Goal: Task Accomplishment & Management: Complete application form

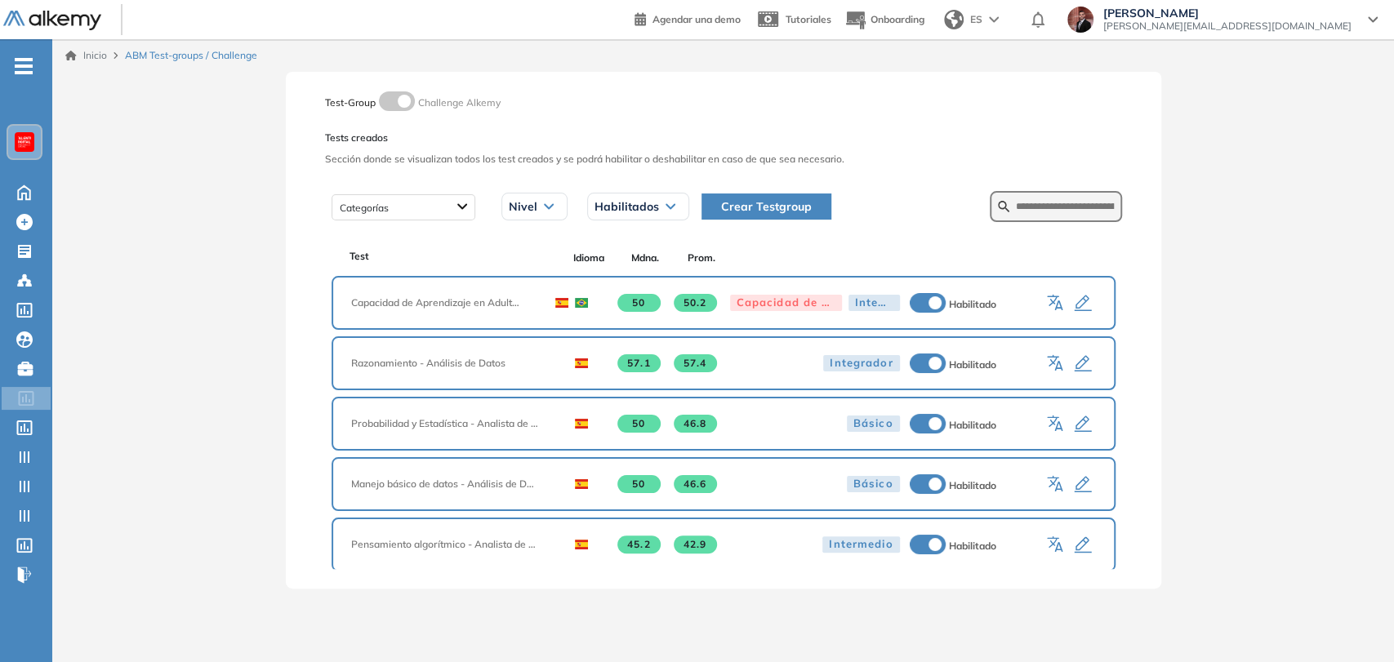
click at [756, 218] on button "Crear Testgroup" at bounding box center [766, 207] width 130 height 26
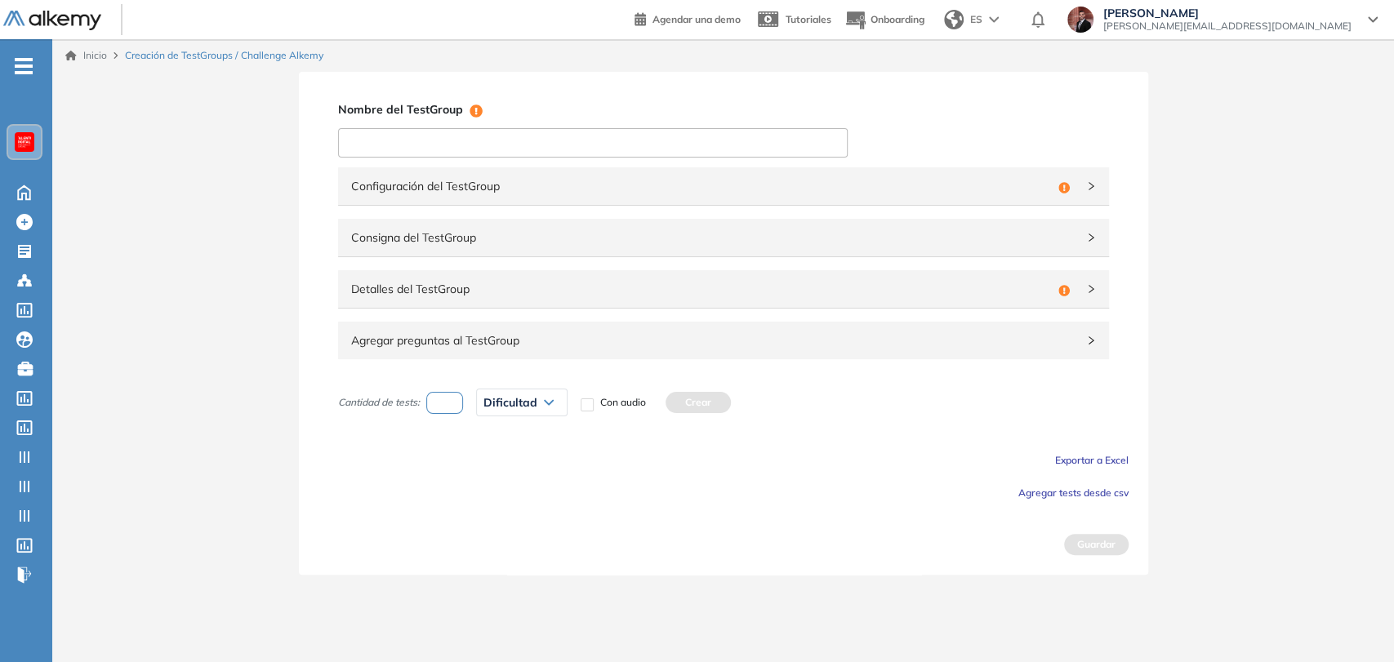
click at [529, 137] on input at bounding box center [593, 142] width 510 height 29
click at [403, 140] on input "**********" at bounding box center [593, 142] width 510 height 29
type input "**********"
click at [419, 178] on span "Configuración del TestGroup" at bounding box center [701, 186] width 701 height 18
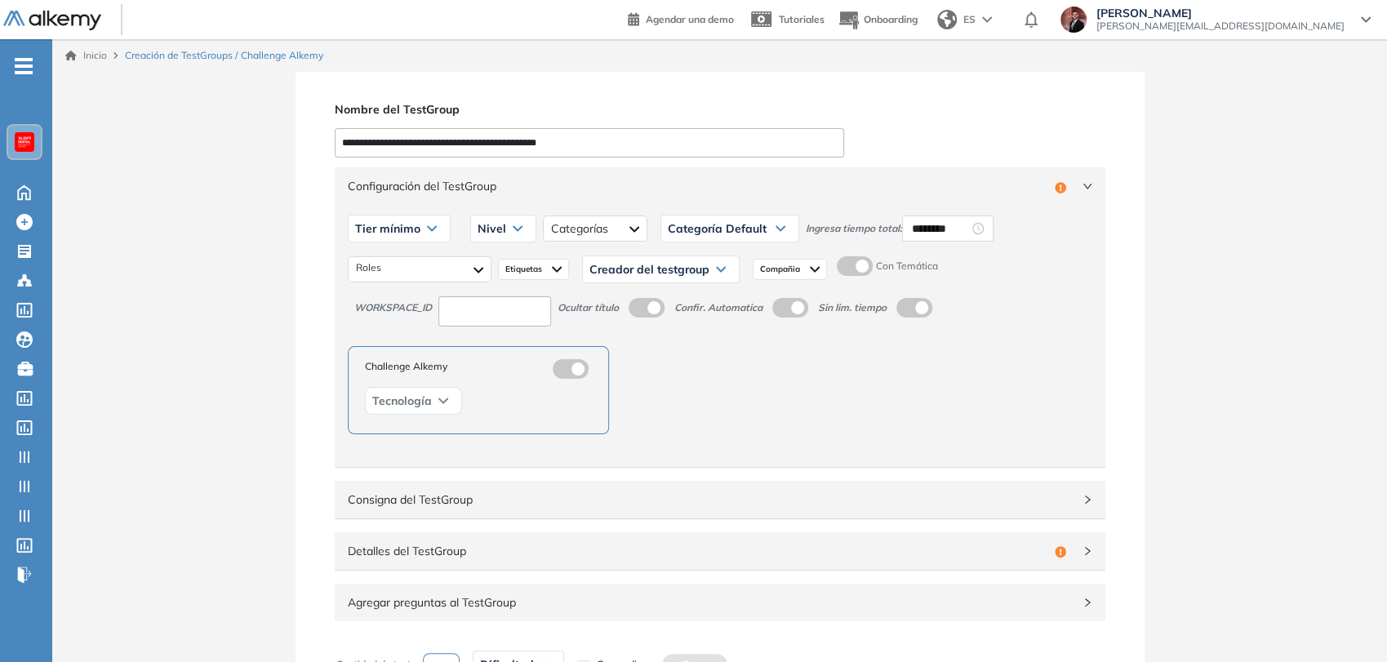
click at [441, 224] on div "Tier mínimo" at bounding box center [399, 229] width 101 height 26
click at [376, 268] on li "Tier N° 1" at bounding box center [374, 264] width 37 height 16
click at [480, 231] on span "Nivel" at bounding box center [474, 228] width 29 height 13
click at [477, 295] on li "Intermedio" at bounding box center [484, 293] width 46 height 16
click at [593, 231] on div at bounding box center [607, 229] width 105 height 26
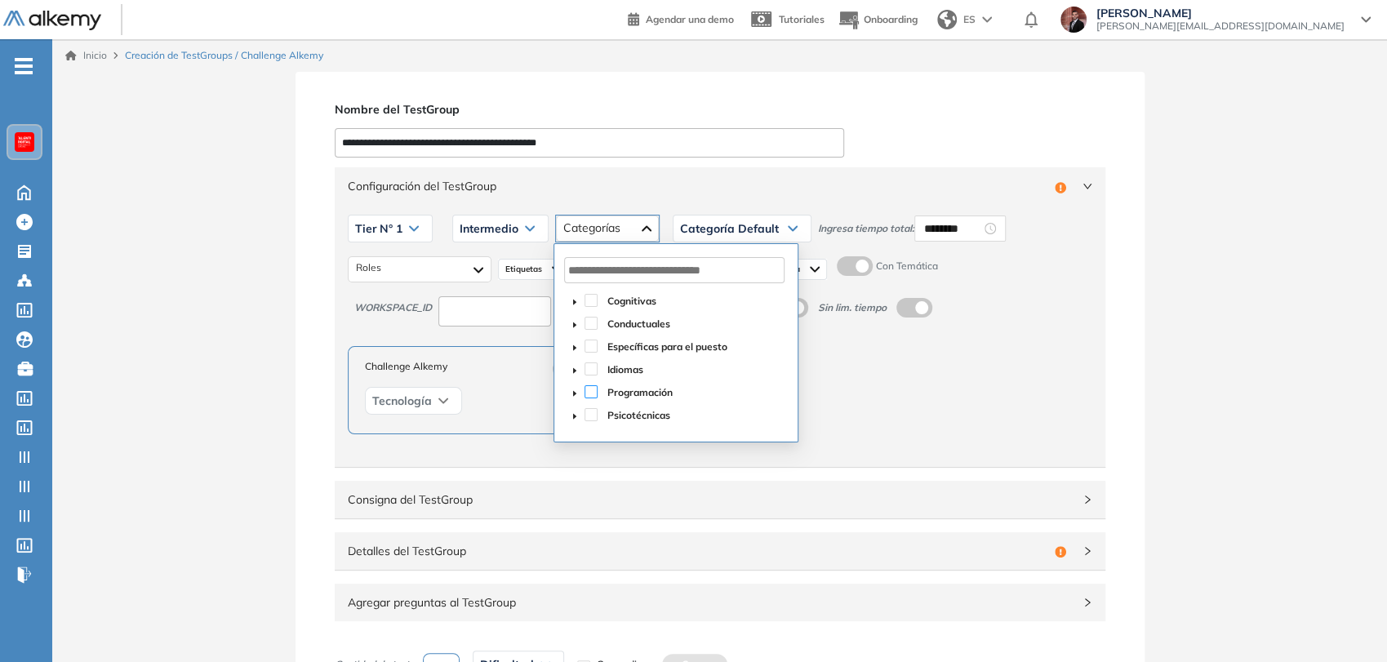
click at [591, 389] on span at bounding box center [591, 391] width 13 height 13
click at [740, 225] on span "Categoría Default" at bounding box center [729, 228] width 99 height 13
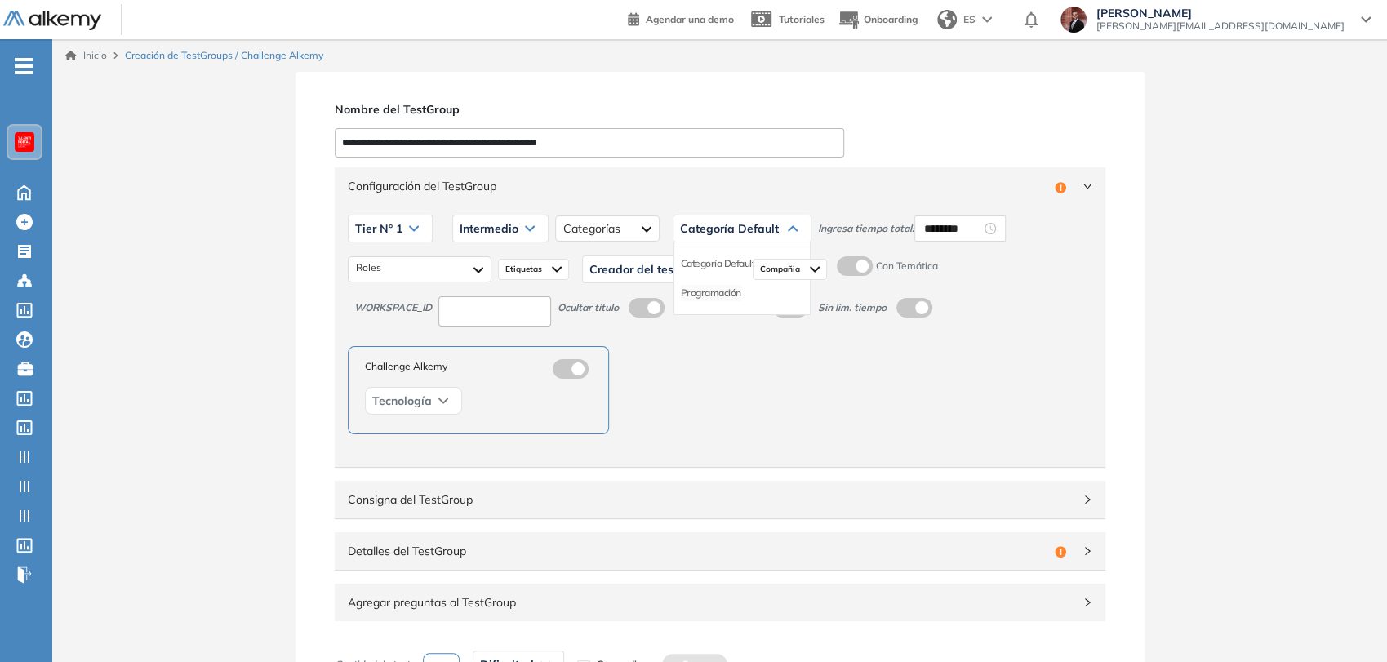
click at [725, 287] on li "Programación" at bounding box center [711, 293] width 60 height 16
click at [442, 265] on div at bounding box center [420, 269] width 144 height 26
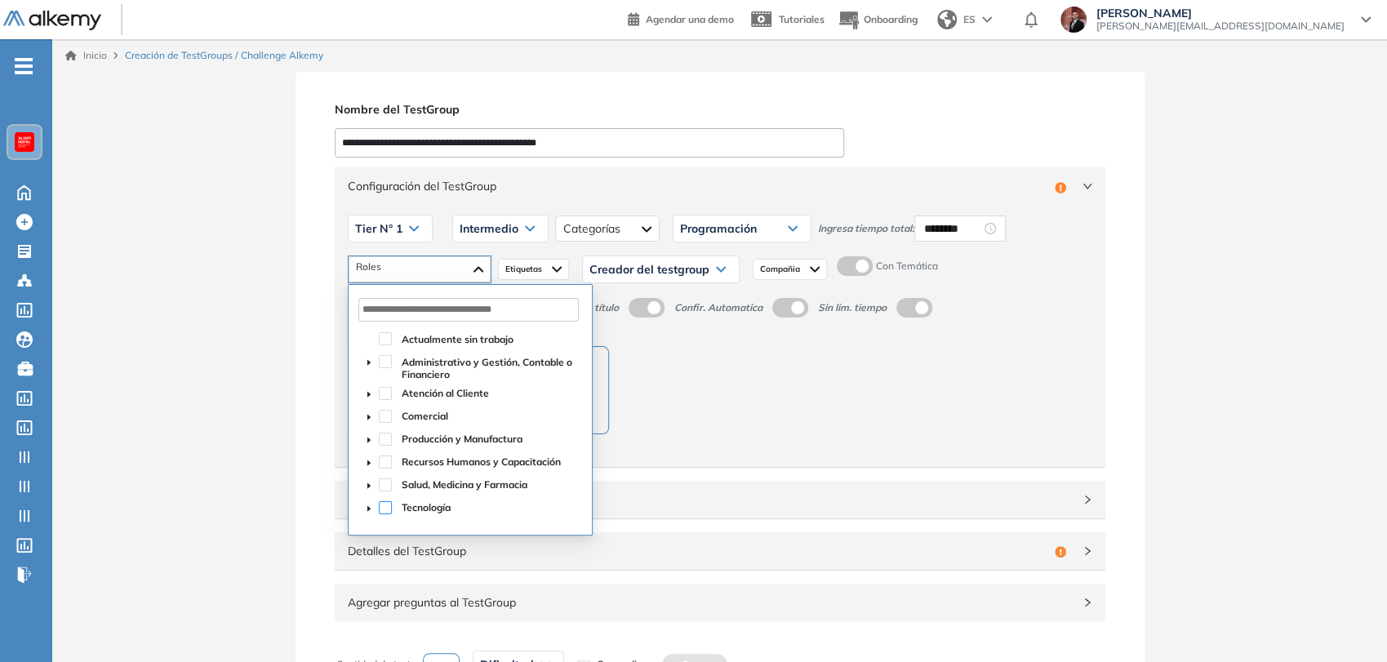
click at [383, 511] on span at bounding box center [385, 507] width 13 height 13
click at [679, 266] on span "Creador del testgroup" at bounding box center [650, 269] width 120 height 13
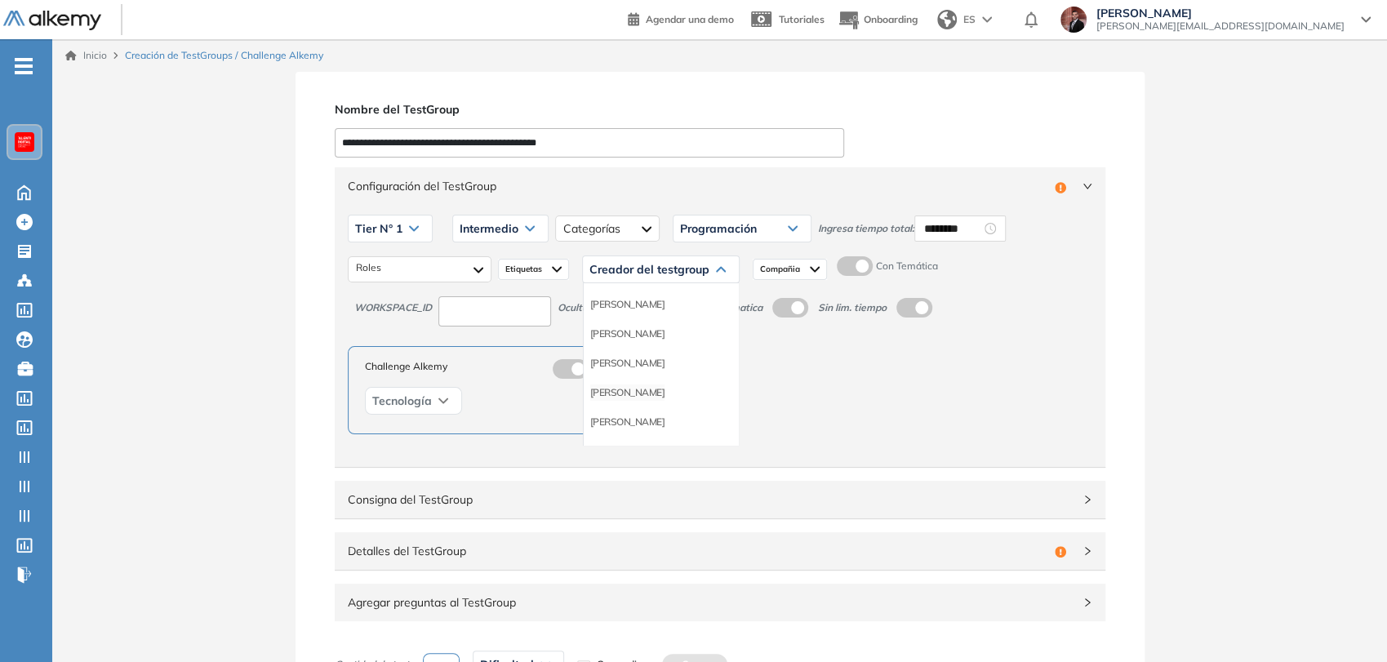
scroll to position [91, 0]
click at [654, 416] on li "Equipo Pedagógico Alkemy" at bounding box center [647, 420] width 114 height 16
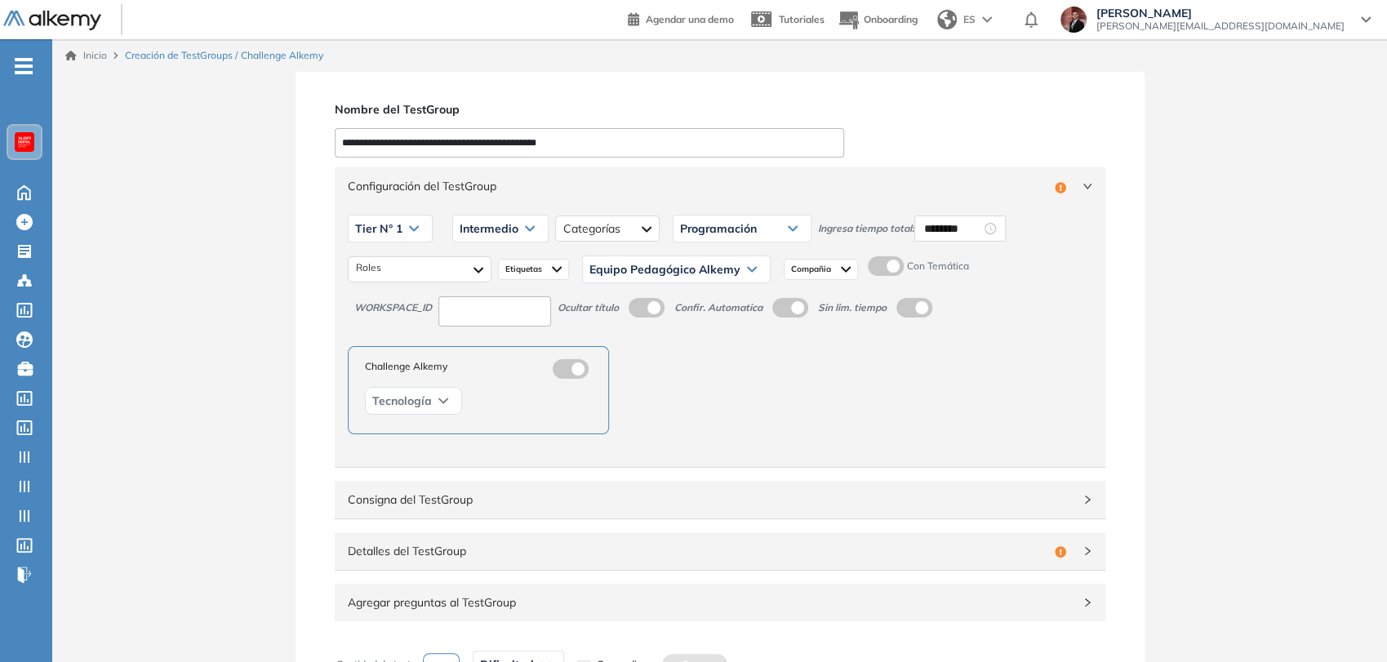
click at [496, 307] on input at bounding box center [495, 311] width 113 height 30
type input "***"
click at [875, 267] on span at bounding box center [874, 262] width 13 height 13
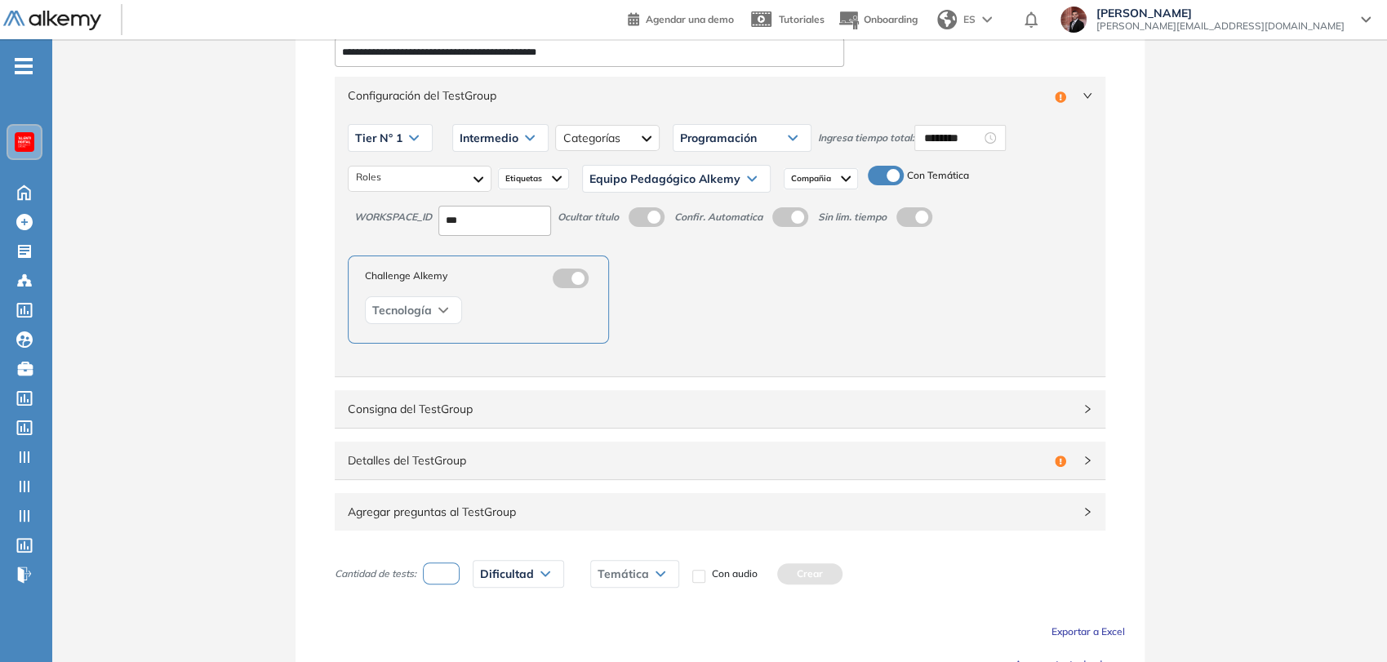
click at [647, 465] on span "Detalles del TestGroup" at bounding box center [698, 461] width 701 height 18
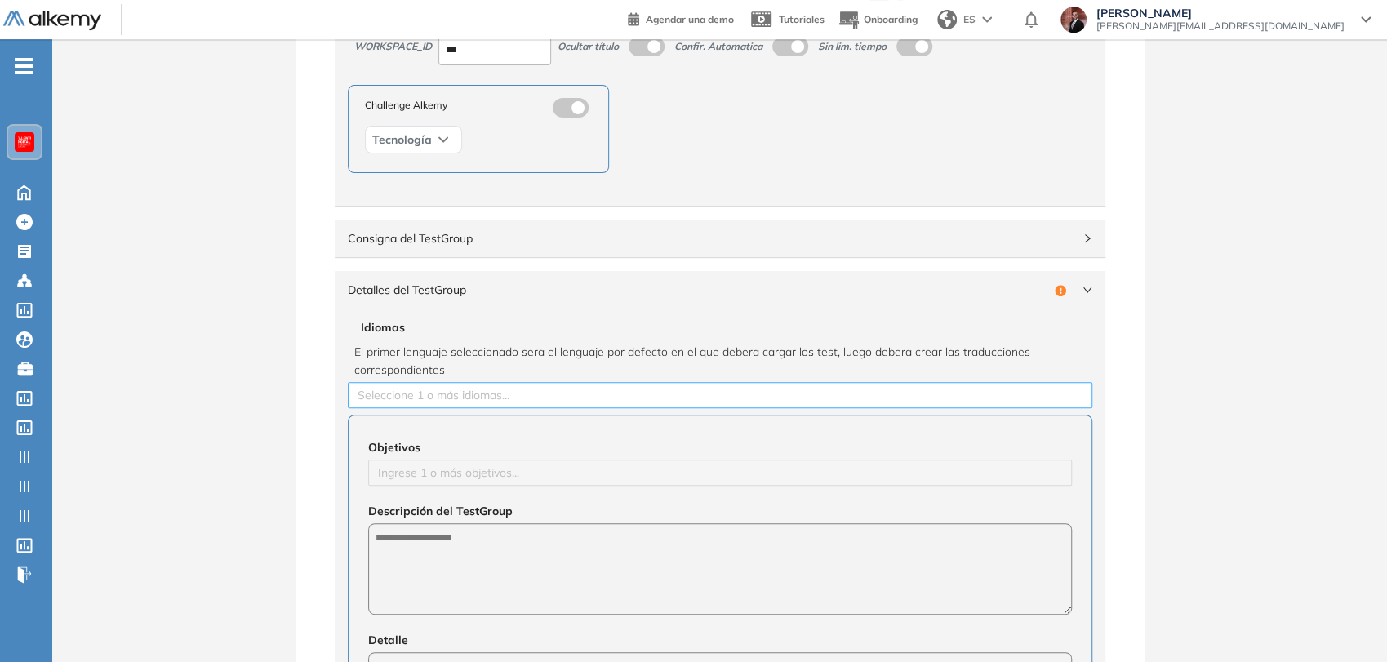
scroll to position [272, 0]
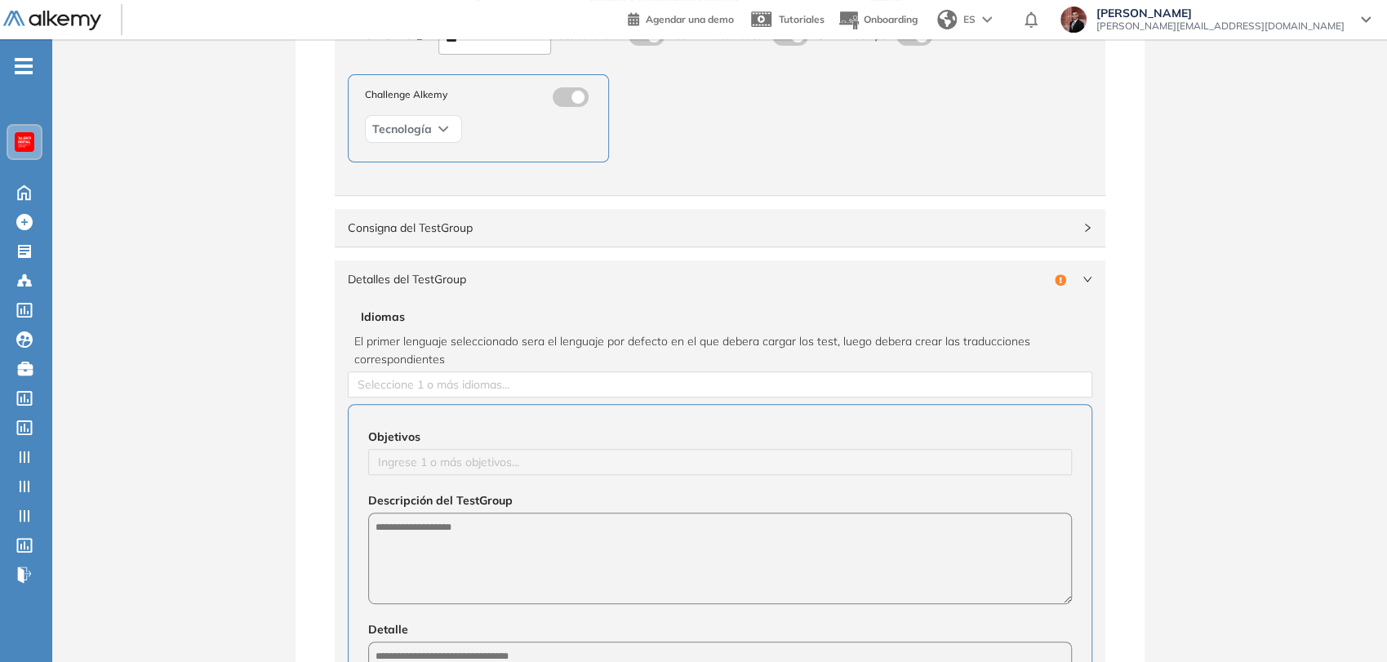
click at [510, 363] on span "El primer lenguaje seleccionado sera el lenguaje por defecto en el que debera c…" at bounding box center [720, 350] width 732 height 36
click at [500, 380] on div at bounding box center [720, 385] width 737 height 20
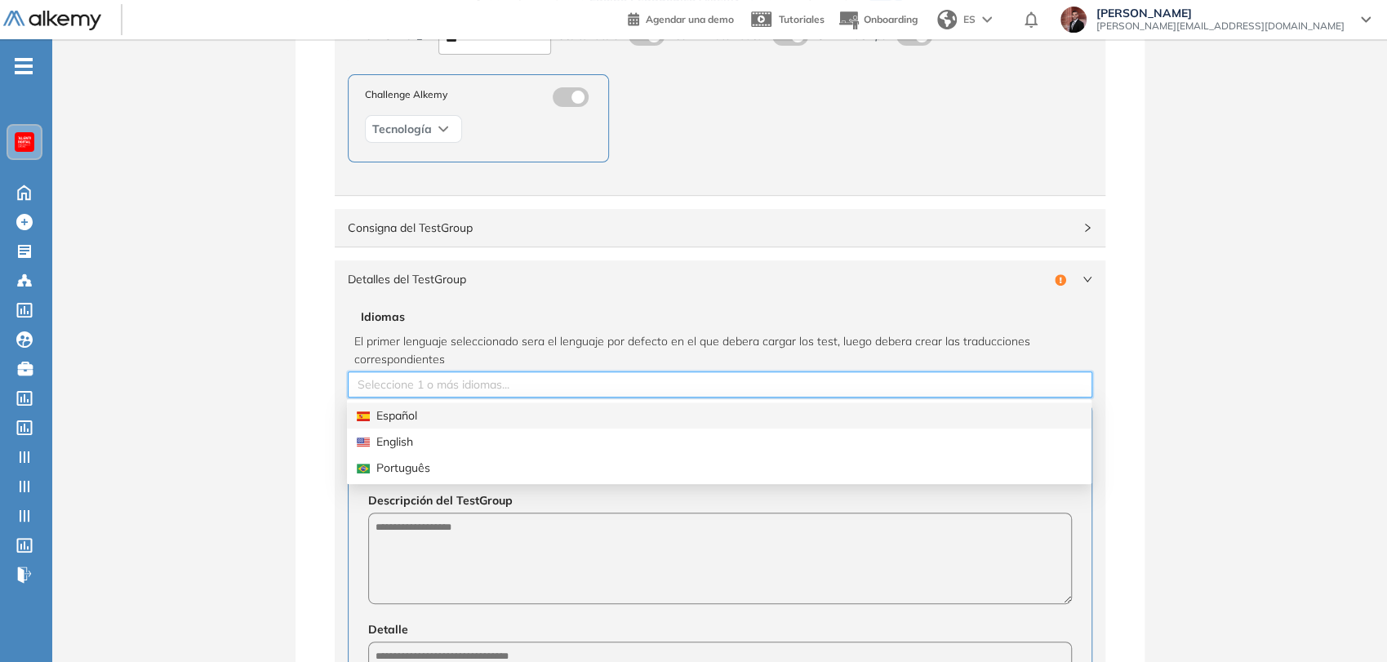
click at [501, 412] on div "Español" at bounding box center [719, 416] width 725 height 18
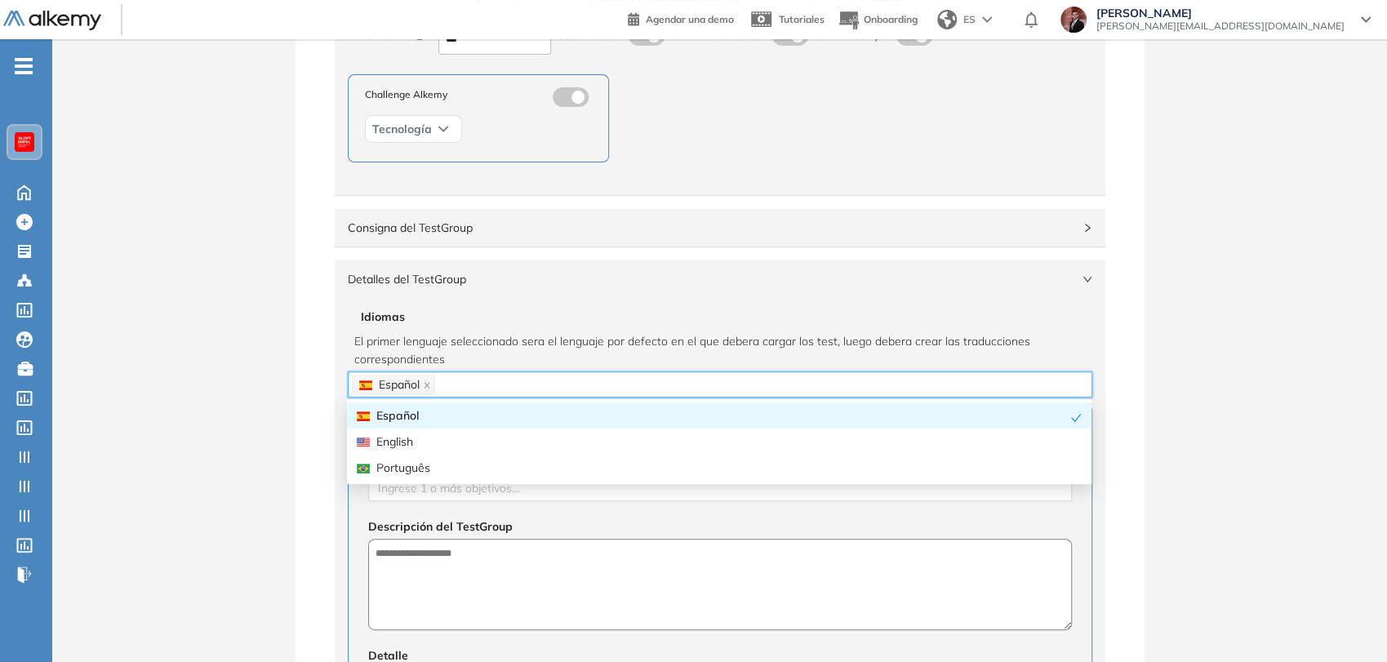
click at [275, 338] on div "**********" at bounding box center [719, 521] width 1335 height 1443
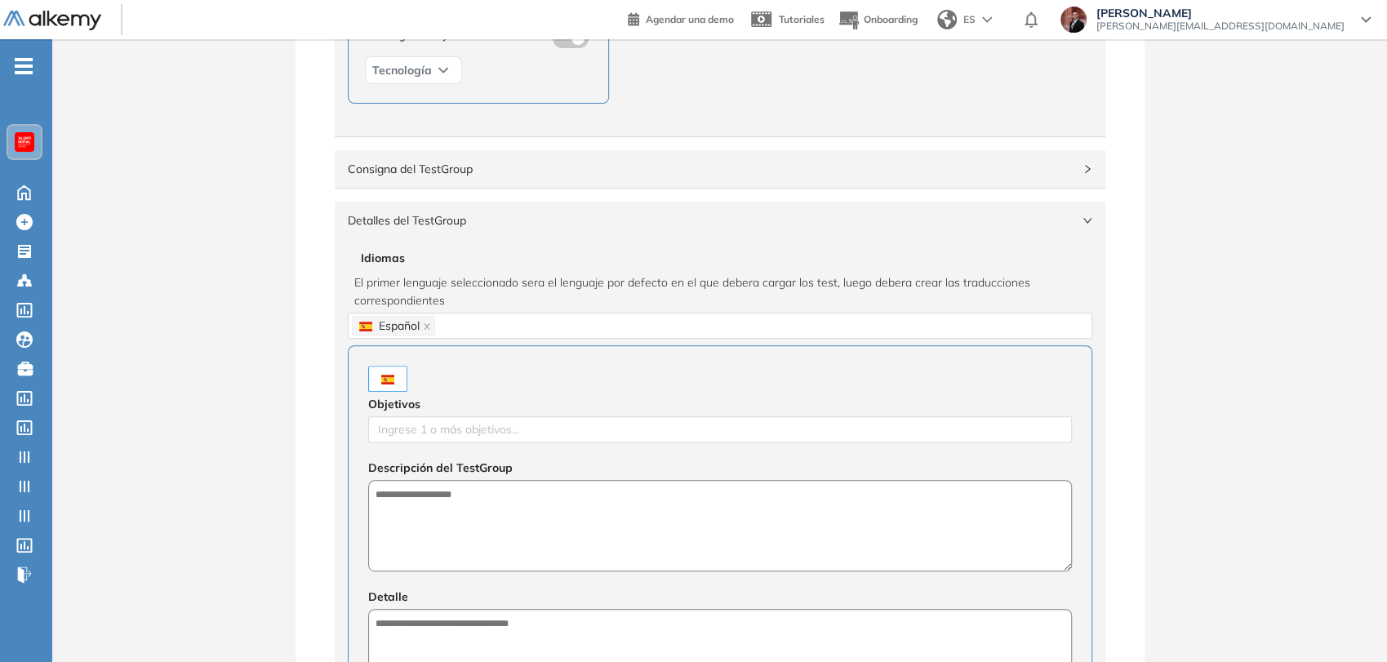
scroll to position [363, 0]
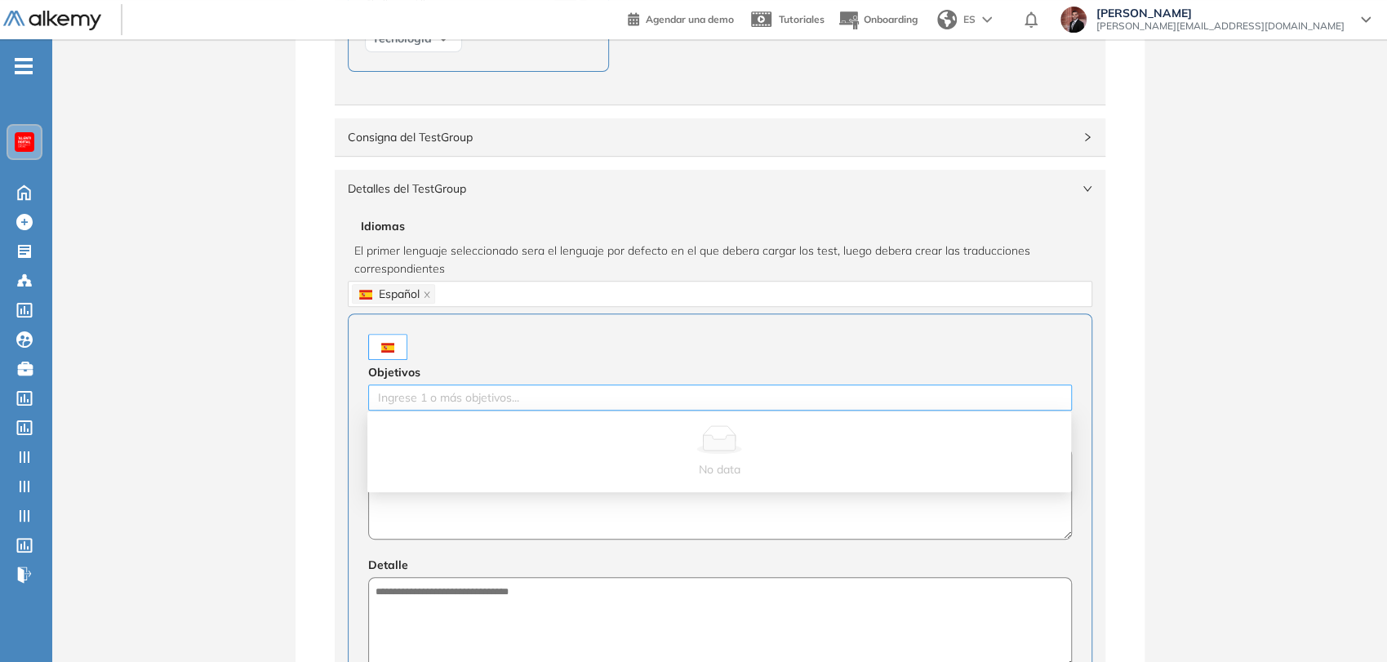
click at [459, 399] on div at bounding box center [720, 398] width 696 height 20
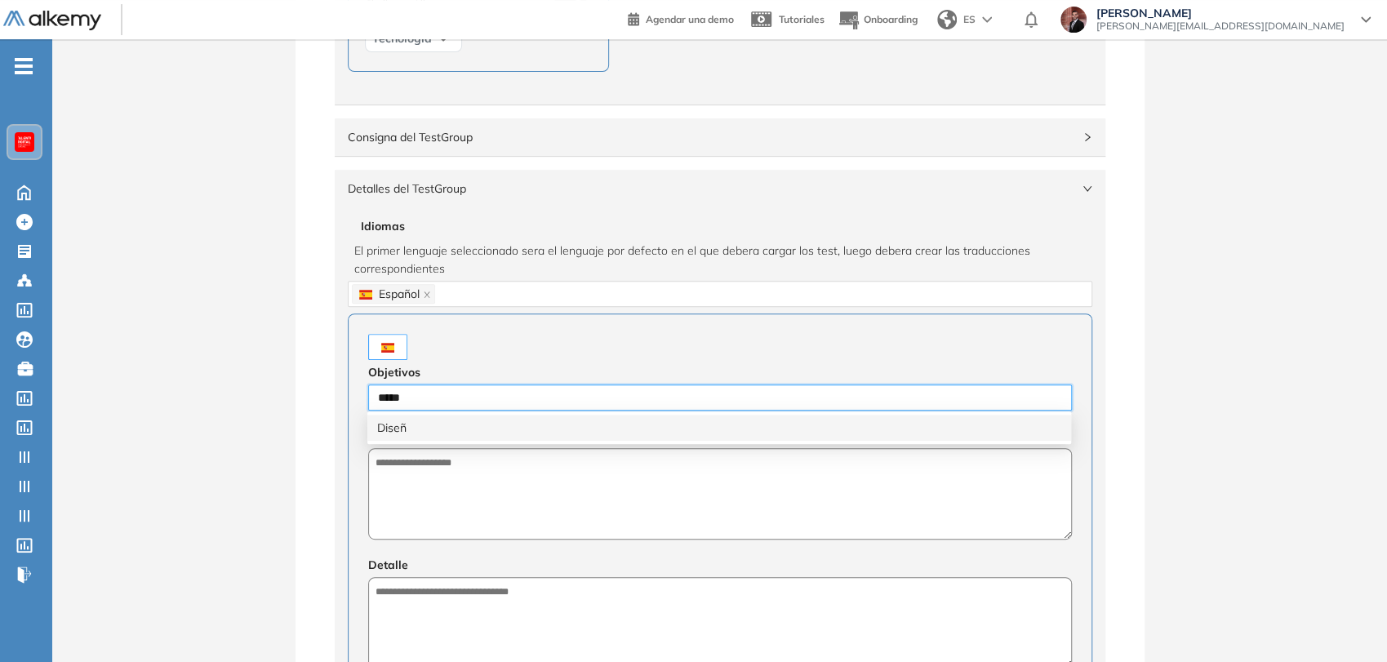
type input "******"
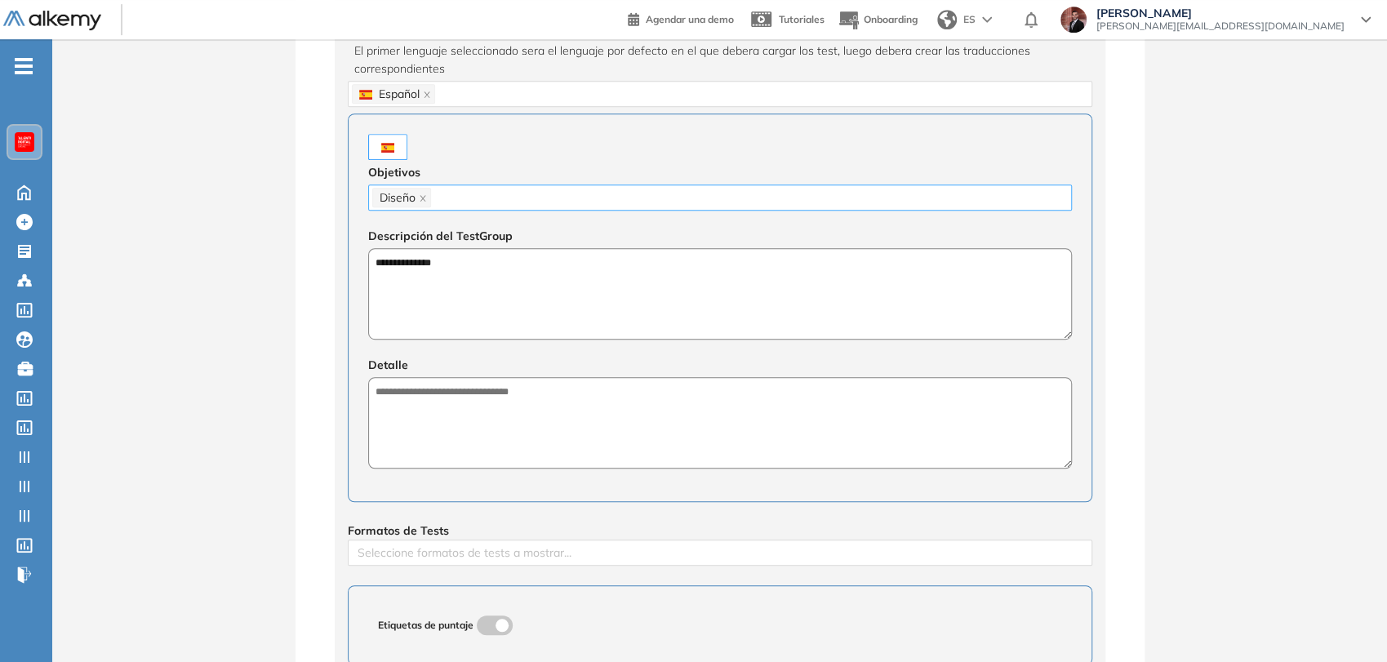
scroll to position [564, 0]
type textarea "**********"
click at [431, 410] on textarea at bounding box center [720, 421] width 704 height 91
paste textarea "**********"
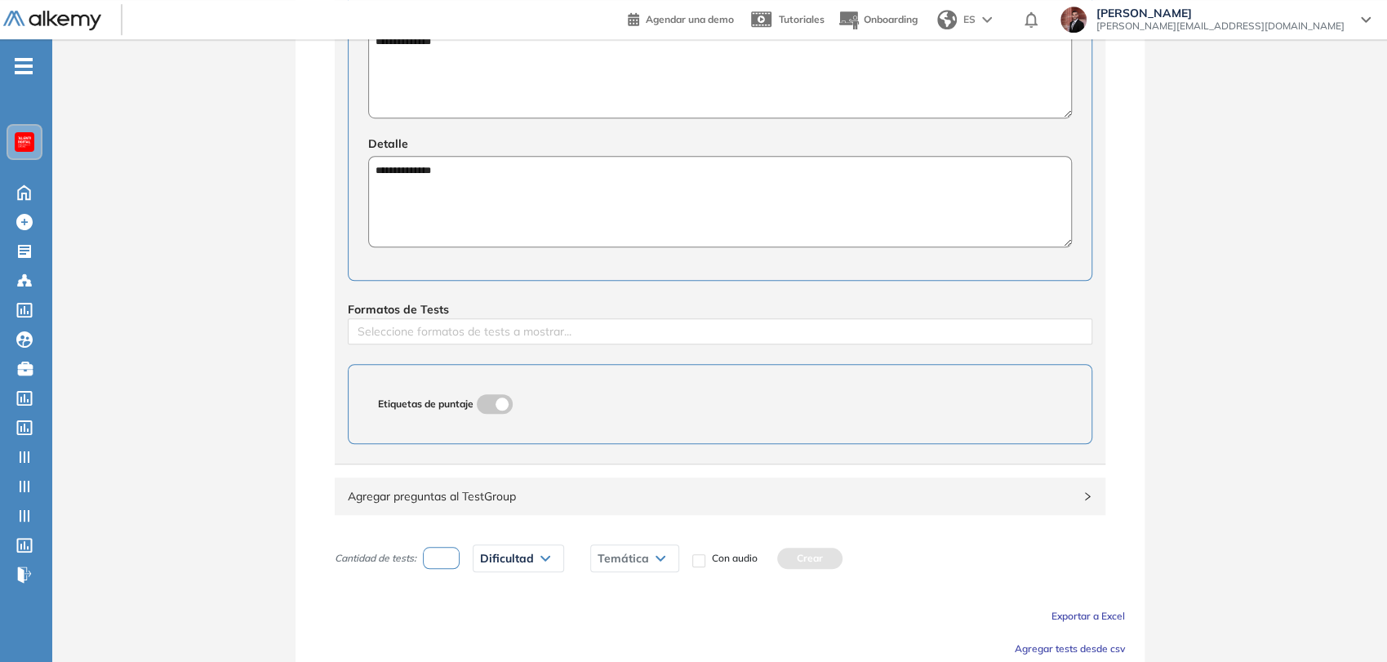
scroll to position [850, 0]
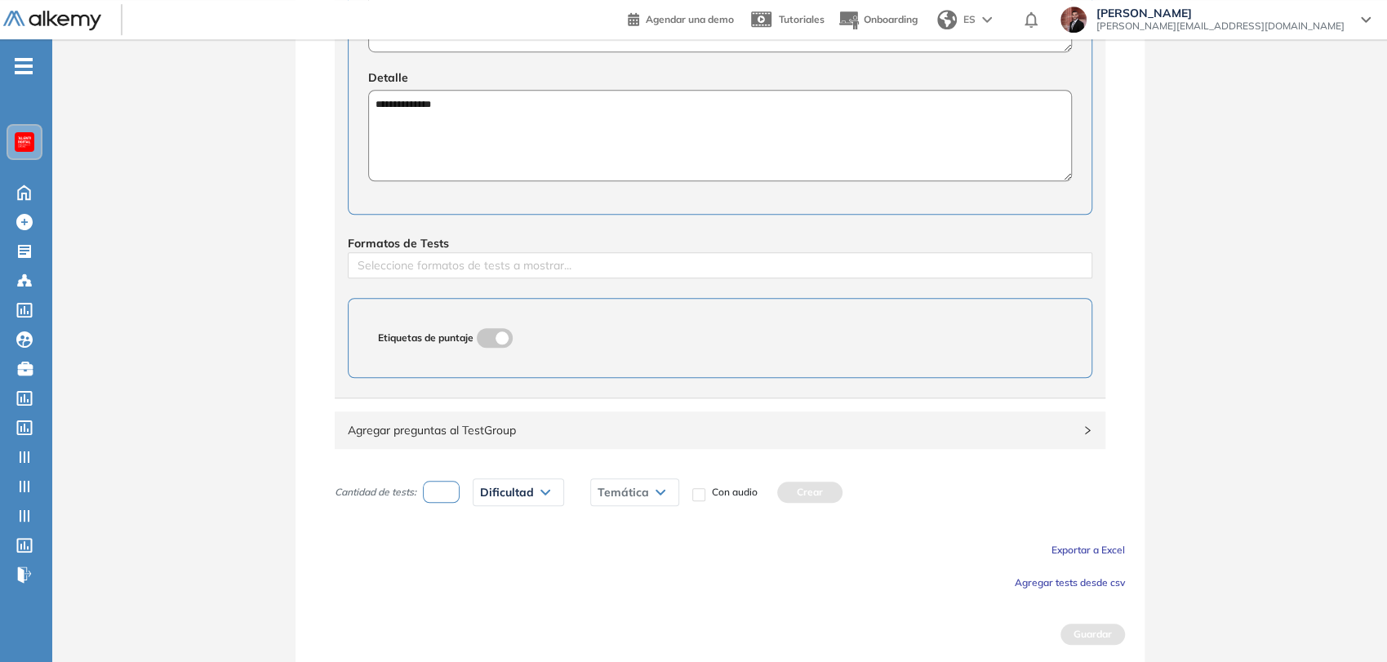
type textarea "**********"
click at [1085, 577] on span "Agregar tests desde csv" at bounding box center [1070, 583] width 110 height 12
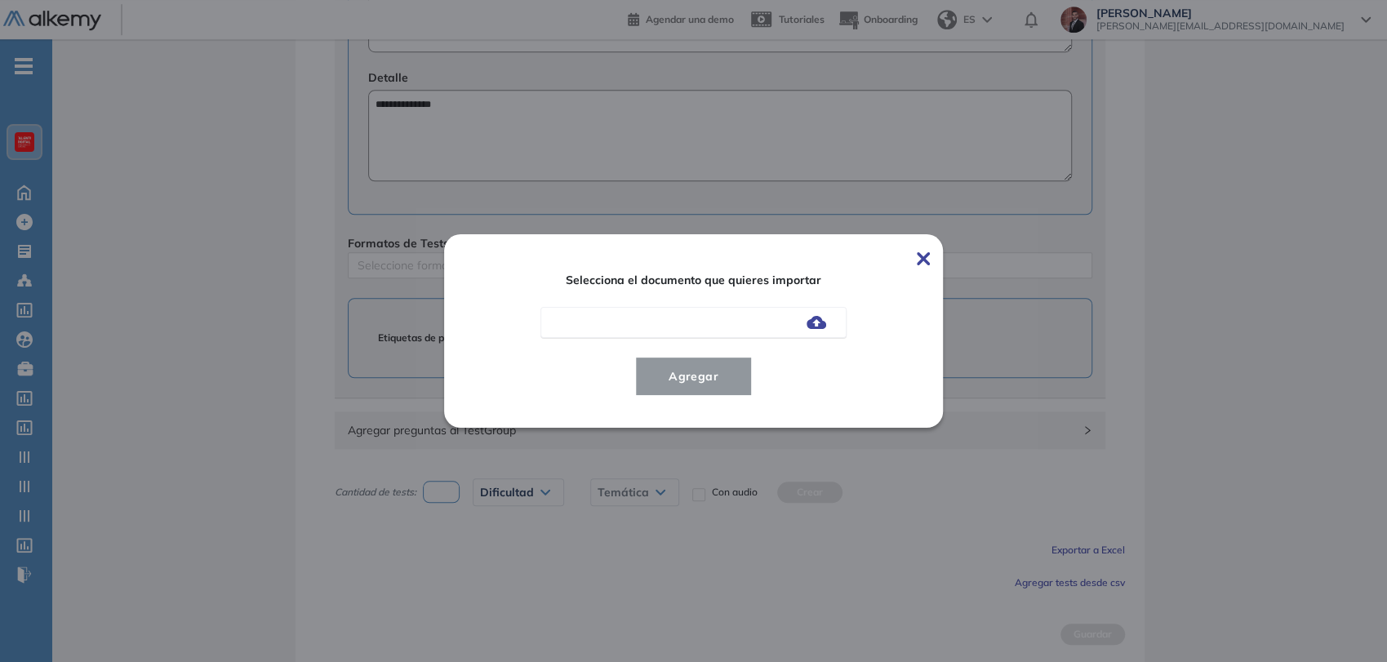
click at [817, 324] on img at bounding box center [817, 322] width 20 height 13
click at [0, 0] on input "file" at bounding box center [0, 0] width 0 height 0
click at [719, 382] on span "Agregar" at bounding box center [694, 377] width 76 height 20
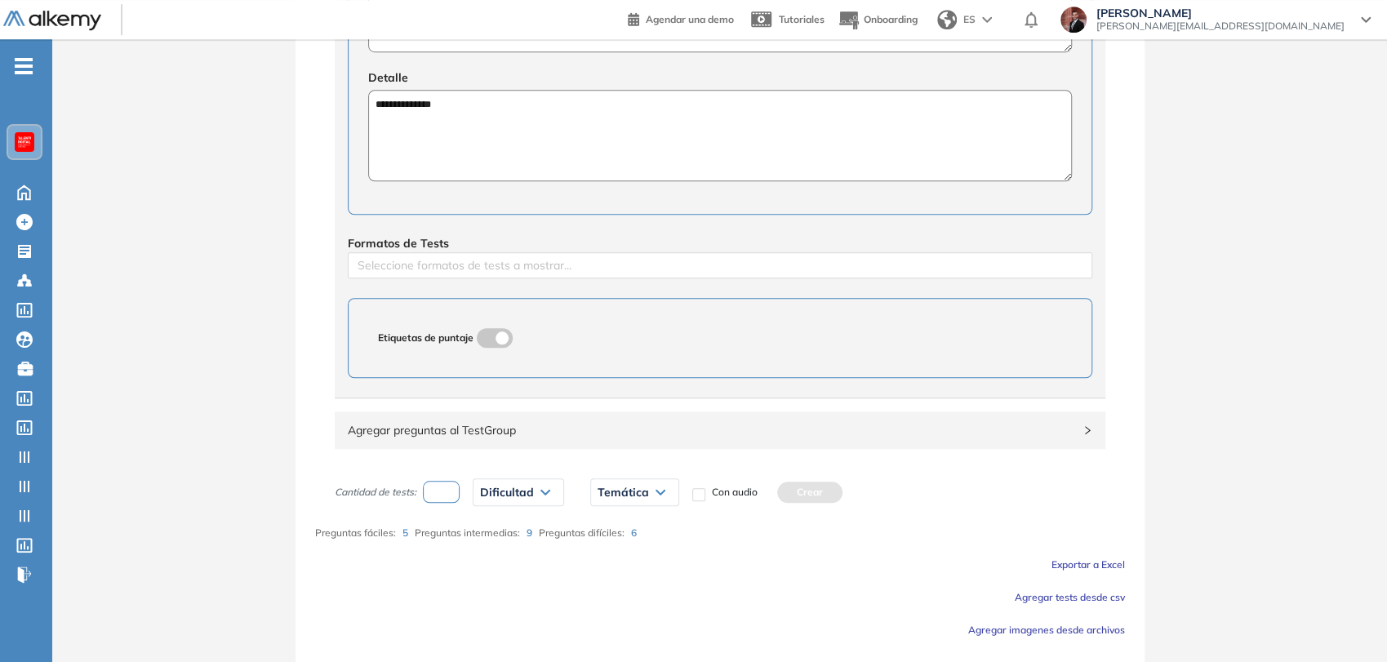
click at [471, 426] on span "Agregar preguntas al TestGroup" at bounding box center [710, 430] width 725 height 18
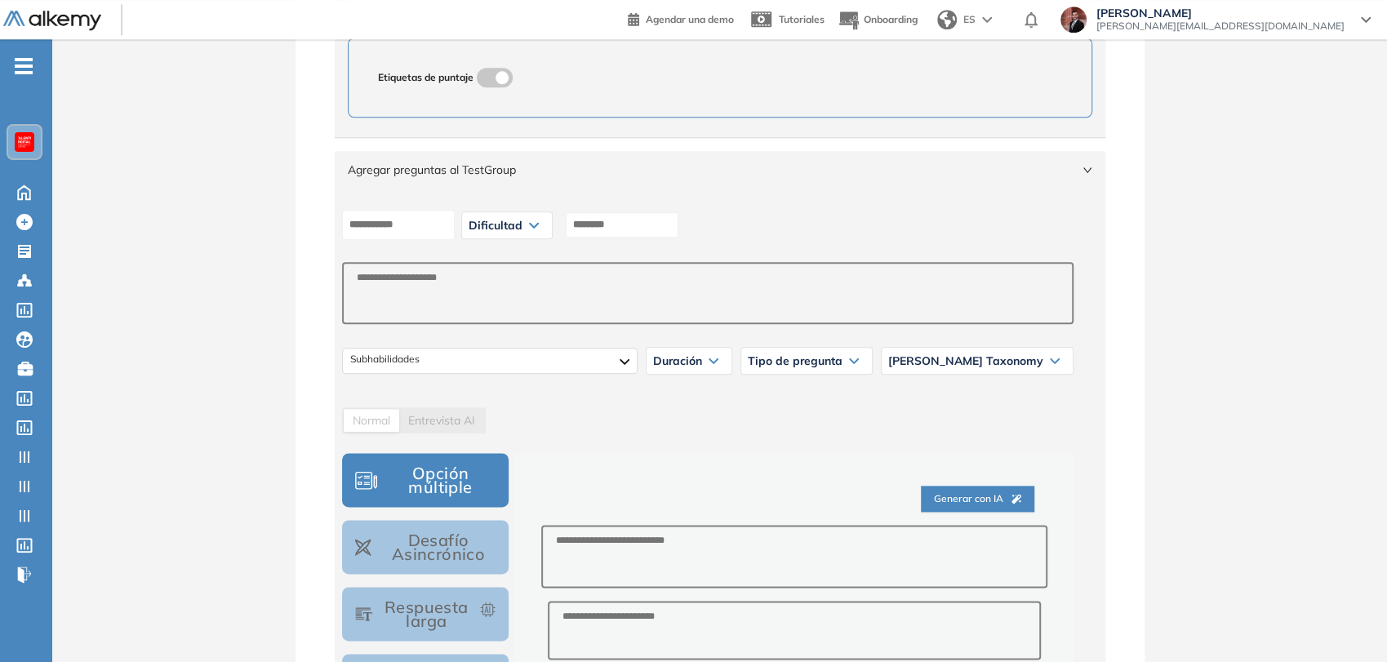
scroll to position [1123, 0]
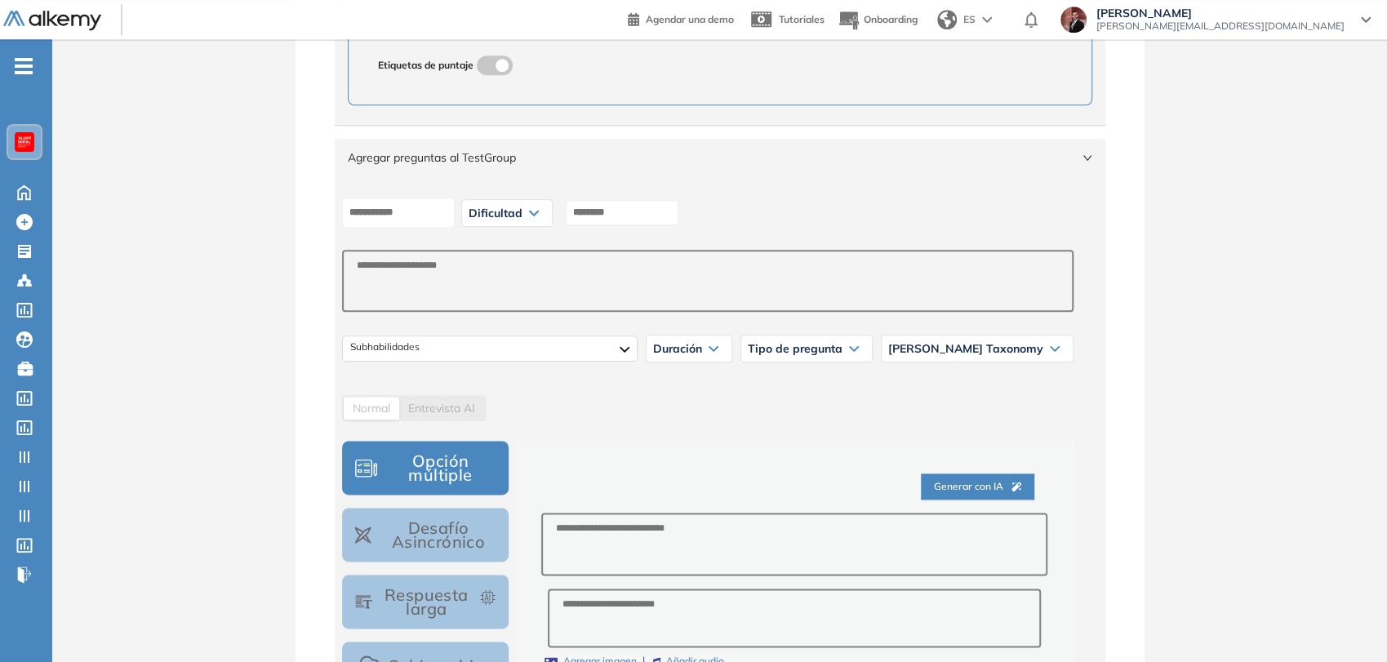
click at [550, 216] on div "Dificultad" at bounding box center [507, 213] width 90 height 26
click at [489, 274] on li "Fácil" at bounding box center [480, 277] width 20 height 16
click at [617, 225] on div "Fácil Muy fácil Fácil Intermedia Difícil Muy difícil Avanzado Respuesta con tex…" at bounding box center [708, 213] width 745 height 41
click at [608, 211] on input at bounding box center [594, 212] width 113 height 25
type input "***"
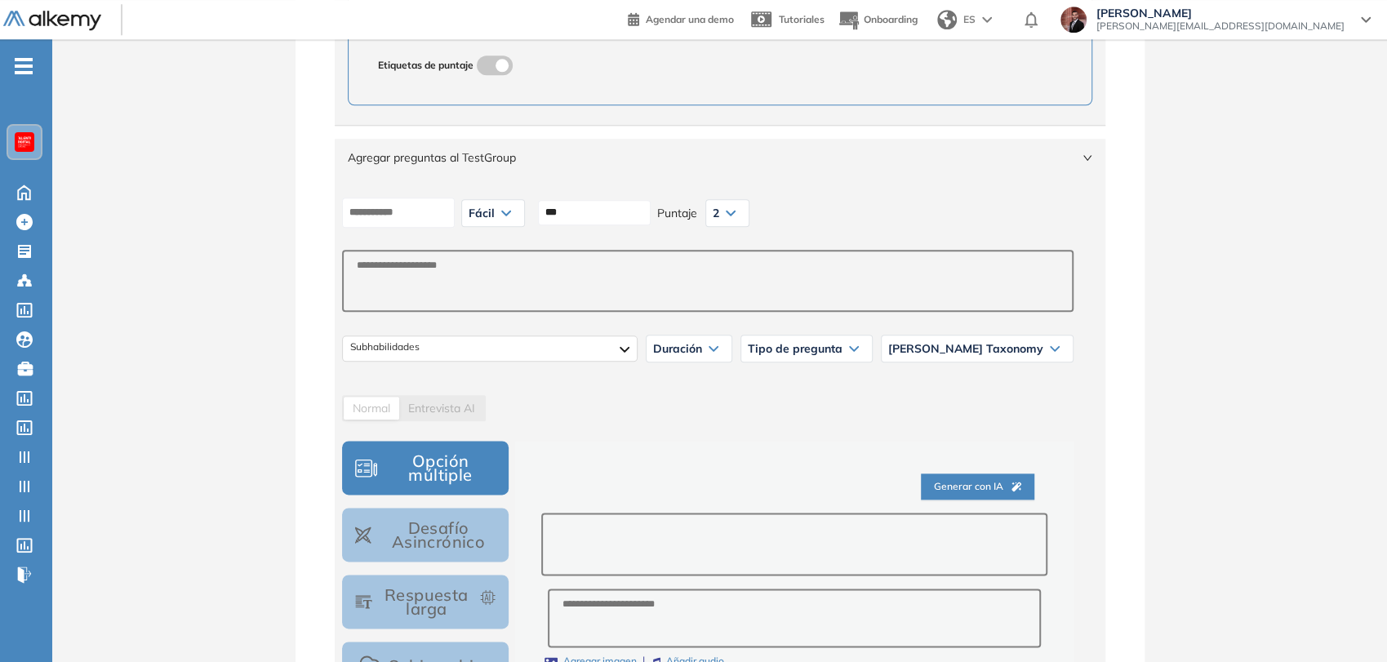
drag, startPoint x: 621, startPoint y: 537, endPoint x: 630, endPoint y: 527, distance: 13.4
click at [621, 536] on textarea at bounding box center [793, 544] width 505 height 63
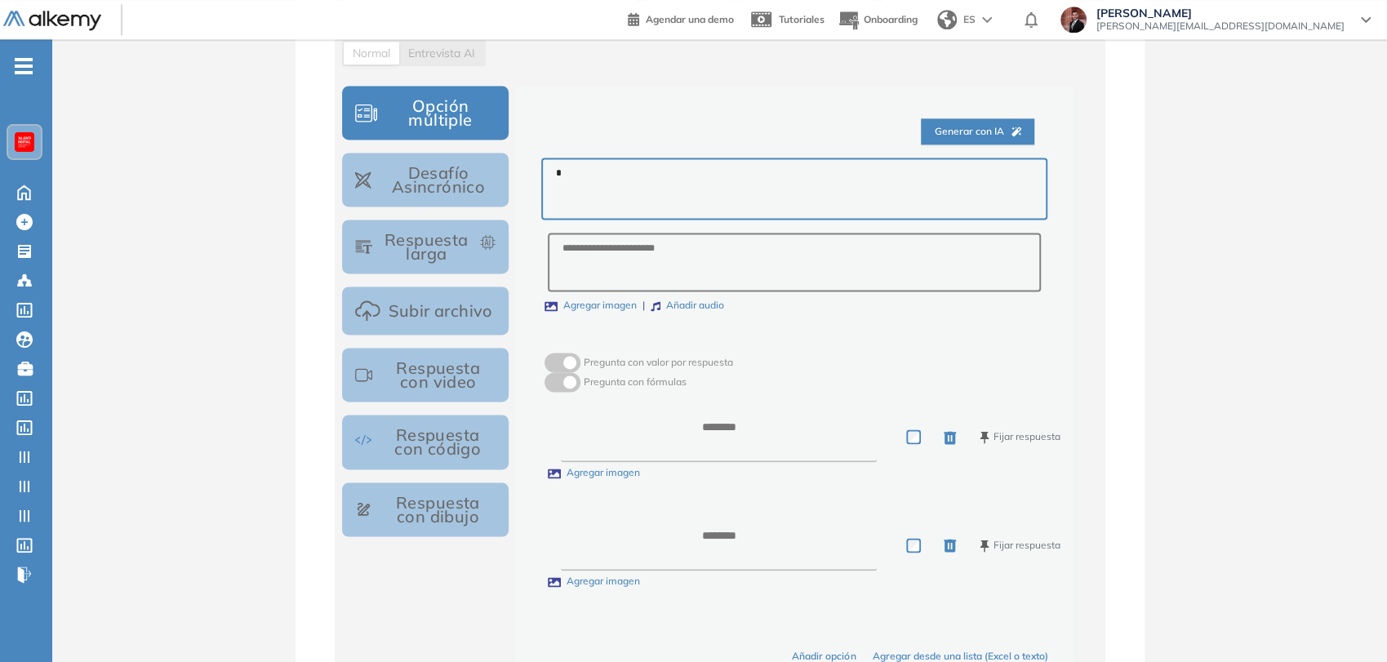
scroll to position [1485, 0]
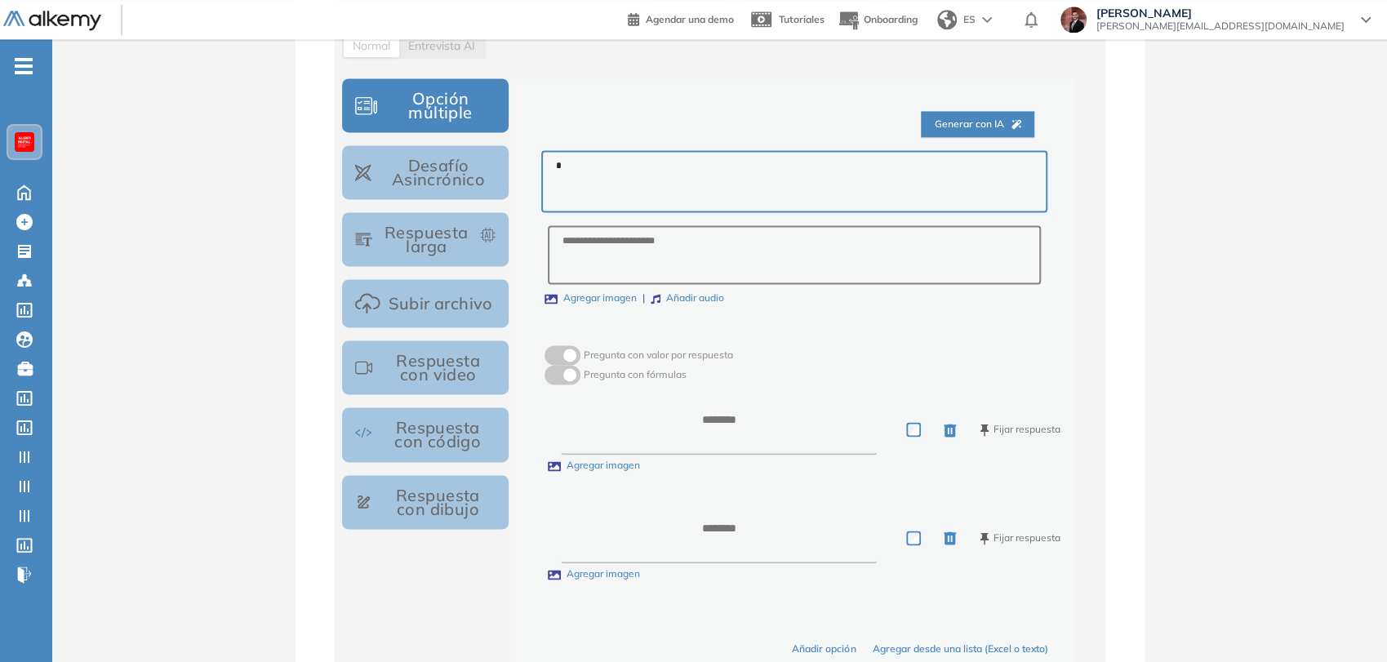
type textarea "*"
click at [725, 433] on textarea at bounding box center [719, 429] width 316 height 51
type textarea "*"
click at [712, 522] on textarea at bounding box center [719, 538] width 316 height 51
type textarea "*"
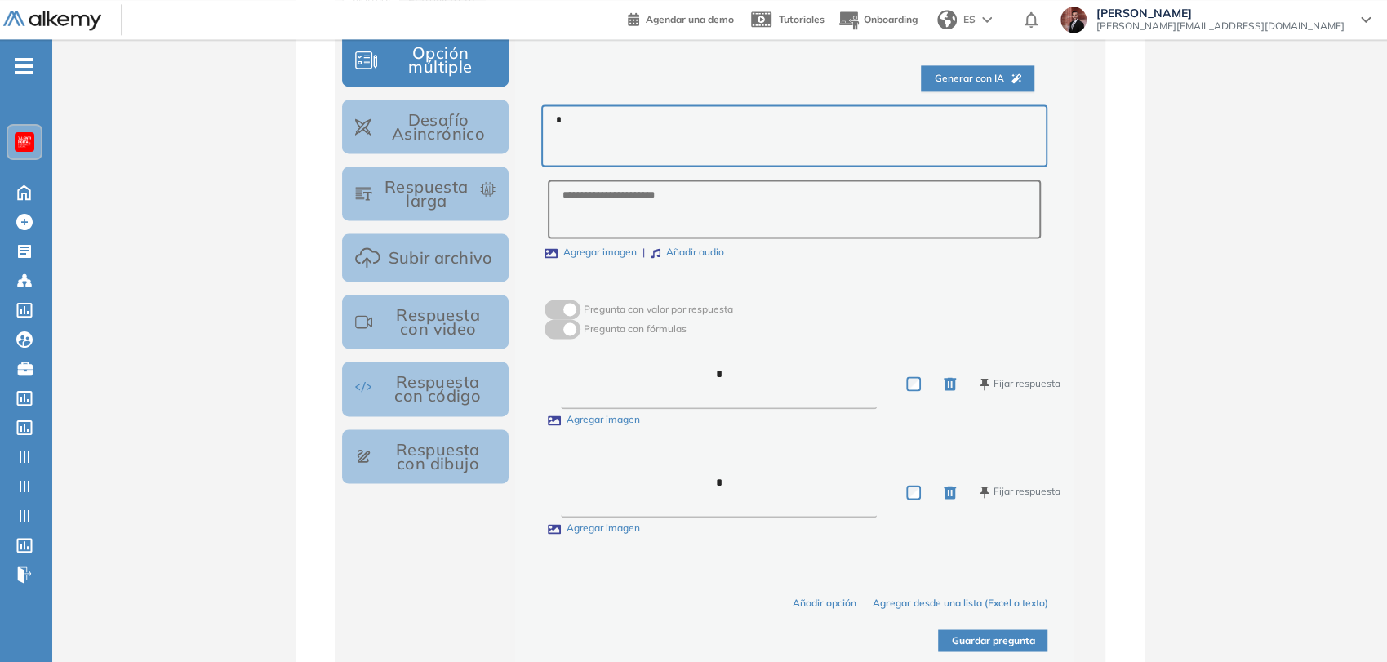
scroll to position [1820, 0]
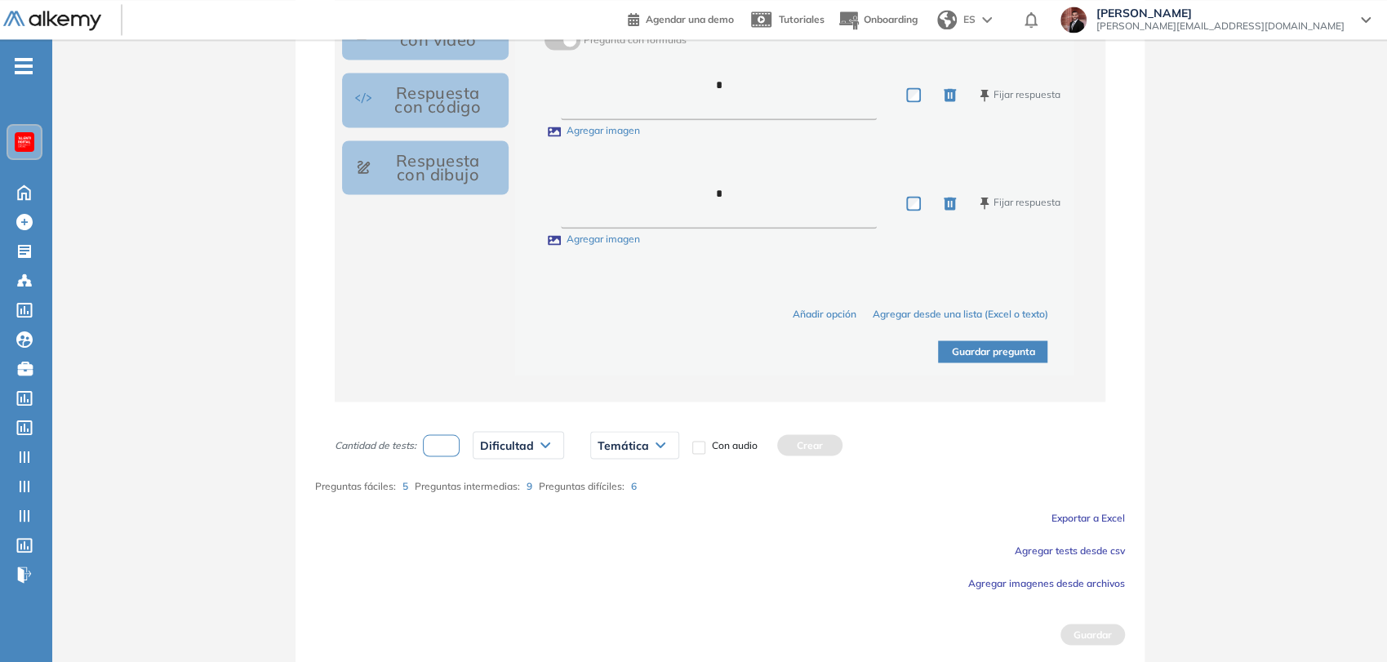
click at [1000, 354] on button "Guardar pregunta" at bounding box center [992, 352] width 109 height 22
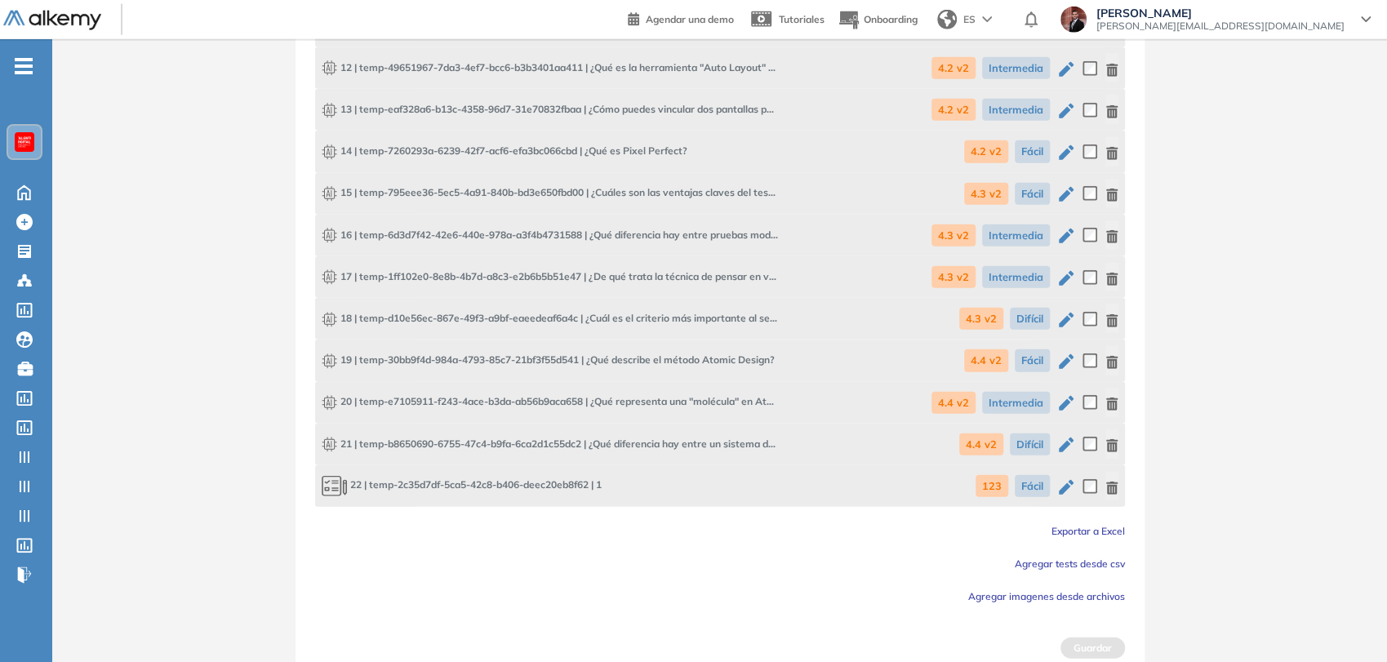
scroll to position [2698, 0]
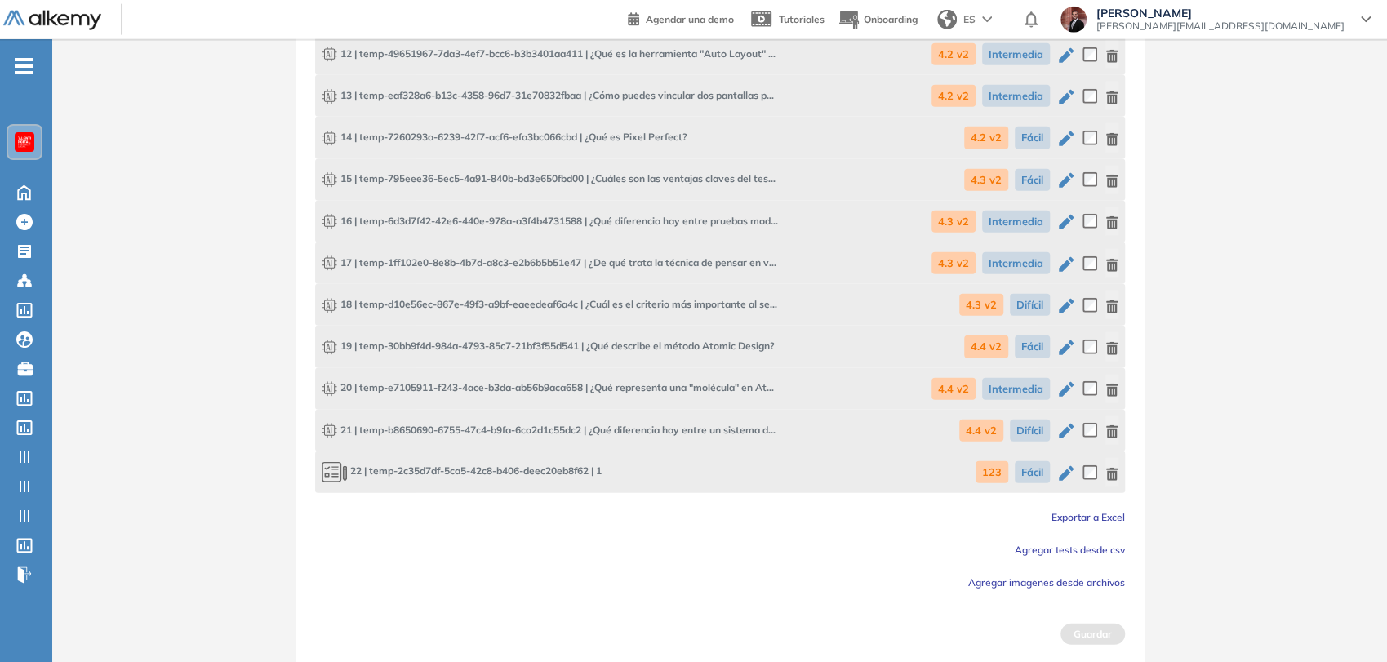
click at [1111, 468] on icon "button" at bounding box center [1111, 474] width 11 height 13
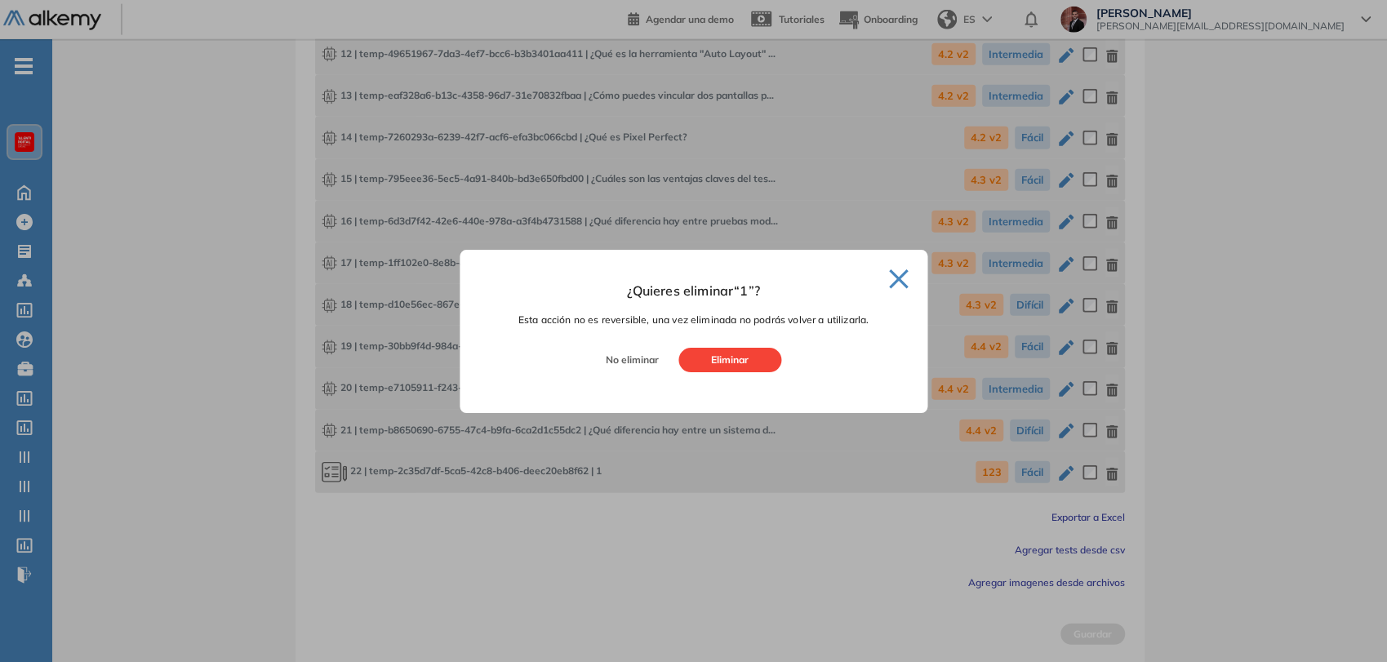
click at [764, 359] on button "Eliminar" at bounding box center [730, 360] width 103 height 24
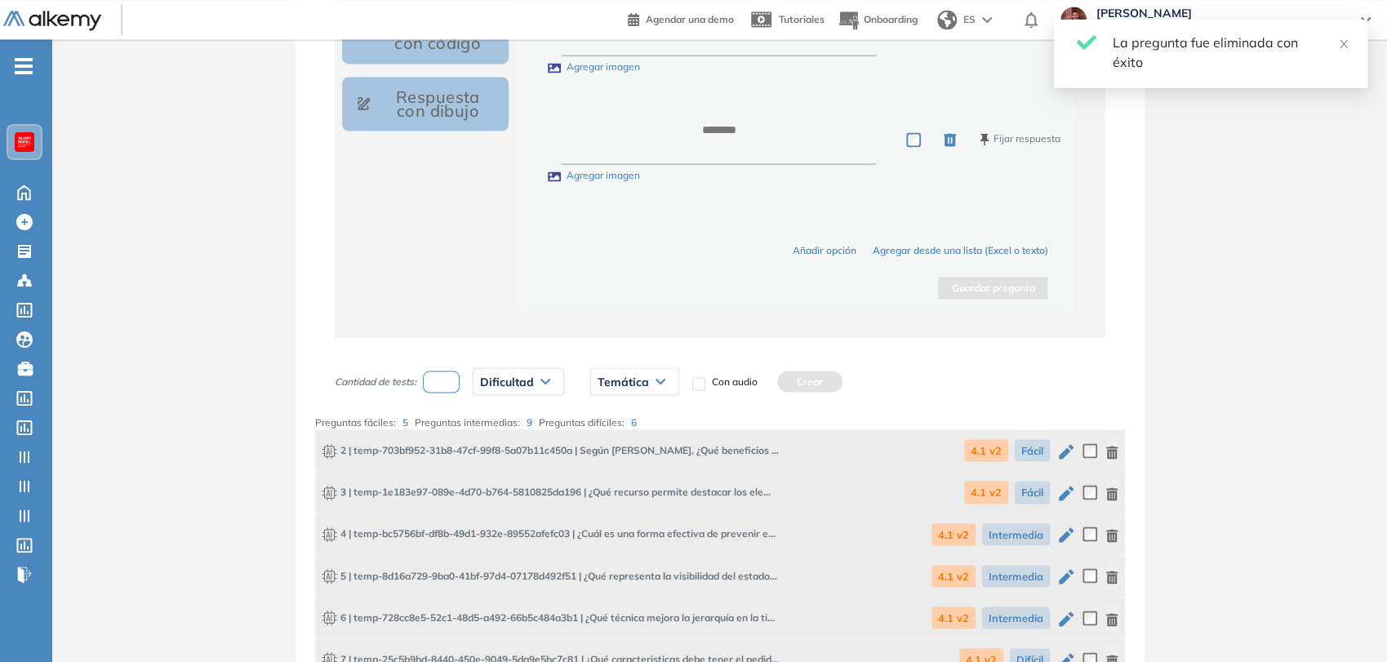
scroll to position [1840, 0]
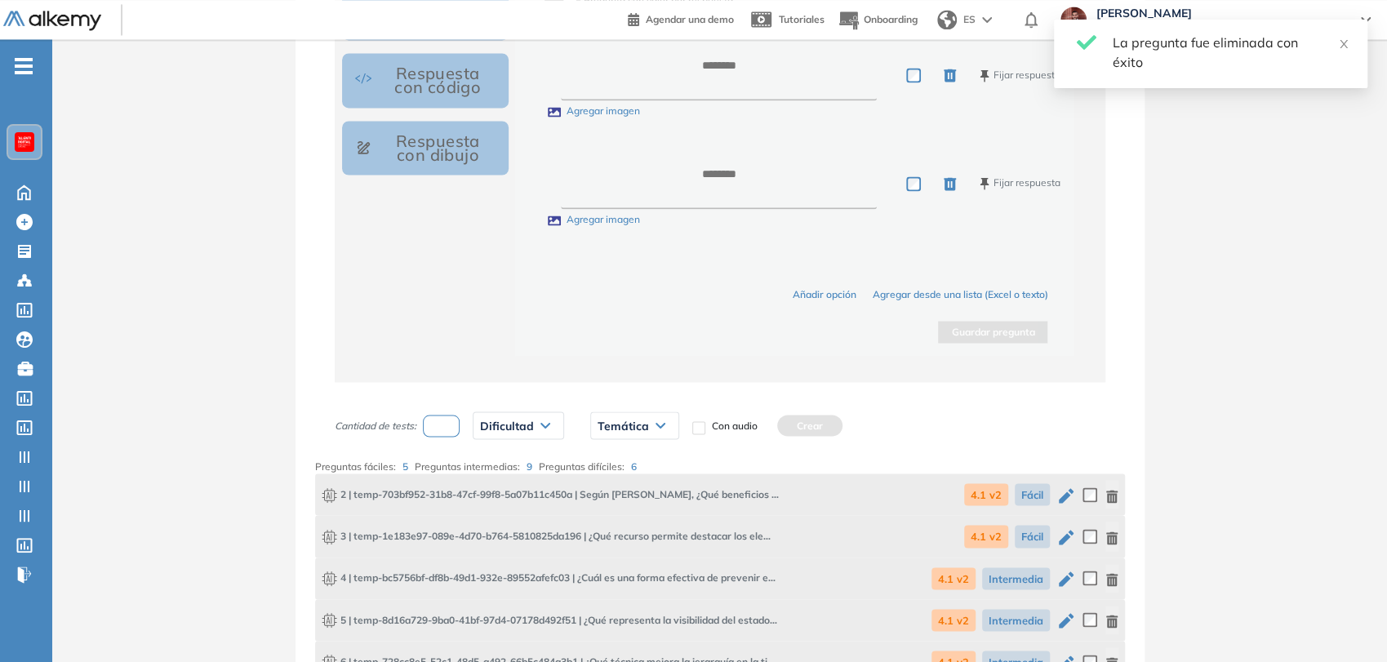
drag, startPoint x: 449, startPoint y: 418, endPoint x: 464, endPoint y: 416, distance: 14.8
click at [452, 417] on input "number" at bounding box center [442, 426] width 38 height 22
type input "*"
click at [515, 421] on span "Dificultad" at bounding box center [507, 425] width 54 height 13
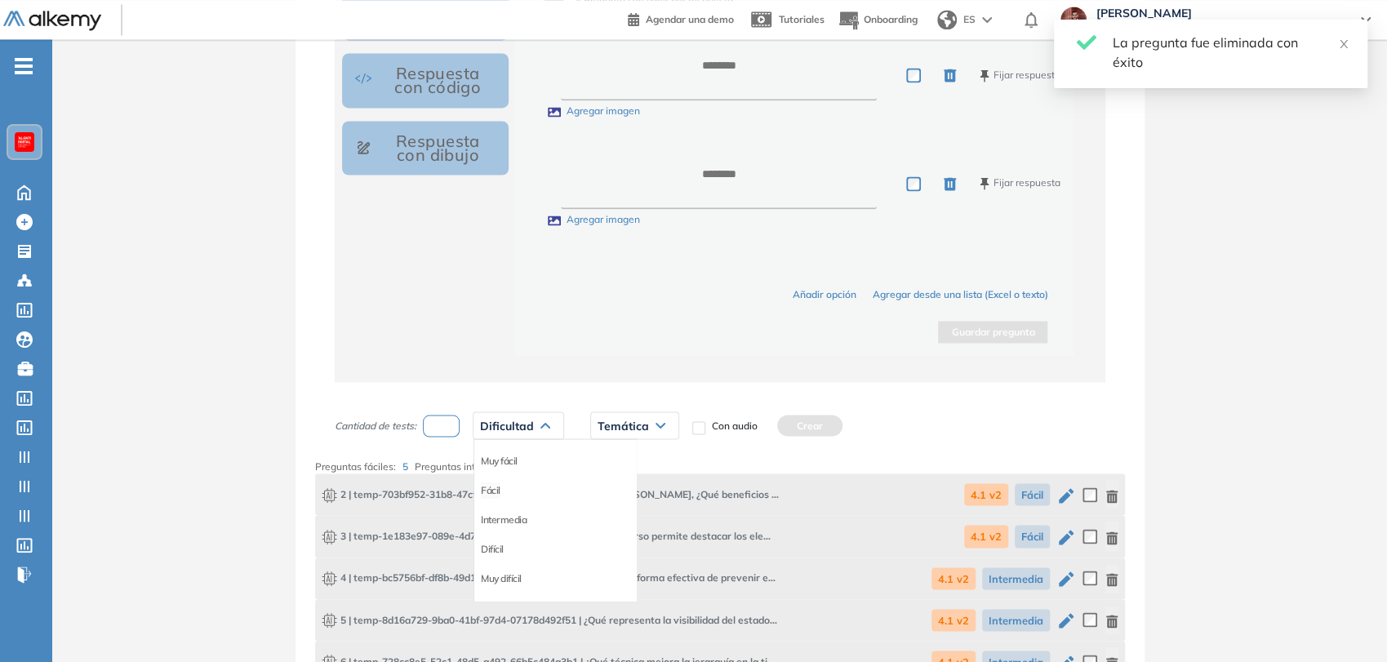
click at [500, 483] on li "Fácil" at bounding box center [491, 490] width 20 height 16
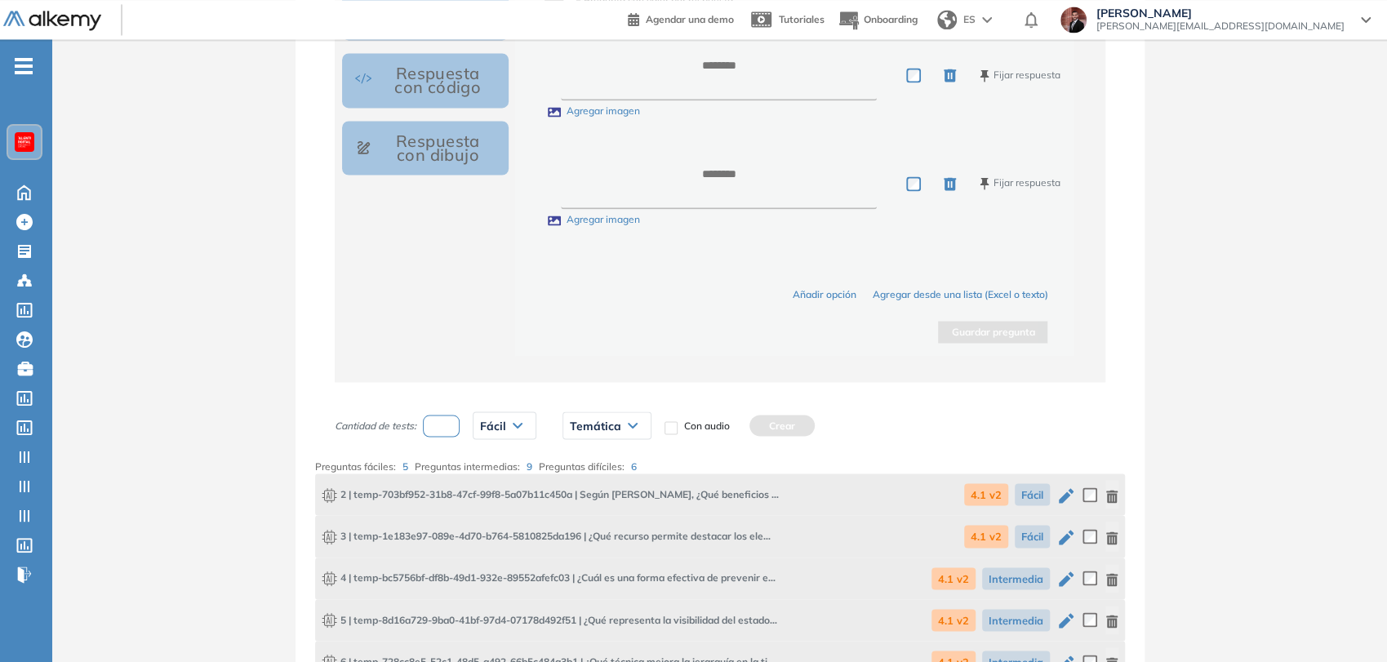
click at [610, 415] on div "Temática" at bounding box center [606, 425] width 87 height 26
drag, startPoint x: 588, startPoint y: 459, endPoint x: 732, endPoint y: 434, distance: 146.6
click at [588, 459] on li "4.1 v2" at bounding box center [583, 460] width 24 height 16
click at [751, 423] on button "Crear" at bounding box center [762, 425] width 65 height 21
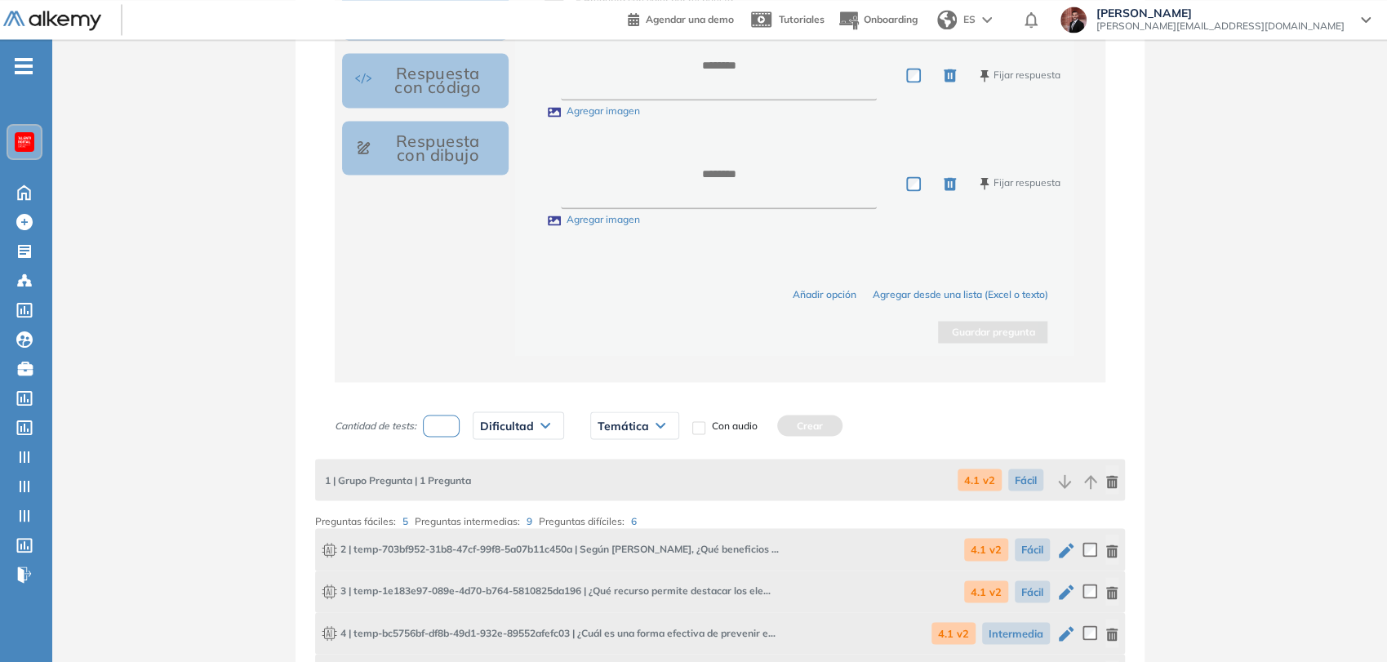
click at [436, 430] on input "number" at bounding box center [442, 426] width 38 height 22
type input "*"
click at [543, 424] on icon at bounding box center [545, 426] width 8 height 4
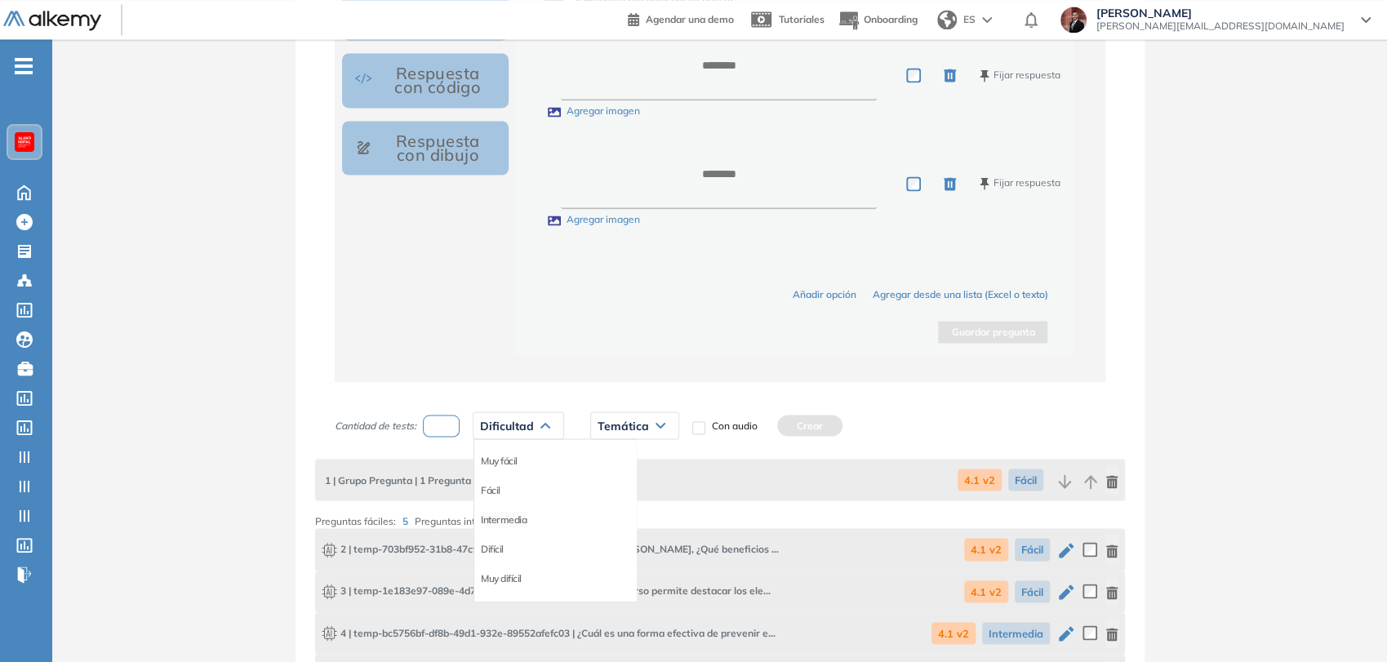
click at [514, 512] on li "Intermedia" at bounding box center [504, 519] width 46 height 16
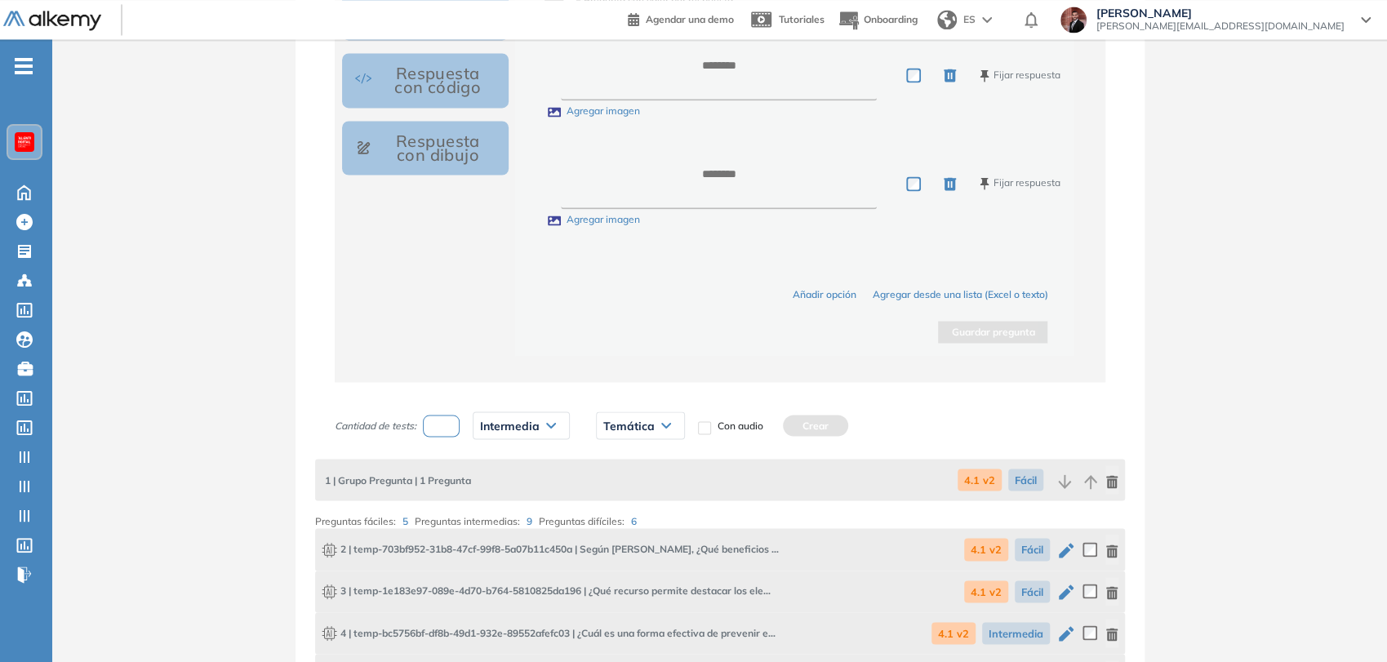
click at [642, 430] on div "Temática" at bounding box center [640, 425] width 87 height 26
click at [622, 459] on li "4.1 v2" at bounding box center [616, 460] width 24 height 16
click at [786, 420] on button "Crear" at bounding box center [796, 425] width 65 height 21
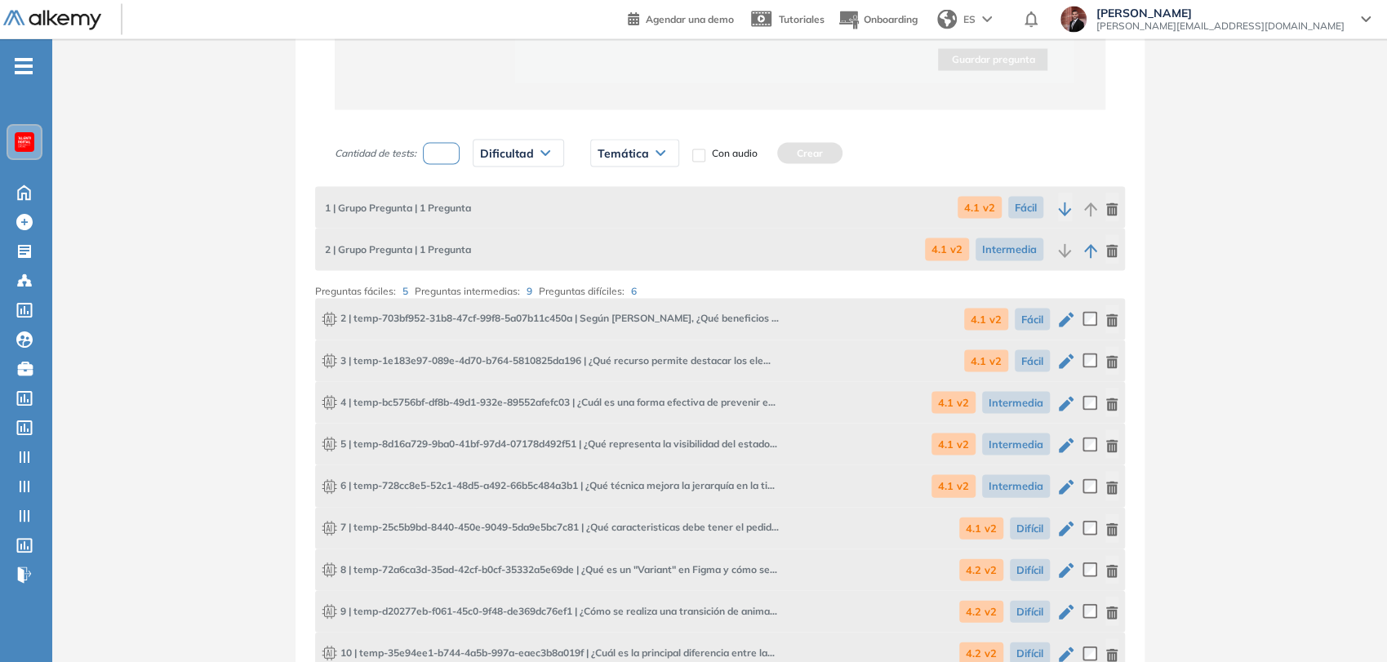
scroll to position [2202, 0]
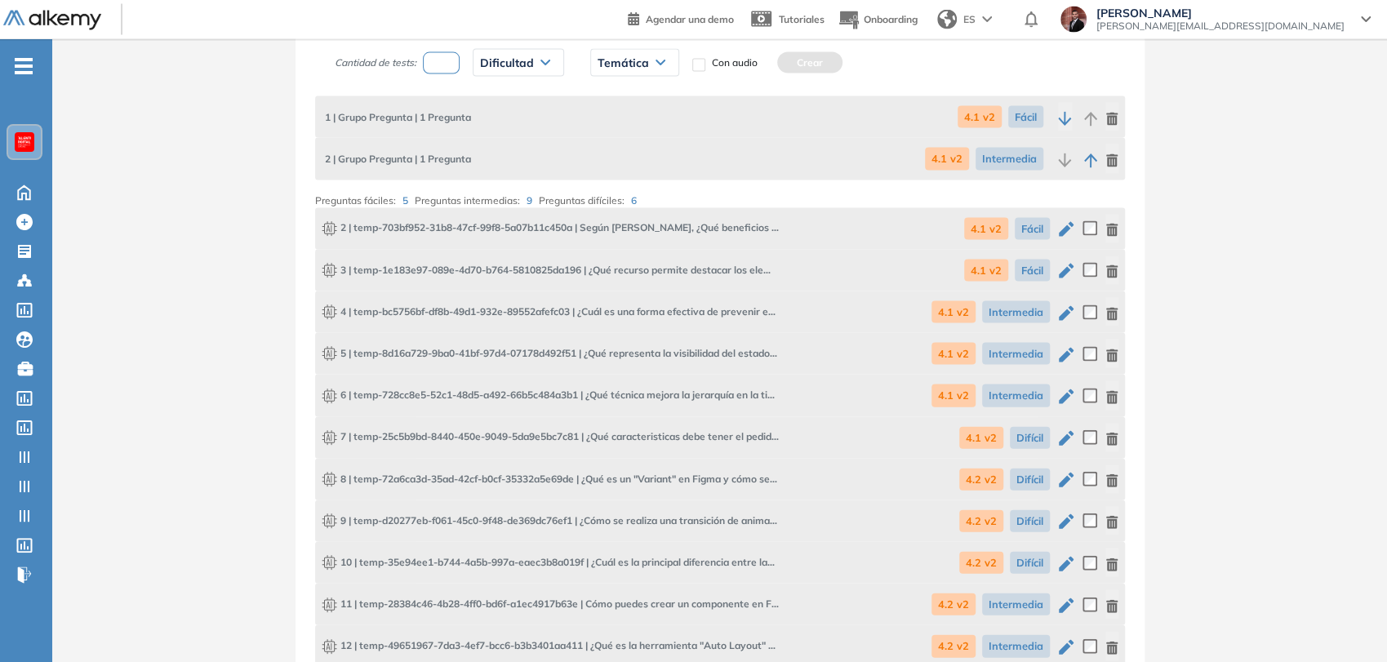
click at [437, 63] on input "number" at bounding box center [442, 63] width 38 height 22
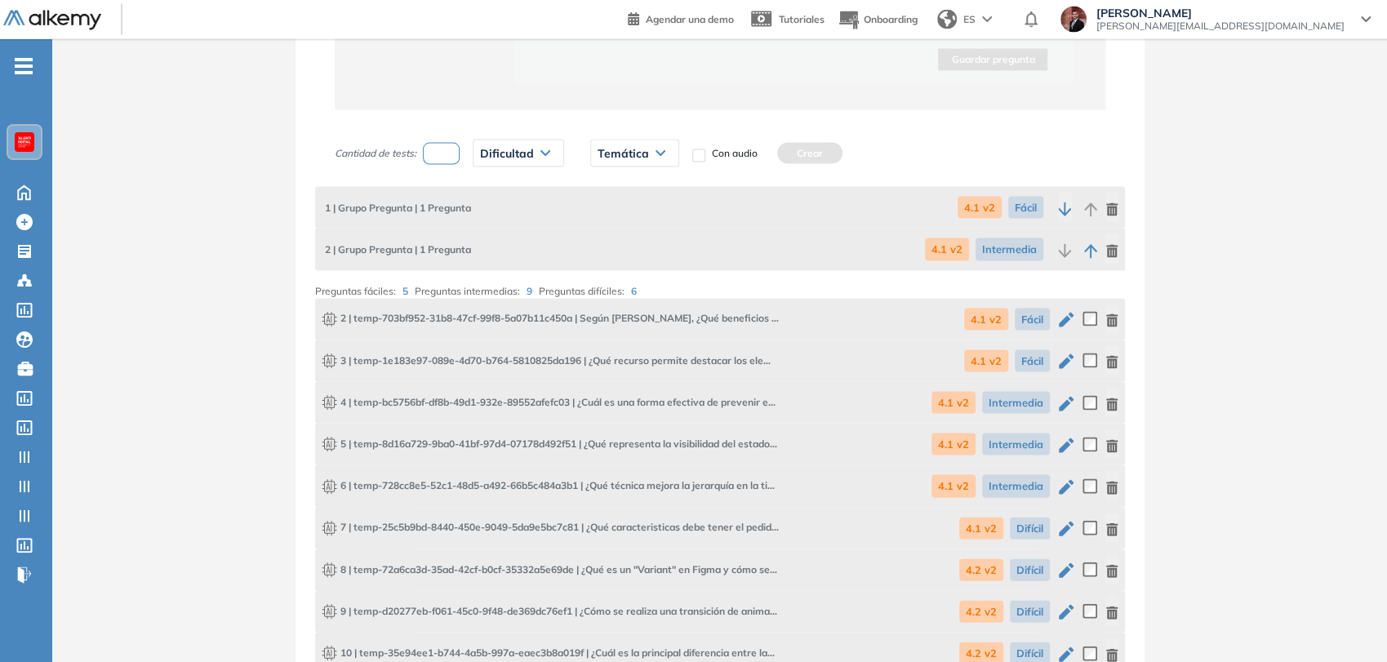
type input "*"
click at [528, 149] on span "Dificultad" at bounding box center [507, 153] width 54 height 13
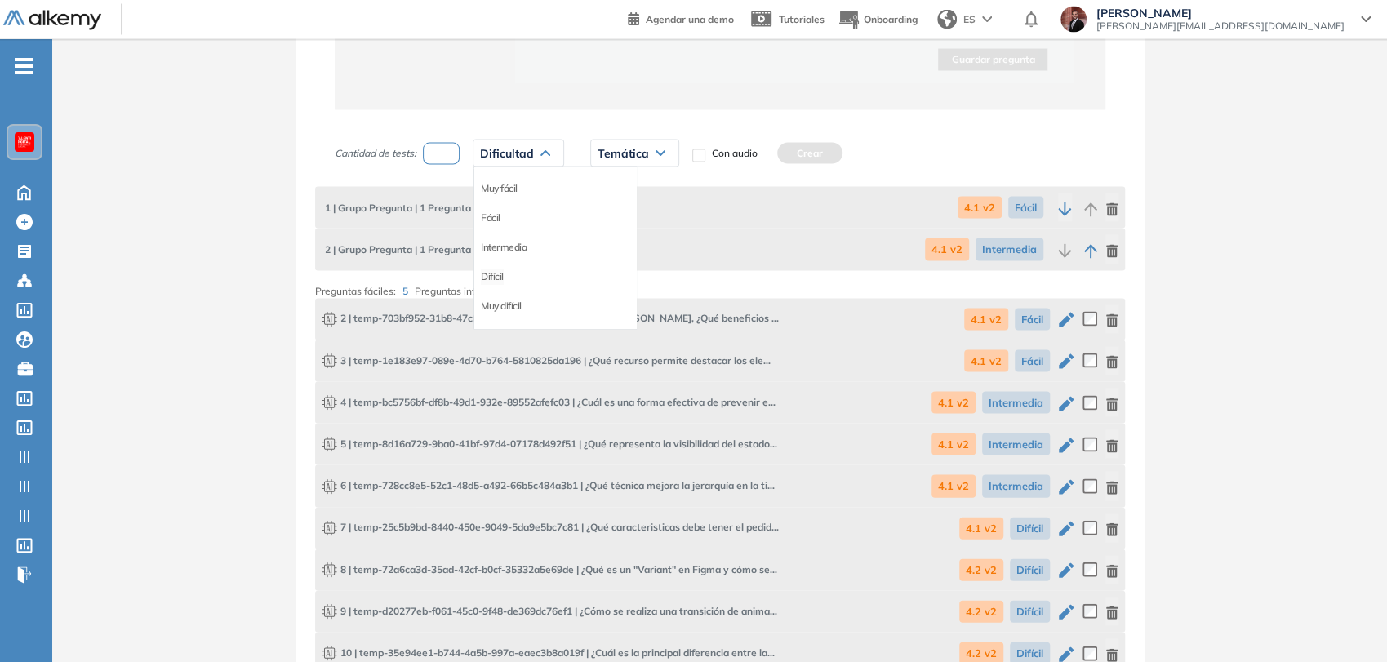
click at [498, 269] on li "Difícil" at bounding box center [492, 277] width 23 height 16
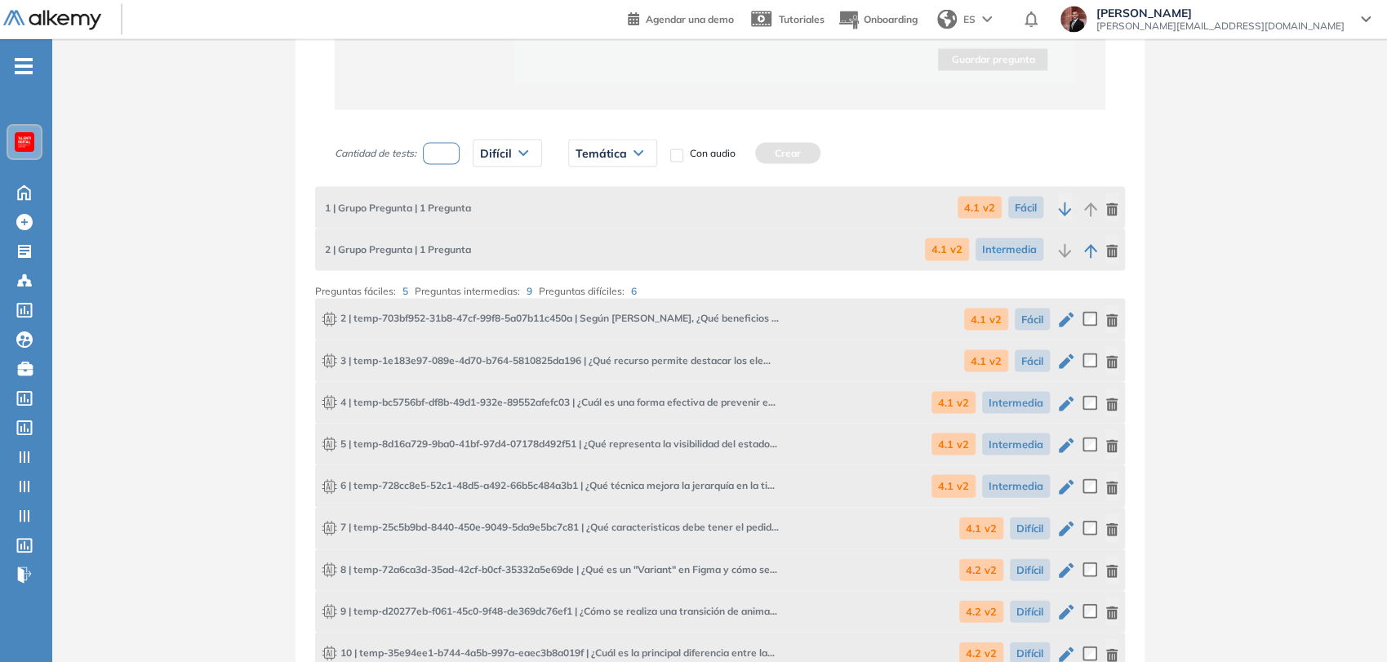
drag, startPoint x: 609, startPoint y: 149, endPoint x: 625, endPoint y: 171, distance: 26.3
click at [611, 149] on span "Temática" at bounding box center [601, 153] width 51 height 13
click at [592, 186] on li "4.1 v2" at bounding box center [589, 188] width 24 height 16
click at [774, 150] on button "Crear" at bounding box center [768, 153] width 65 height 21
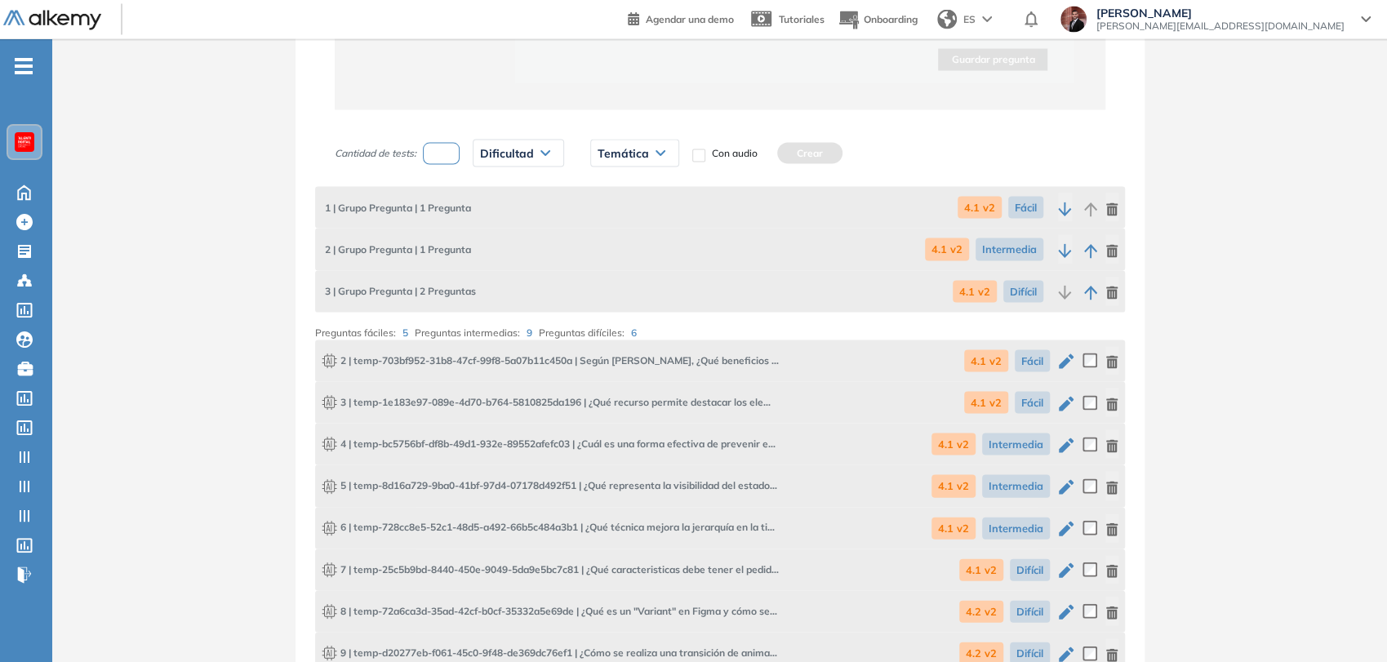
click at [447, 158] on input "number" at bounding box center [442, 154] width 38 height 22
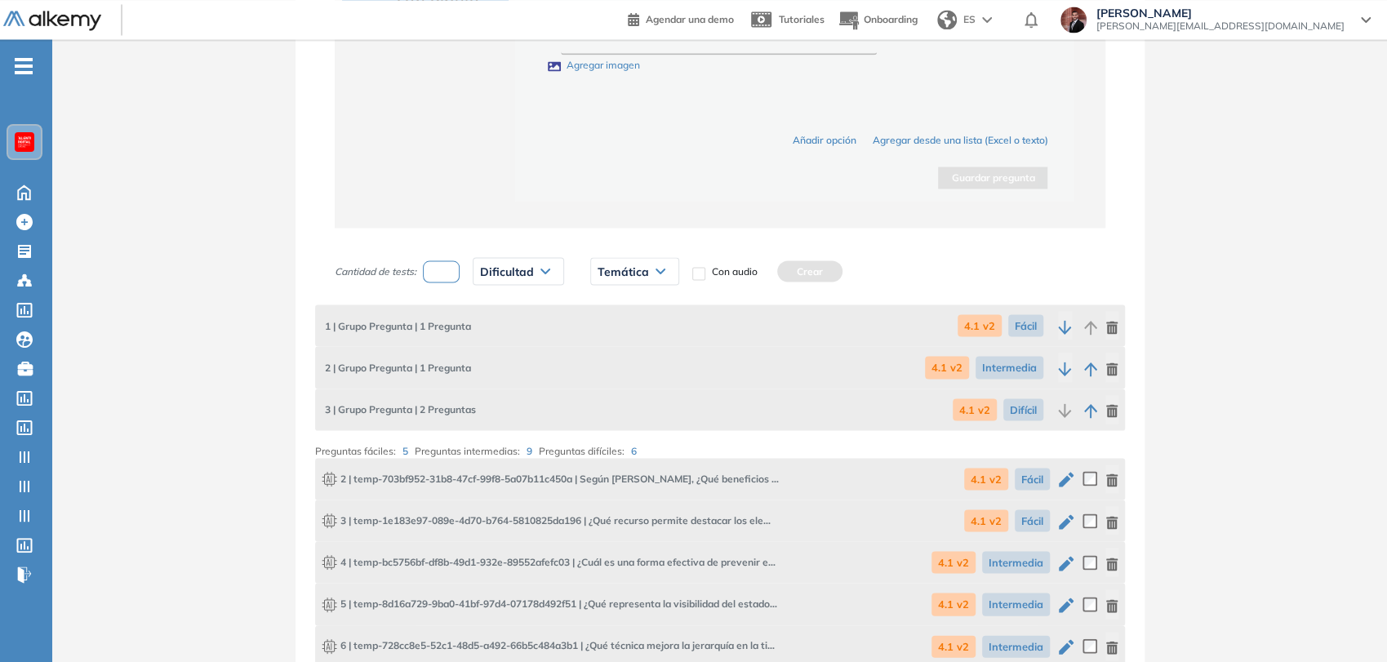
scroll to position [1979, 0]
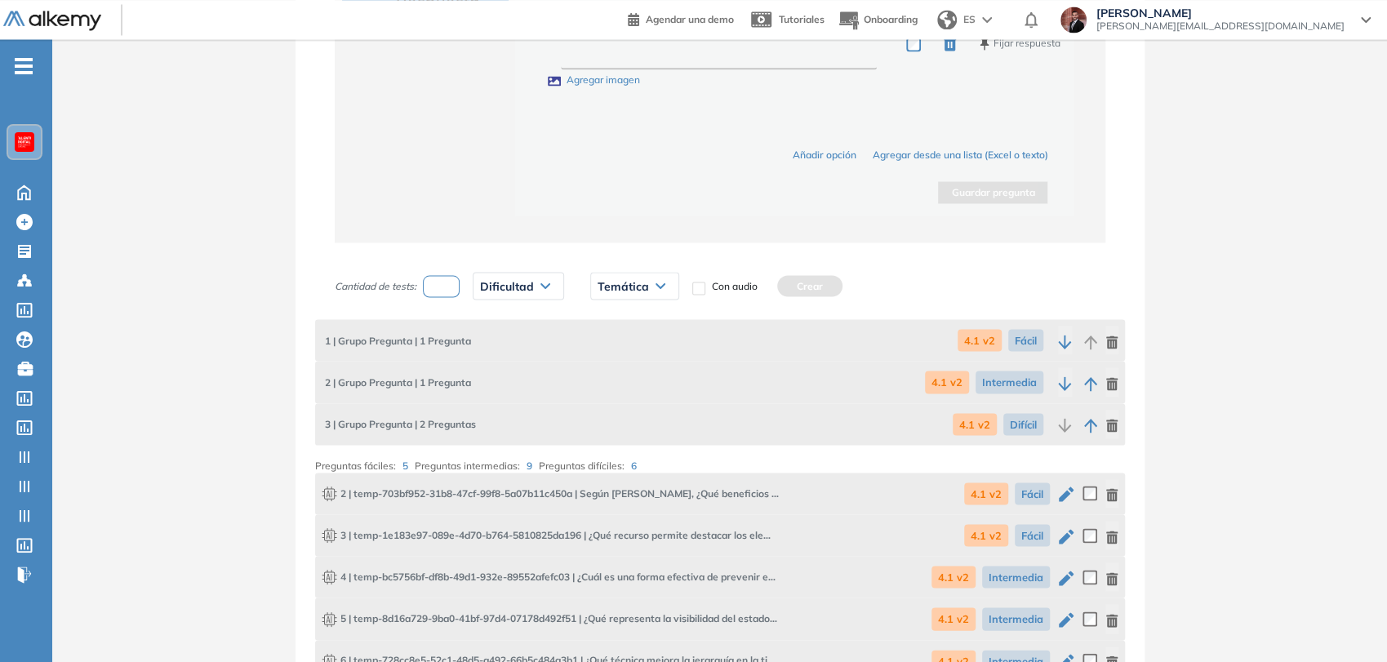
type input "*"
click at [529, 273] on div "Dificultad" at bounding box center [519, 286] width 90 height 26
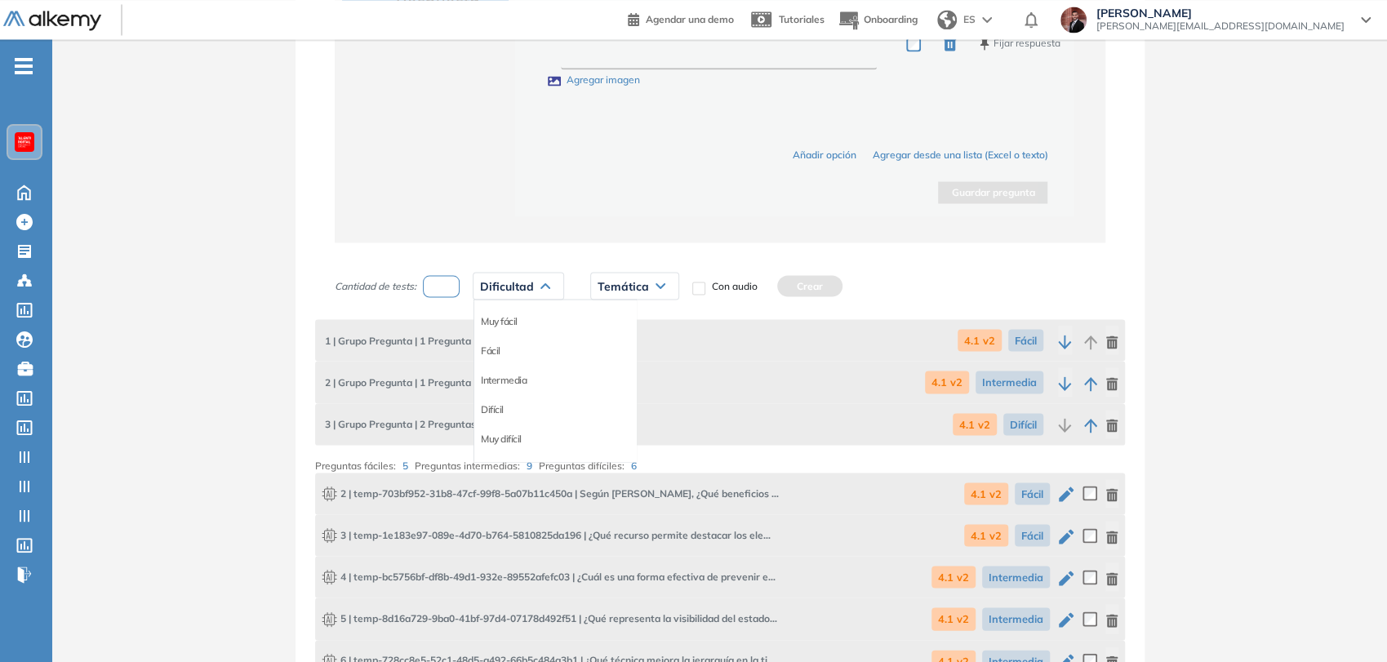
click at [529, 273] on div "Dificultad" at bounding box center [519, 286] width 90 height 26
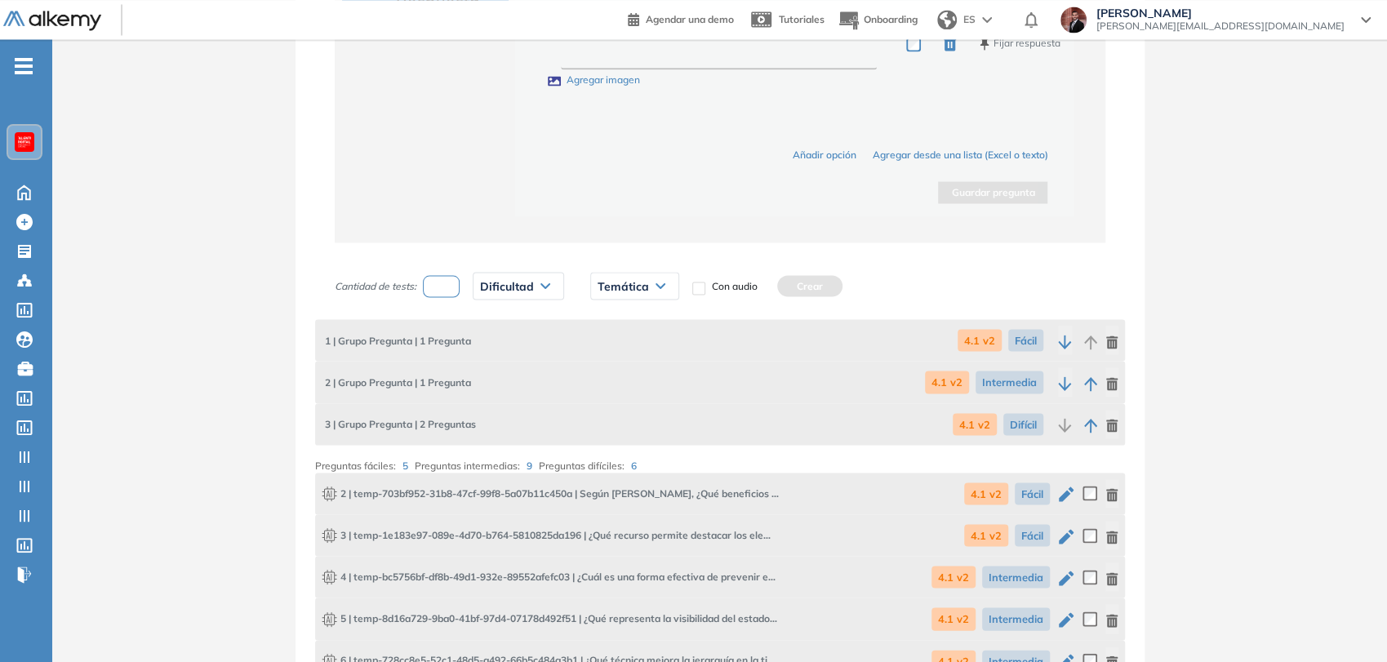
click at [533, 273] on div "Dificultad" at bounding box center [519, 286] width 90 height 26
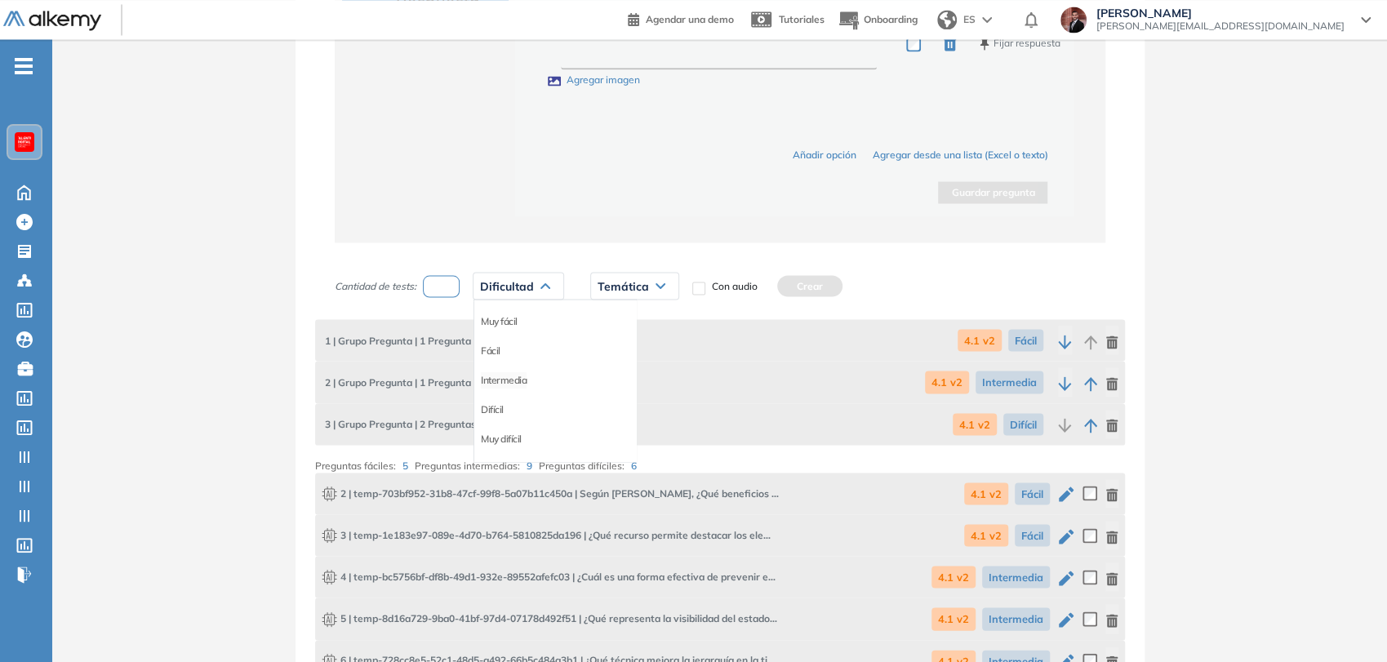
click at [516, 377] on li "Intermedia" at bounding box center [504, 380] width 46 height 16
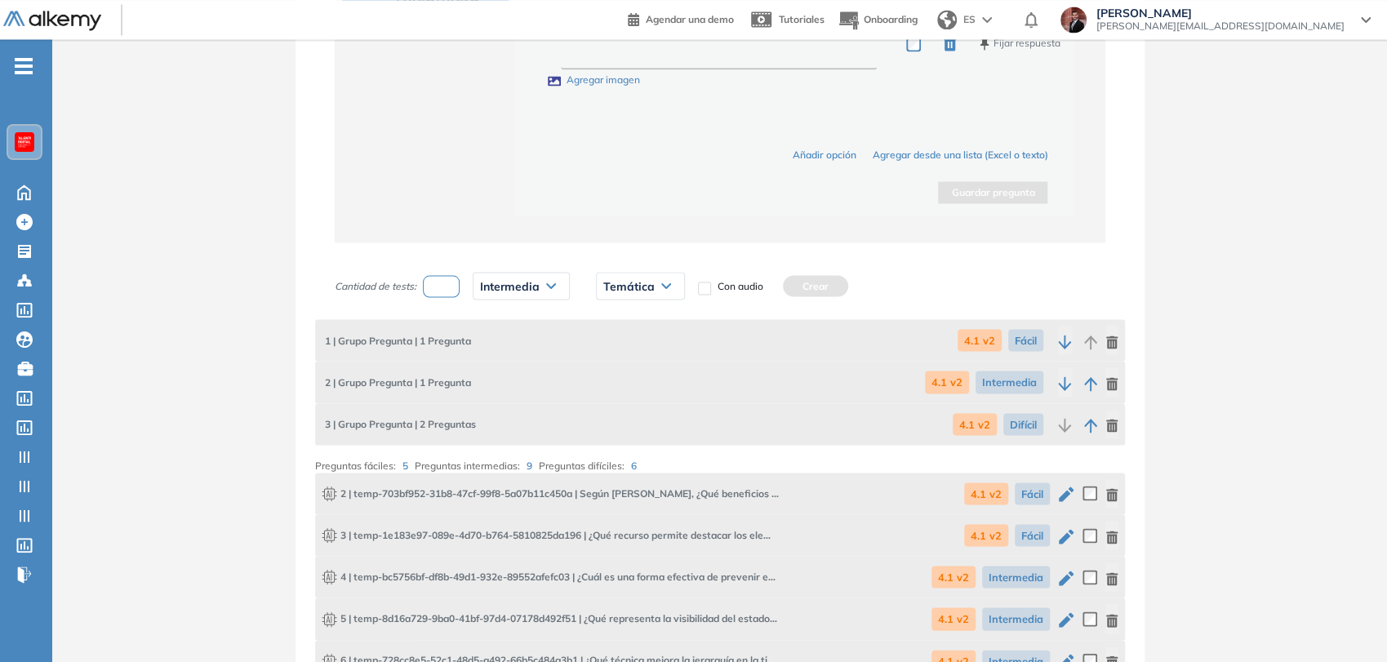
drag, startPoint x: 637, startPoint y: 288, endPoint x: 652, endPoint y: 331, distance: 44.9
click at [637, 287] on span "Temática" at bounding box center [628, 285] width 51 height 13
drag, startPoint x: 624, startPoint y: 350, endPoint x: 732, endPoint y: 298, distance: 119.4
click at [624, 348] on li "4.2 v2" at bounding box center [616, 350] width 24 height 16
click at [787, 275] on button "Crear" at bounding box center [796, 285] width 65 height 21
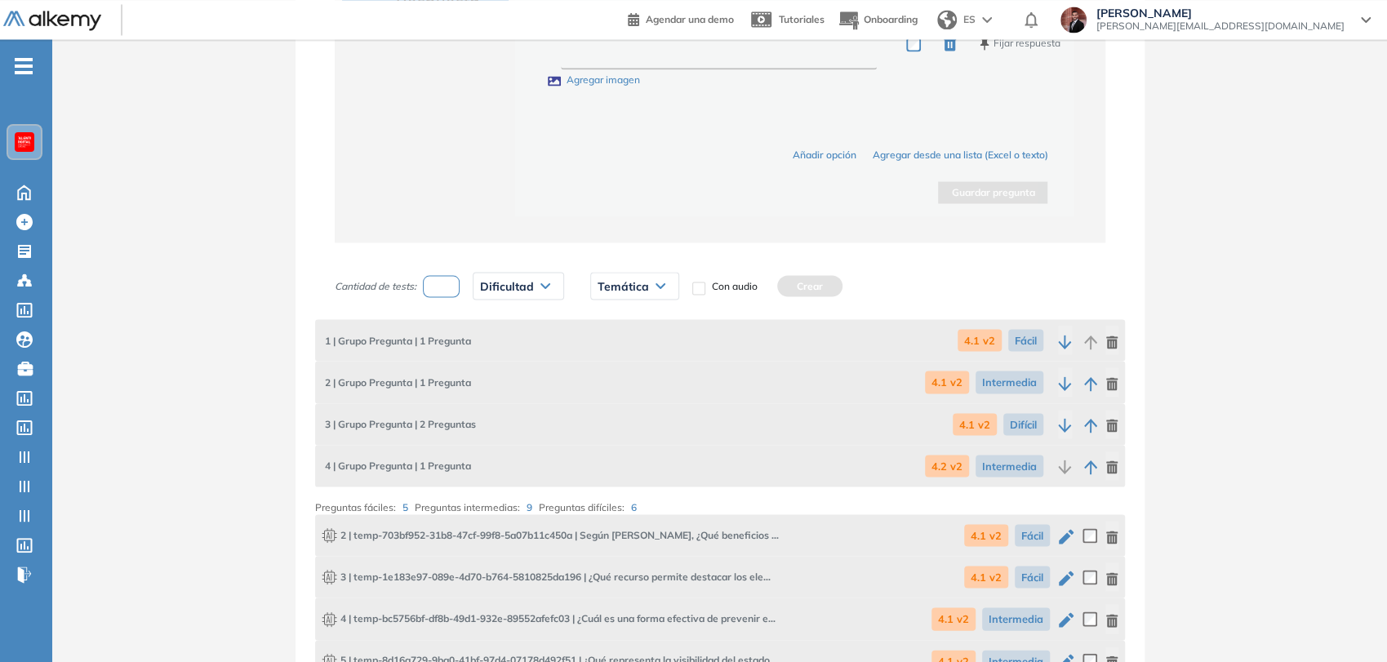
click at [447, 282] on input "number" at bounding box center [442, 286] width 38 height 22
type input "*"
click at [516, 289] on span "Dificultad" at bounding box center [507, 285] width 54 height 13
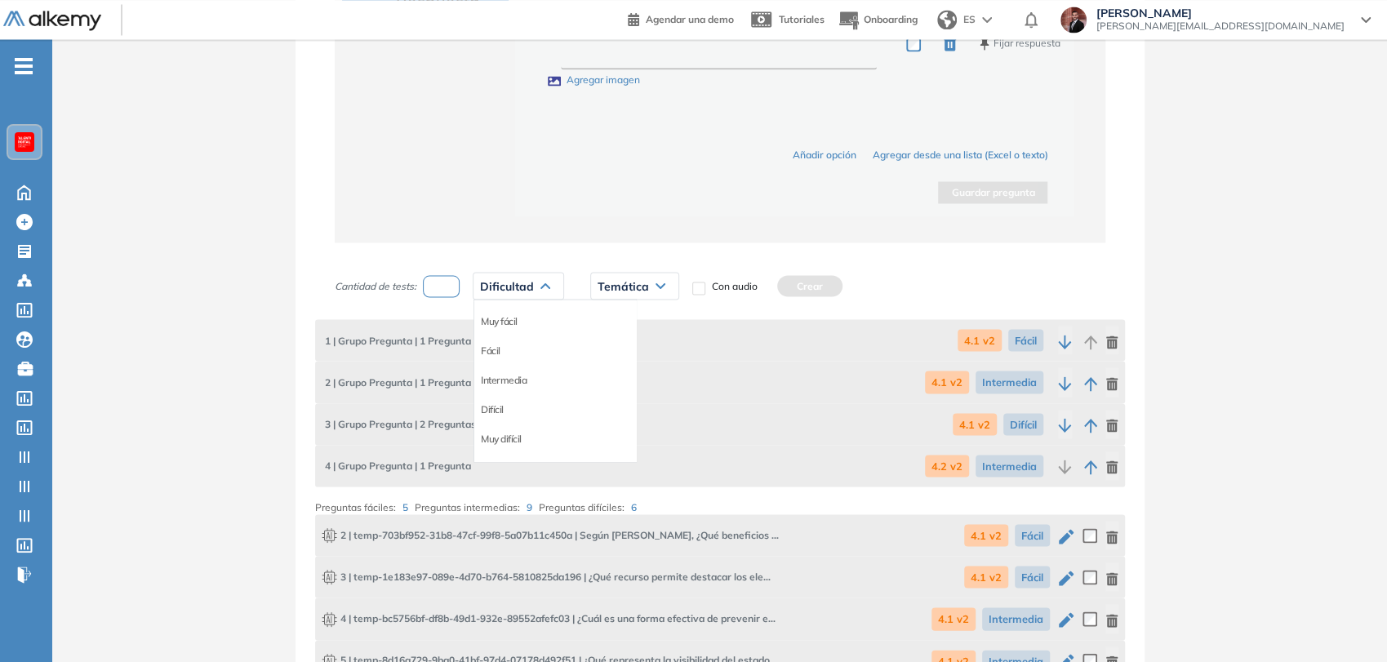
drag, startPoint x: 499, startPoint y: 400, endPoint x: 595, endPoint y: 286, distance: 149.5
click at [501, 401] on li "Difícil" at bounding box center [492, 409] width 23 height 16
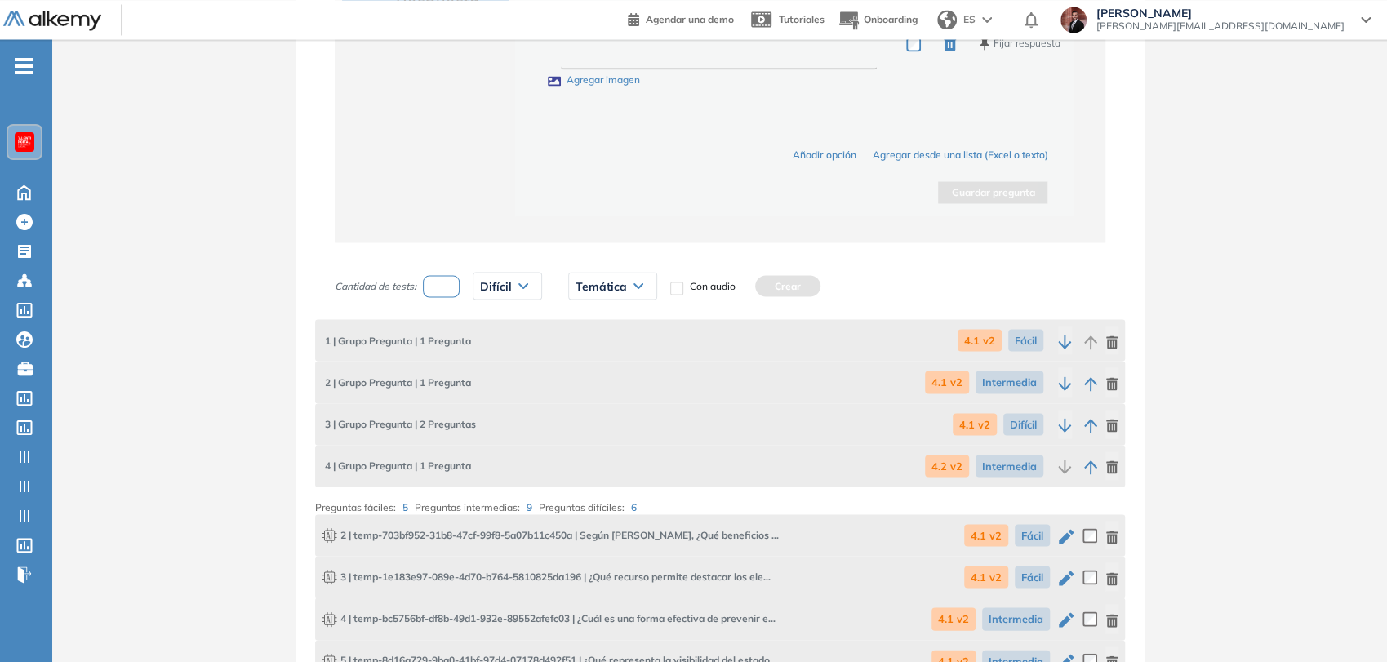
click at [611, 273] on div "Temática" at bounding box center [612, 286] width 87 height 26
click at [586, 348] on li "4.2 v2" at bounding box center [589, 350] width 24 height 16
click at [755, 289] on button "Crear" at bounding box center [768, 285] width 65 height 21
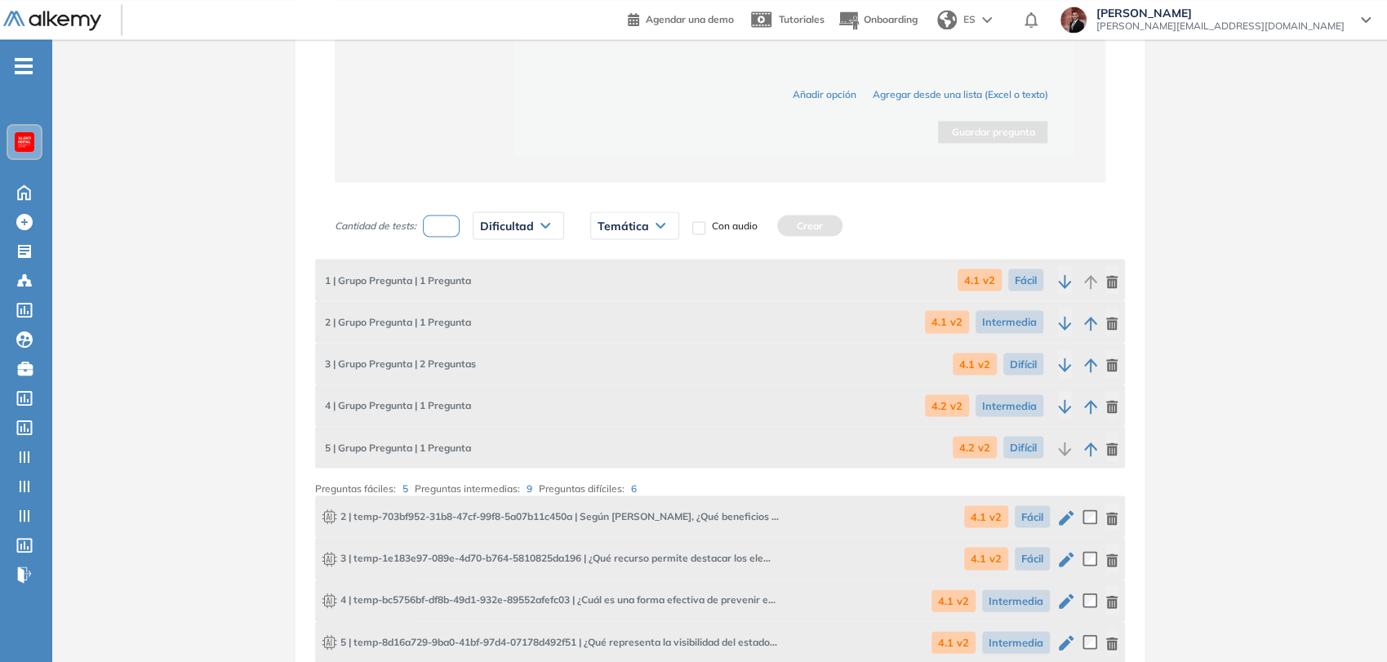
scroll to position [2153, 0]
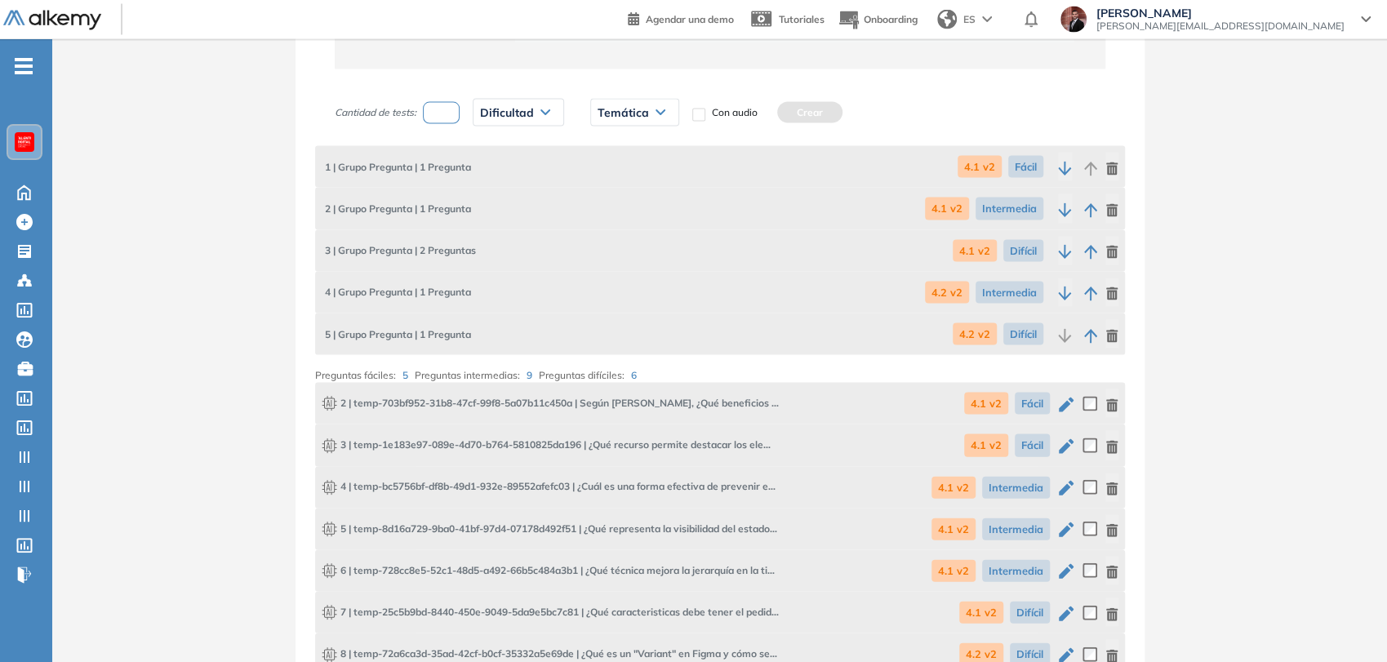
click at [1110, 332] on icon "button" at bounding box center [1111, 336] width 11 height 13
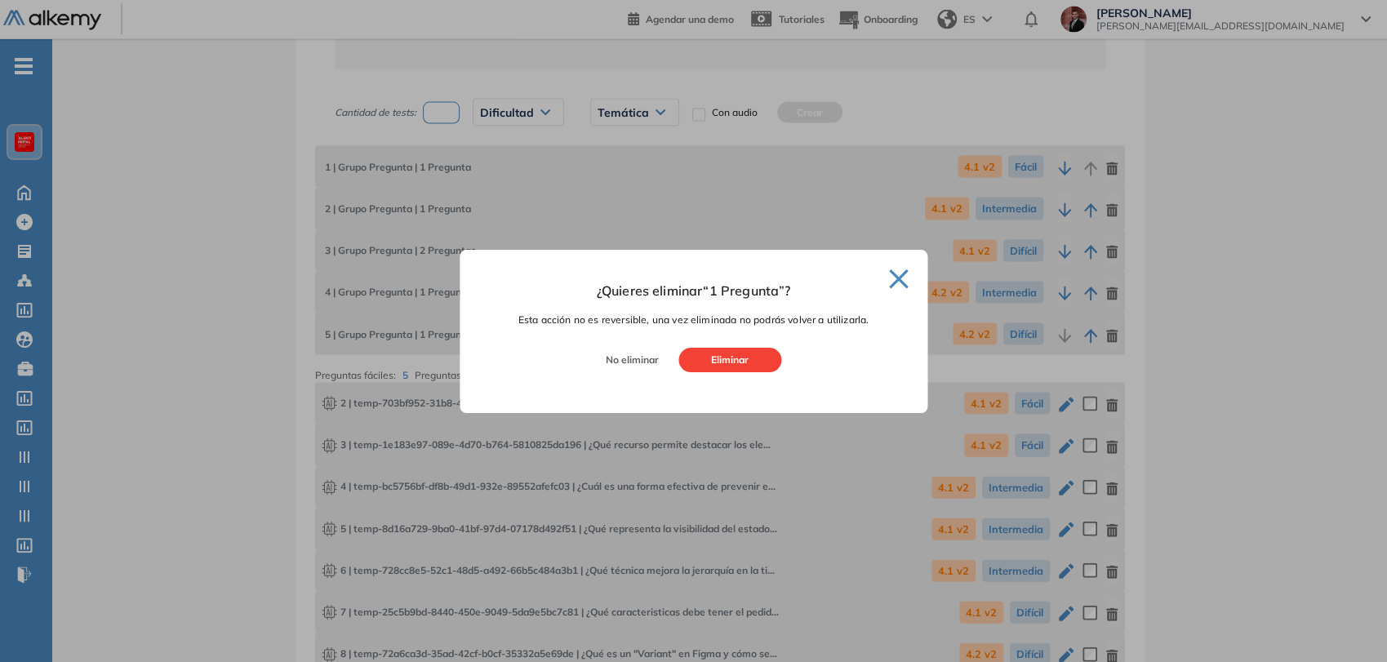
click at [743, 357] on button "Eliminar" at bounding box center [730, 360] width 103 height 24
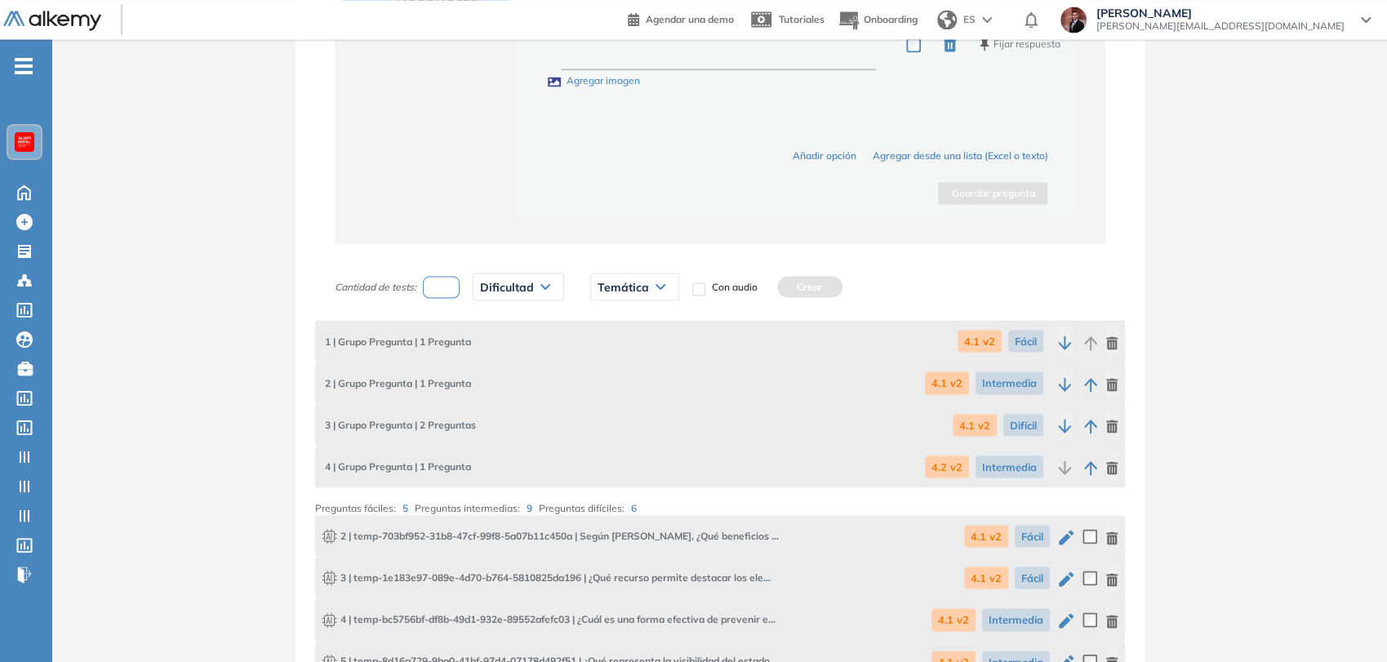
scroll to position [1838, 0]
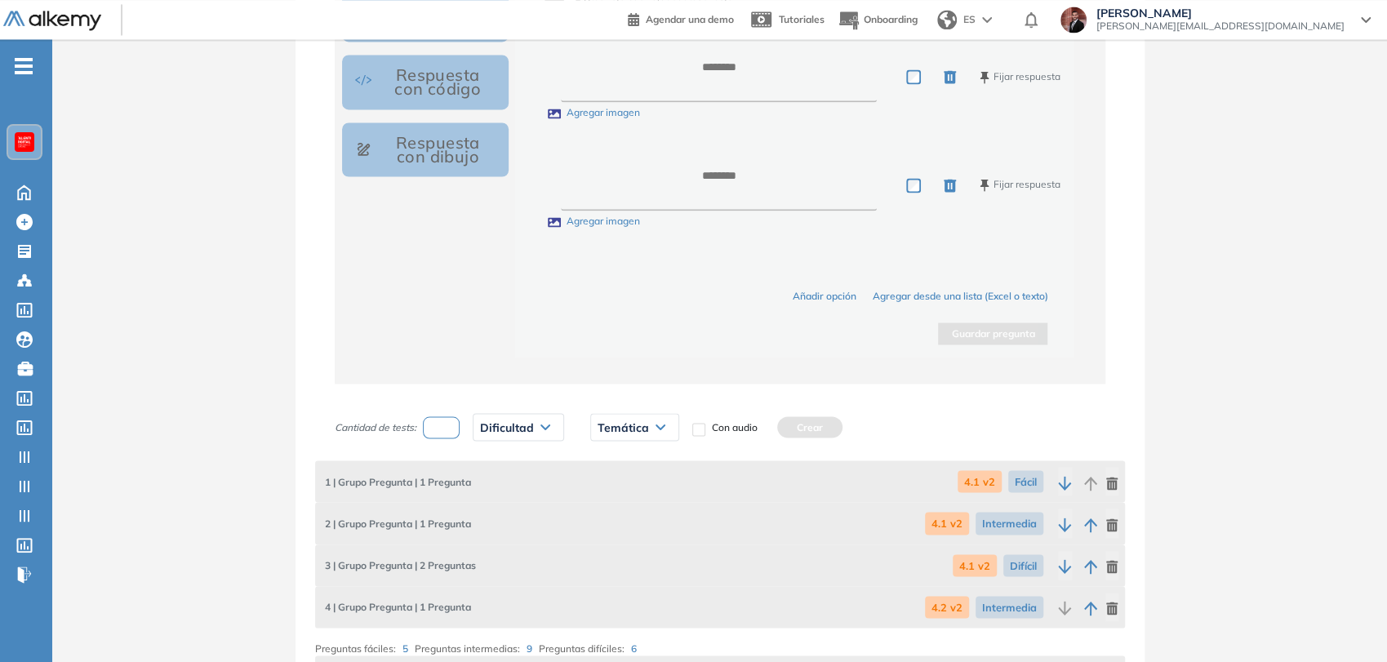
click at [445, 433] on input "number" at bounding box center [442, 427] width 38 height 22
type input "*"
click at [526, 425] on span "Dificultad" at bounding box center [507, 427] width 54 height 13
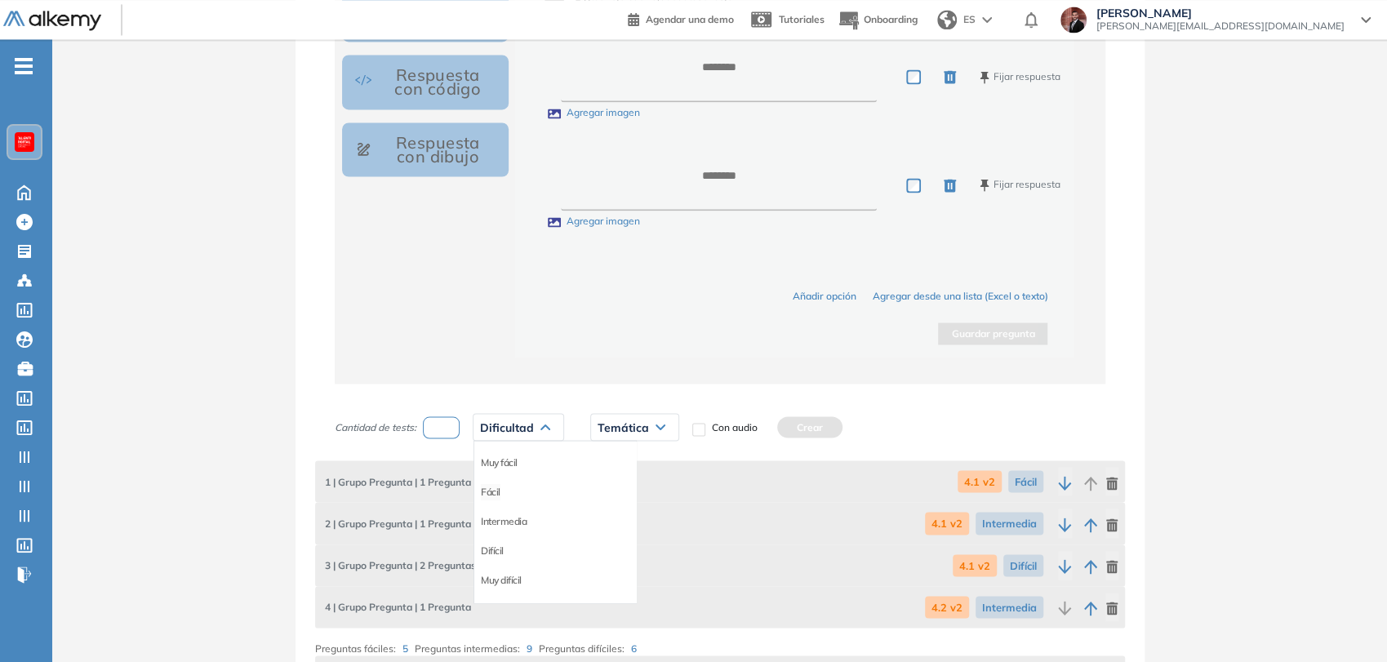
click at [501, 493] on div "Fácil" at bounding box center [555, 491] width 162 height 29
click at [496, 488] on li "Fácil" at bounding box center [491, 491] width 20 height 16
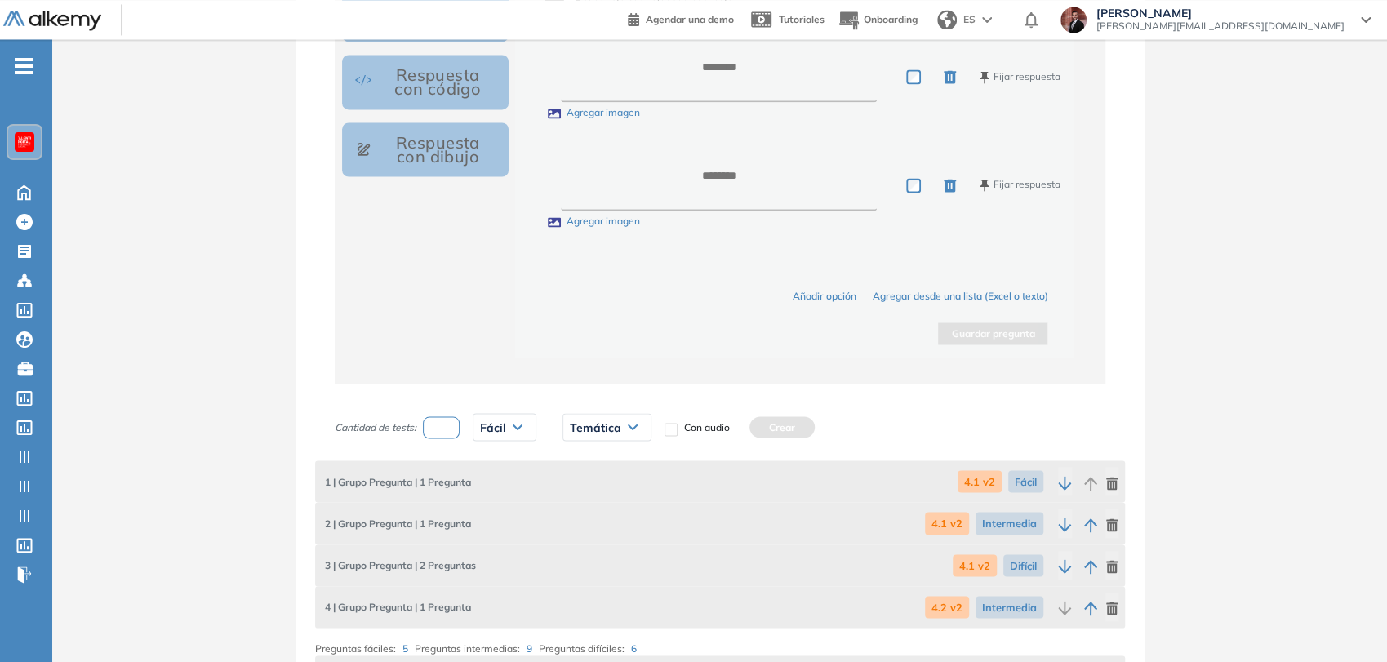
click at [612, 426] on span "Temática" at bounding box center [595, 427] width 51 height 13
click at [588, 486] on li "4.2 v2" at bounding box center [583, 491] width 24 height 16
click at [779, 425] on button "Crear" at bounding box center [762, 426] width 65 height 21
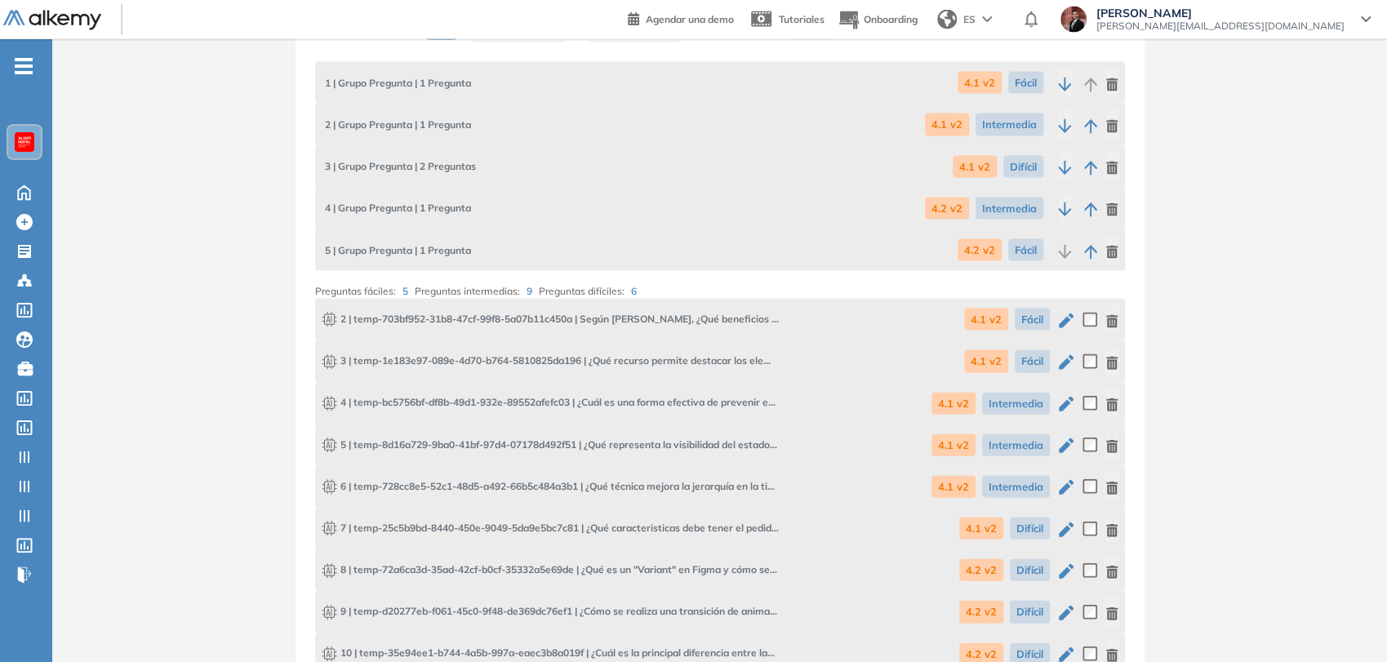
scroll to position [2019, 0]
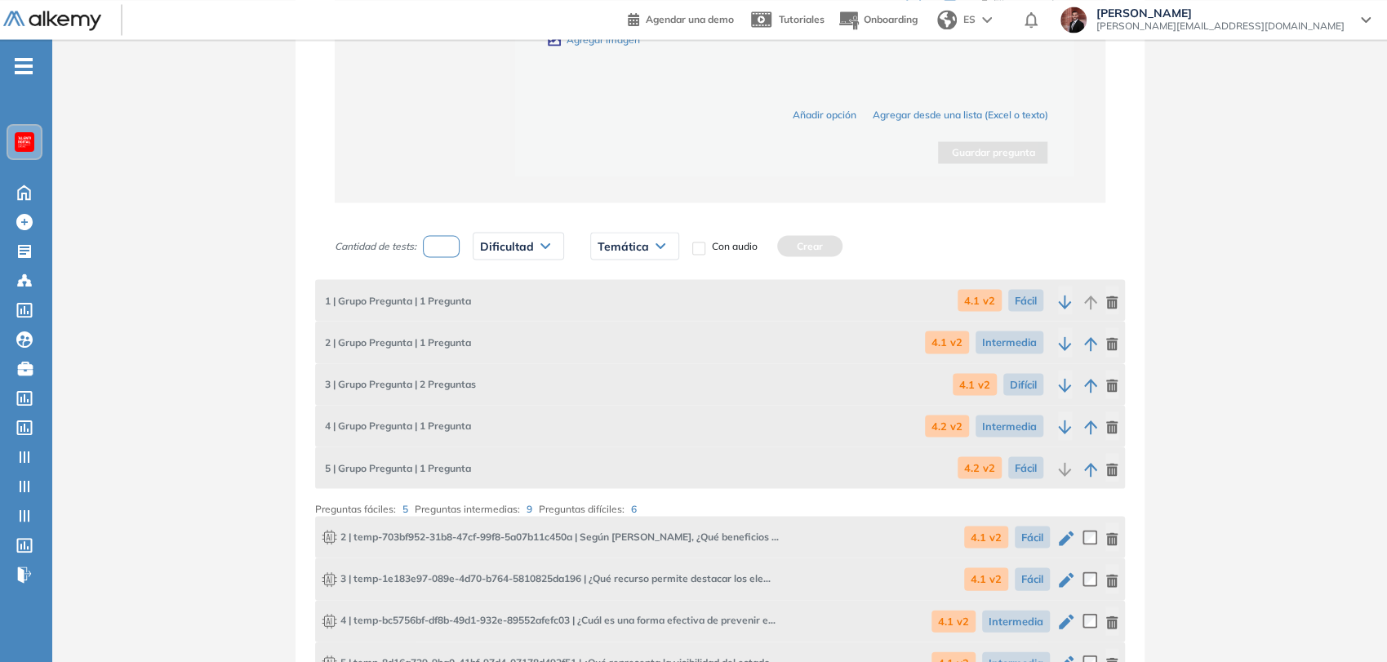
click at [439, 248] on input "number" at bounding box center [442, 246] width 38 height 22
type input "*"
click at [487, 244] on span "Dificultad" at bounding box center [507, 245] width 54 height 13
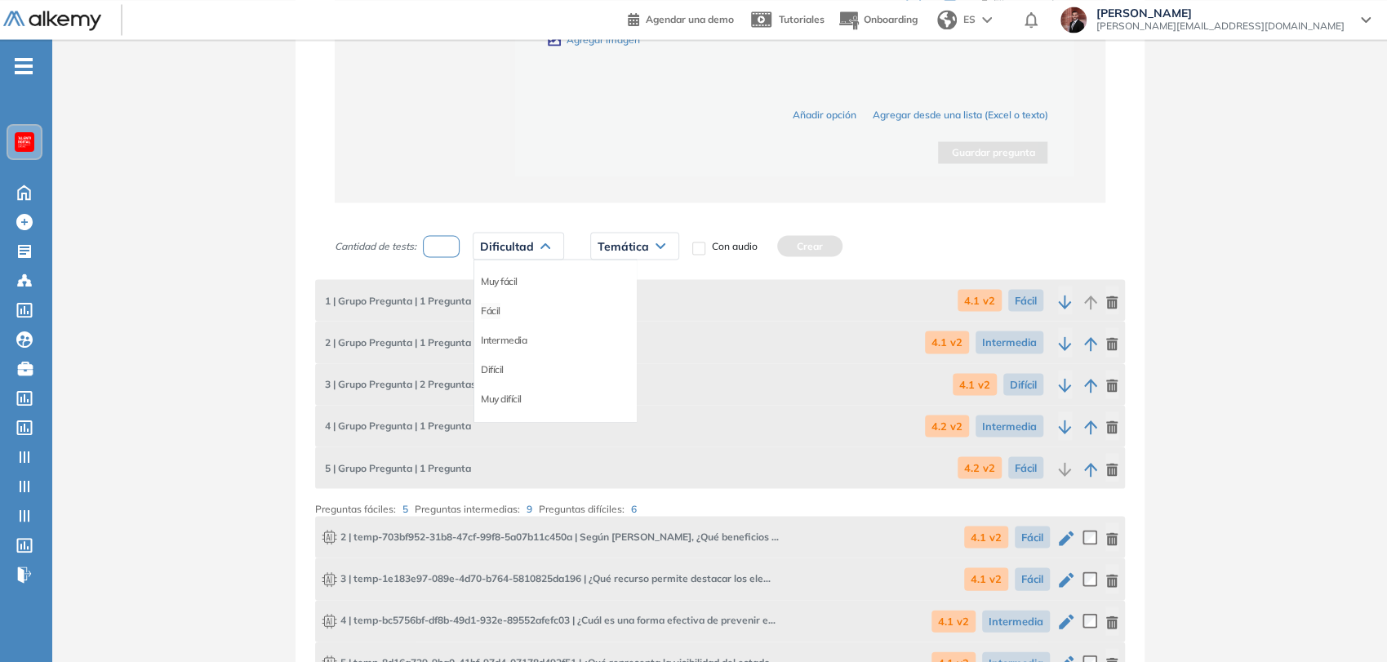
click at [494, 308] on li "Fácil" at bounding box center [491, 310] width 20 height 16
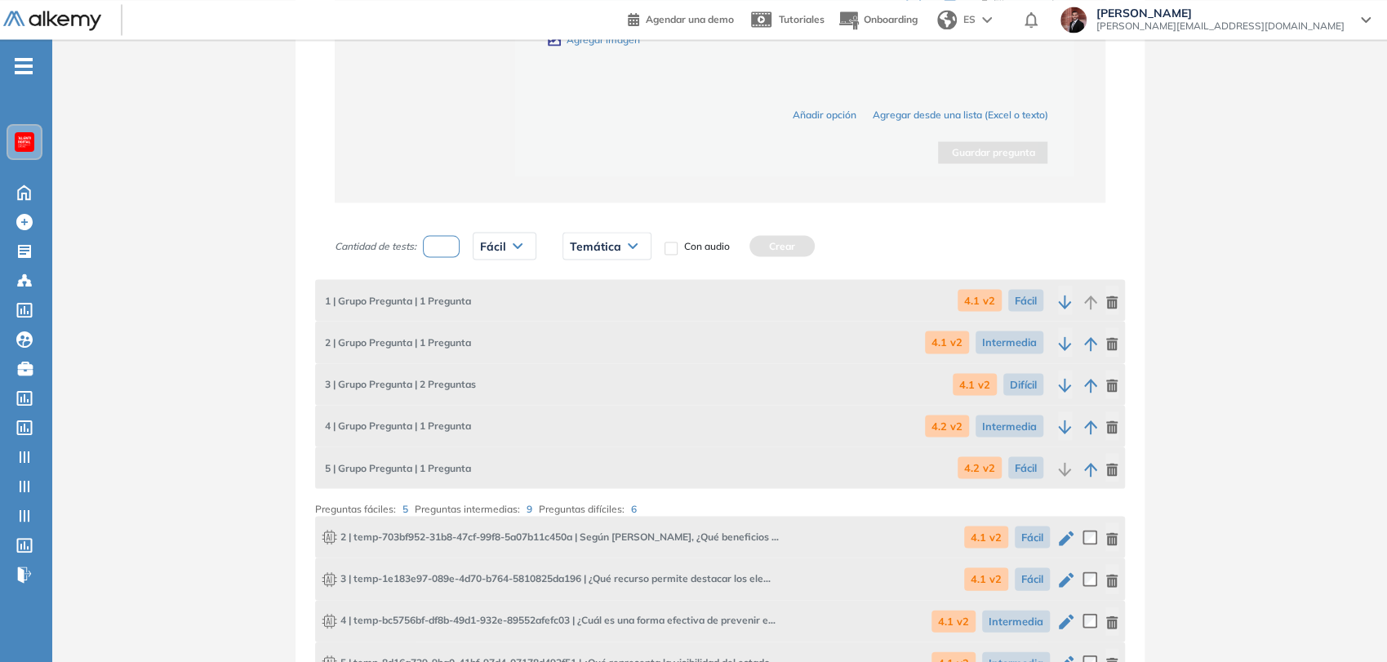
click at [592, 252] on div "Temática" at bounding box center [606, 246] width 87 height 26
click at [594, 332] on li "4.3 v2" at bounding box center [583, 340] width 24 height 16
drag, startPoint x: 746, startPoint y: 250, endPoint x: 727, endPoint y: 252, distance: 19.8
click at [748, 250] on button "Crear" at bounding box center [762, 245] width 65 height 21
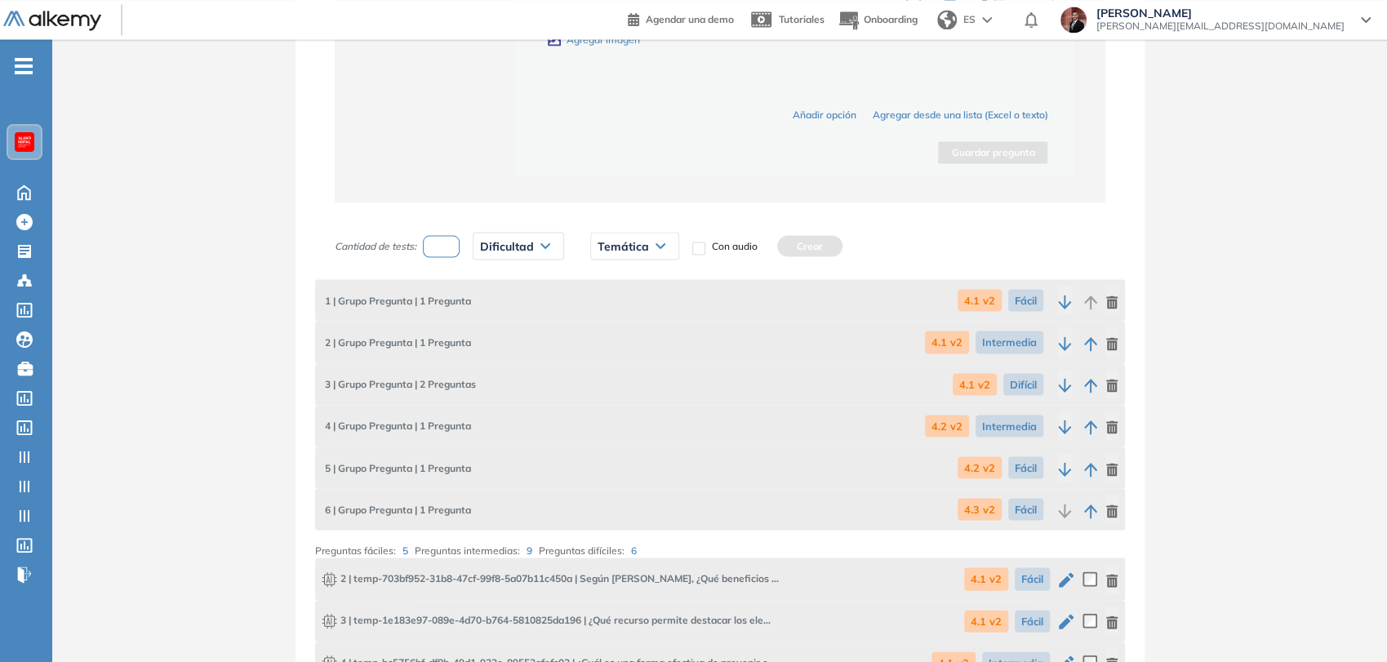
drag, startPoint x: 451, startPoint y: 238, endPoint x: 538, endPoint y: 248, distance: 87.9
click at [455, 237] on input "number" at bounding box center [442, 246] width 38 height 22
type input "*"
click at [537, 248] on div "Dificultad" at bounding box center [519, 246] width 90 height 26
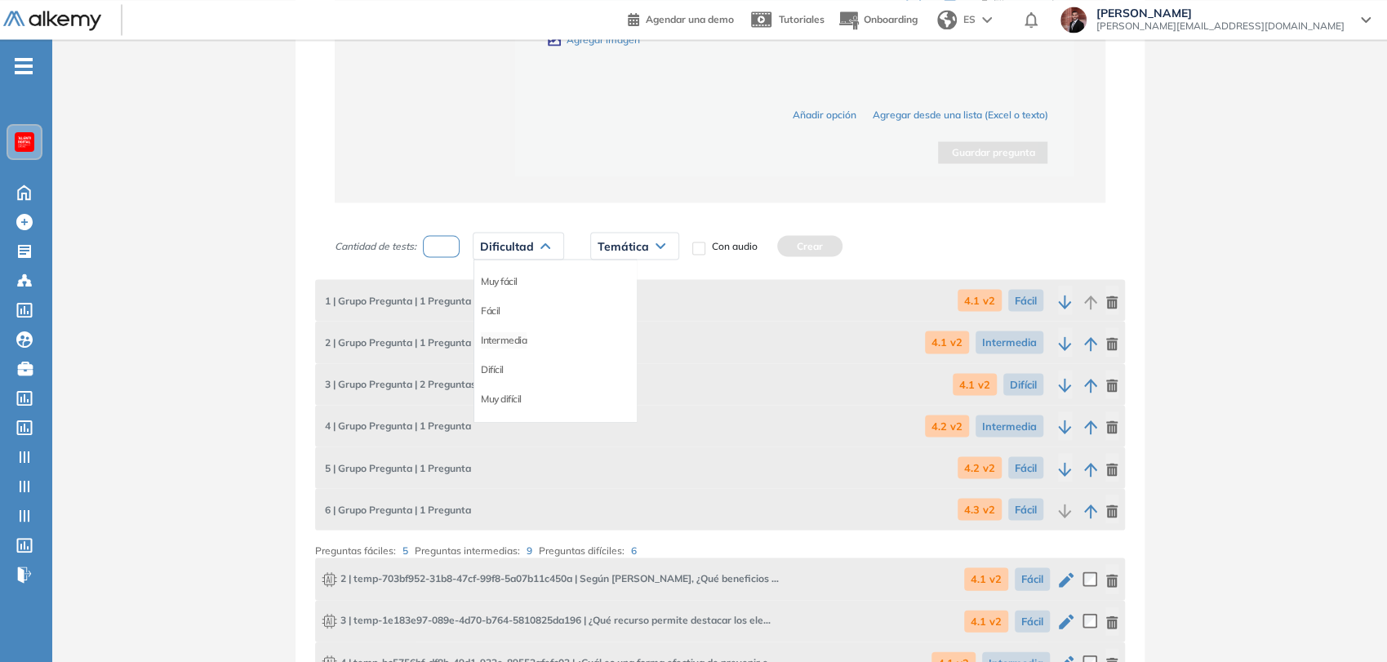
click at [516, 337] on li "Intermedia" at bounding box center [504, 340] width 46 height 16
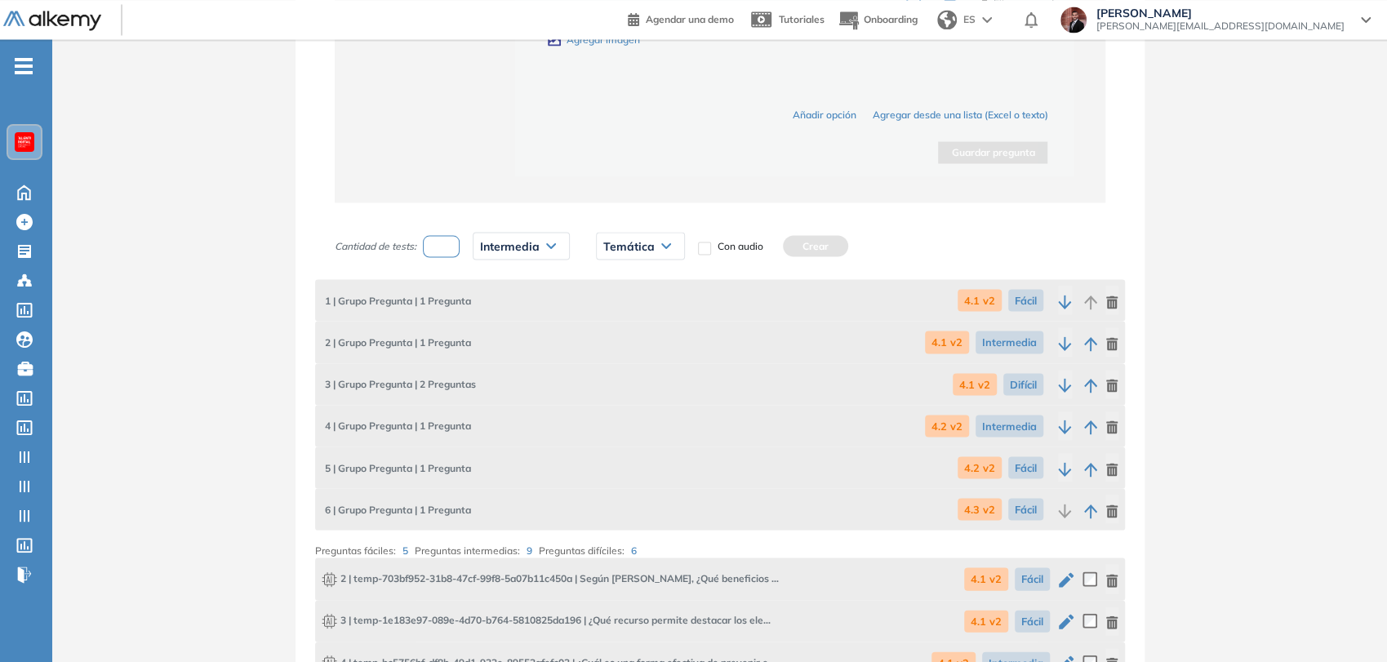
click at [636, 248] on span "Temática" at bounding box center [628, 245] width 51 height 13
click at [626, 335] on li "4.3 v2" at bounding box center [616, 340] width 24 height 16
drag, startPoint x: 767, startPoint y: 247, endPoint x: 500, endPoint y: 256, distance: 267.2
click at [768, 246] on button "Crear" at bounding box center [796, 245] width 65 height 21
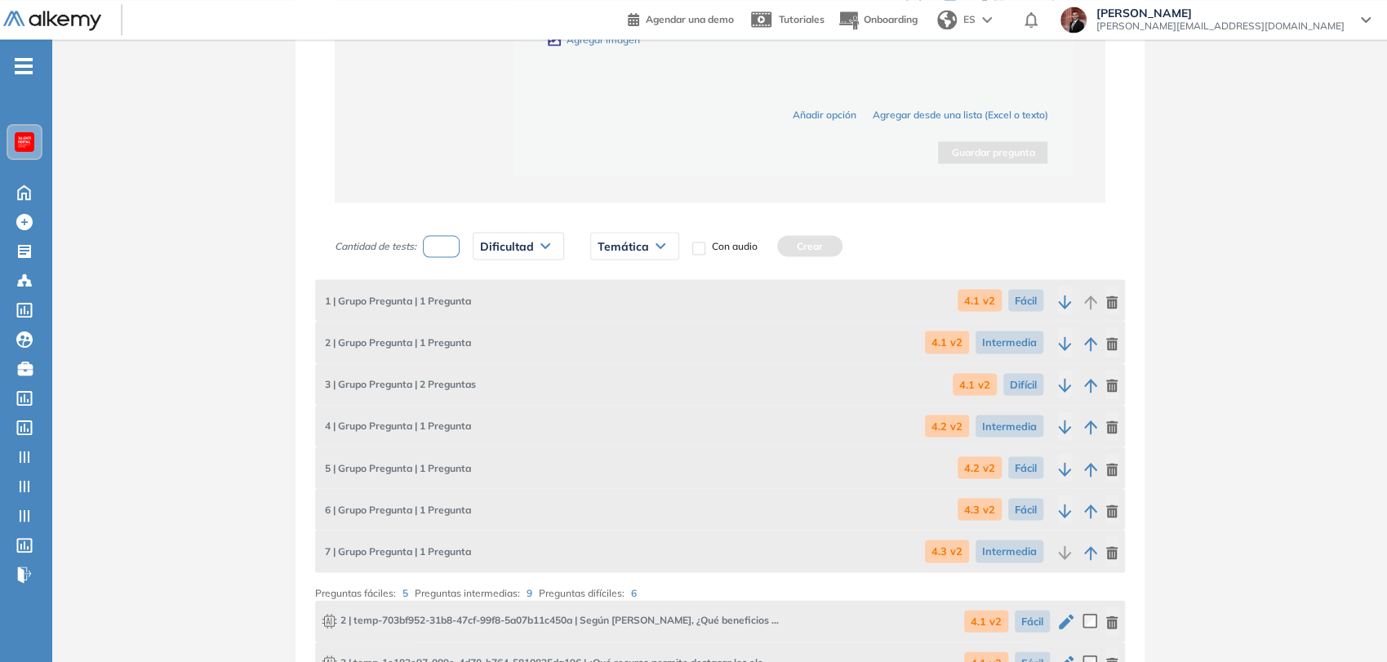
click at [444, 249] on input "number" at bounding box center [442, 246] width 38 height 22
type input "*"
click at [510, 243] on span "Dificultad" at bounding box center [507, 245] width 54 height 13
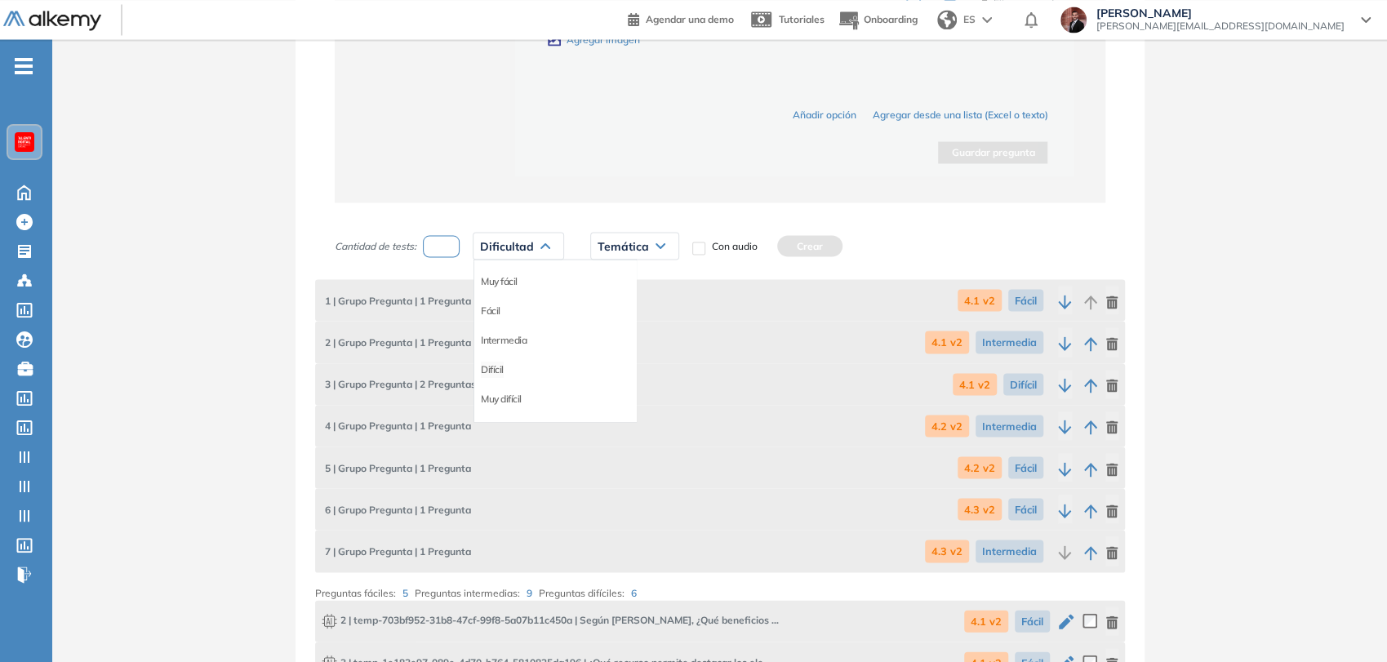
click at [497, 362] on li "Difícil" at bounding box center [492, 369] width 23 height 16
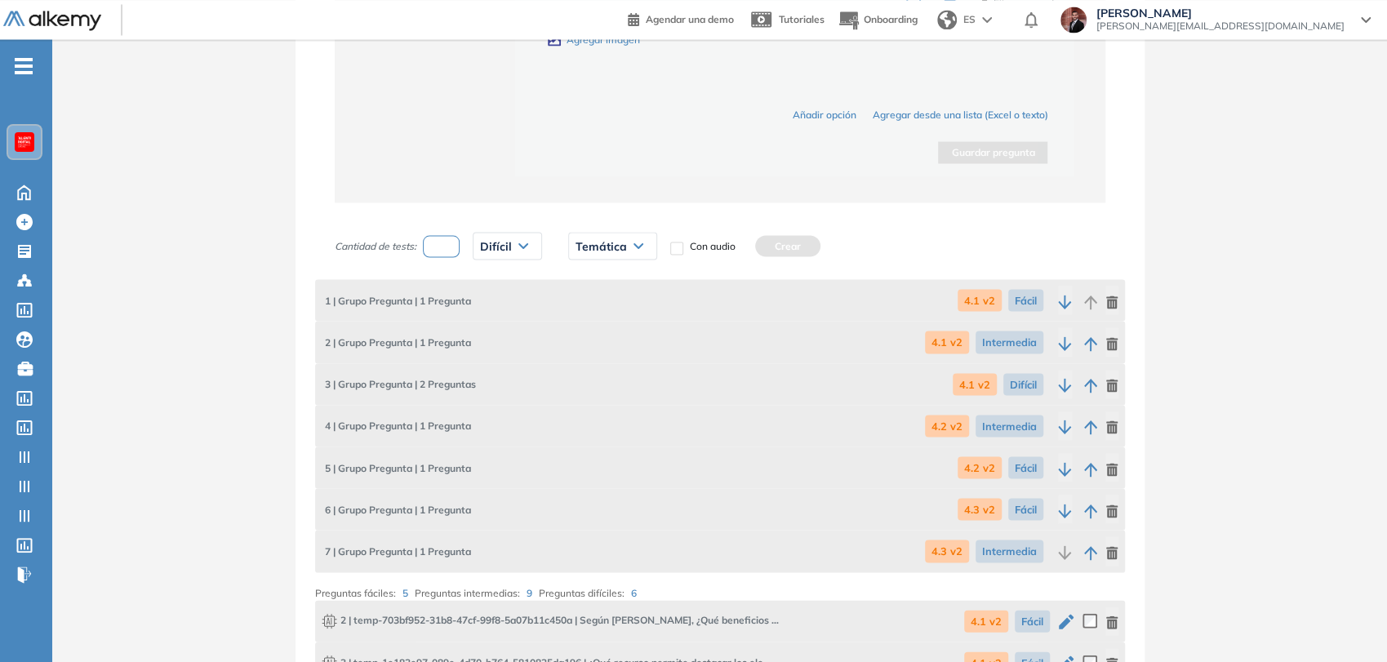
click at [621, 247] on span "Temática" at bounding box center [601, 245] width 51 height 13
click at [594, 338] on li "4.3 v2" at bounding box center [589, 340] width 24 height 16
click at [768, 241] on button "Crear" at bounding box center [768, 245] width 65 height 21
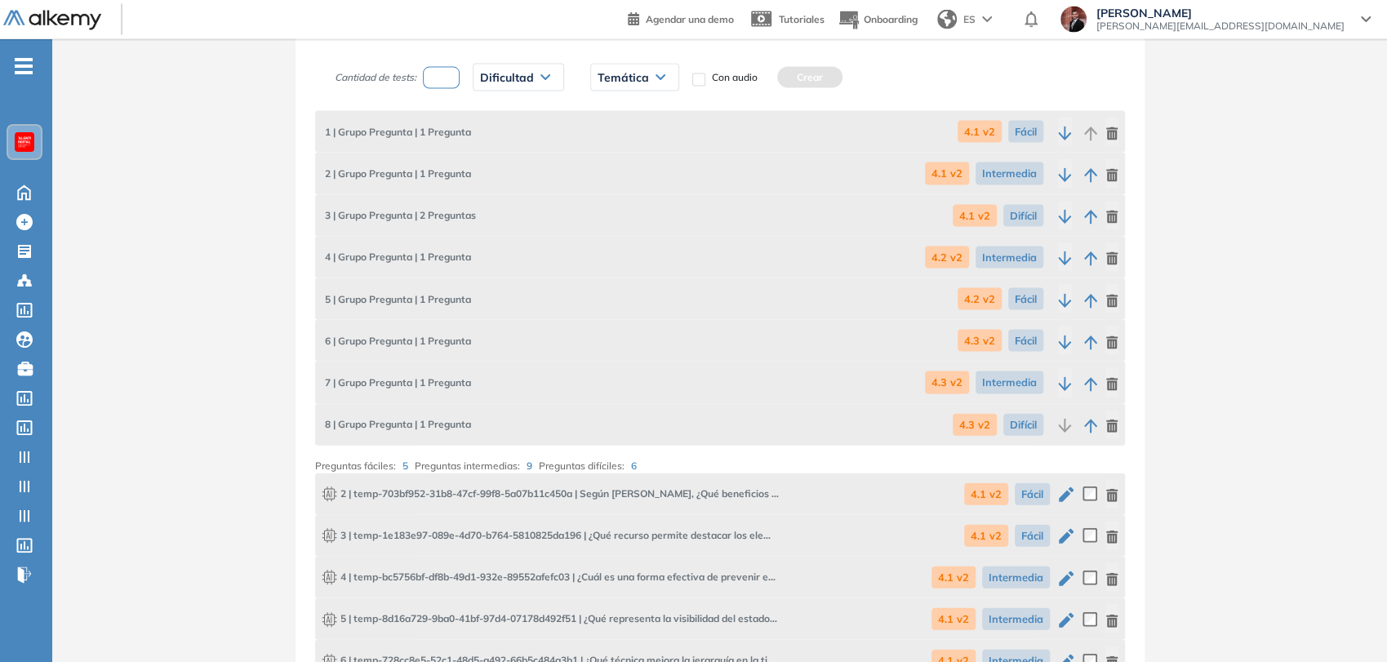
scroll to position [2006, 0]
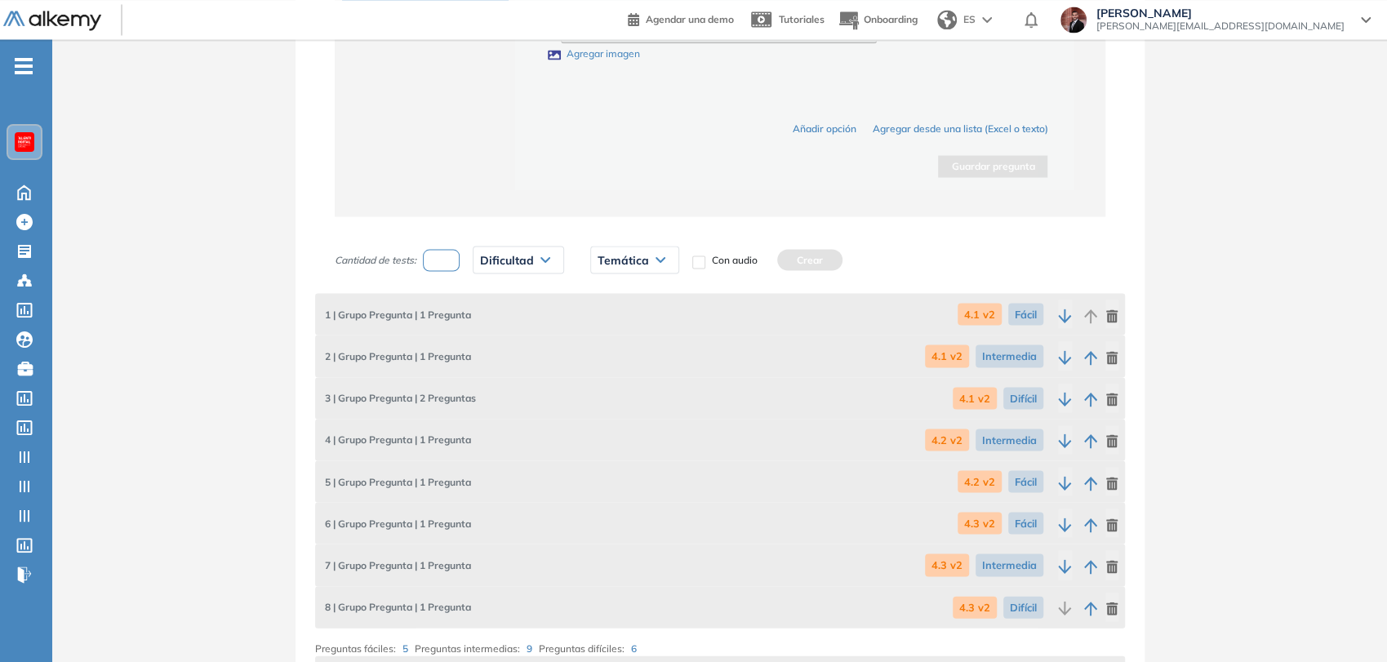
click at [441, 256] on input "number" at bounding box center [442, 260] width 38 height 22
type input "*"
click at [513, 260] on span "Dificultad" at bounding box center [507, 259] width 54 height 13
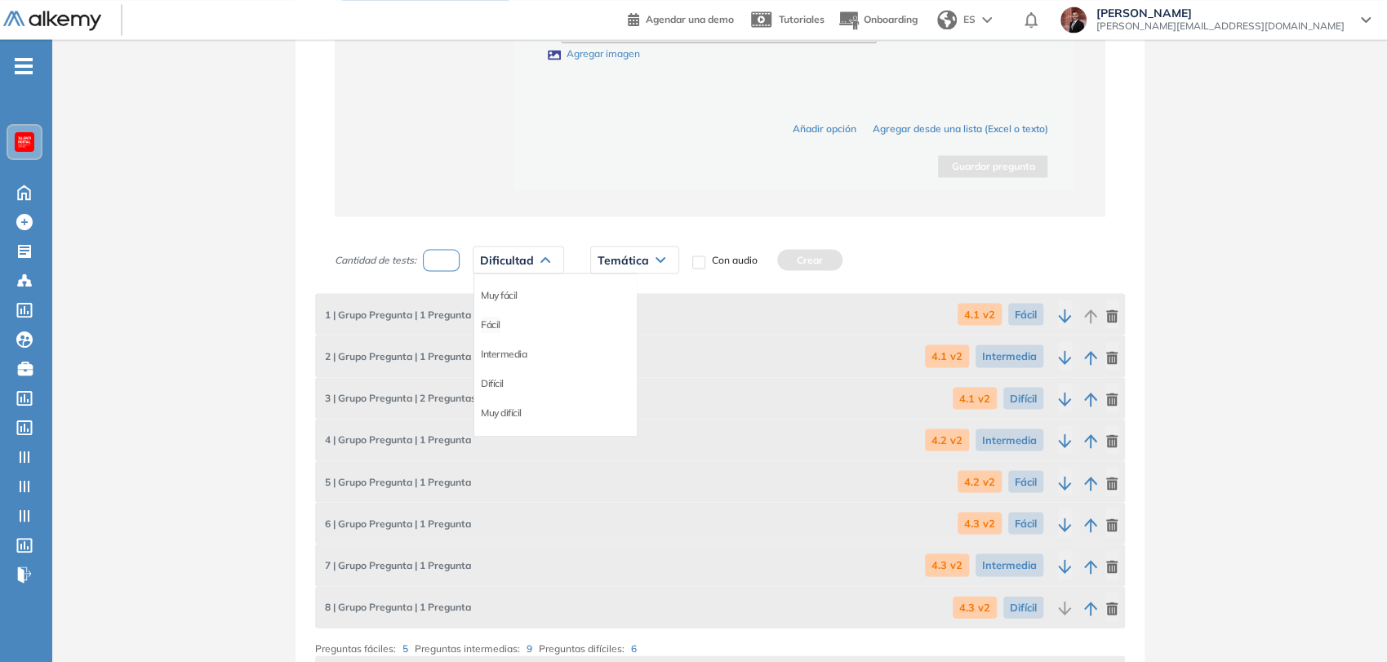
click at [497, 319] on div "Fácil" at bounding box center [555, 323] width 162 height 29
click at [493, 317] on li "Fácil" at bounding box center [491, 324] width 20 height 16
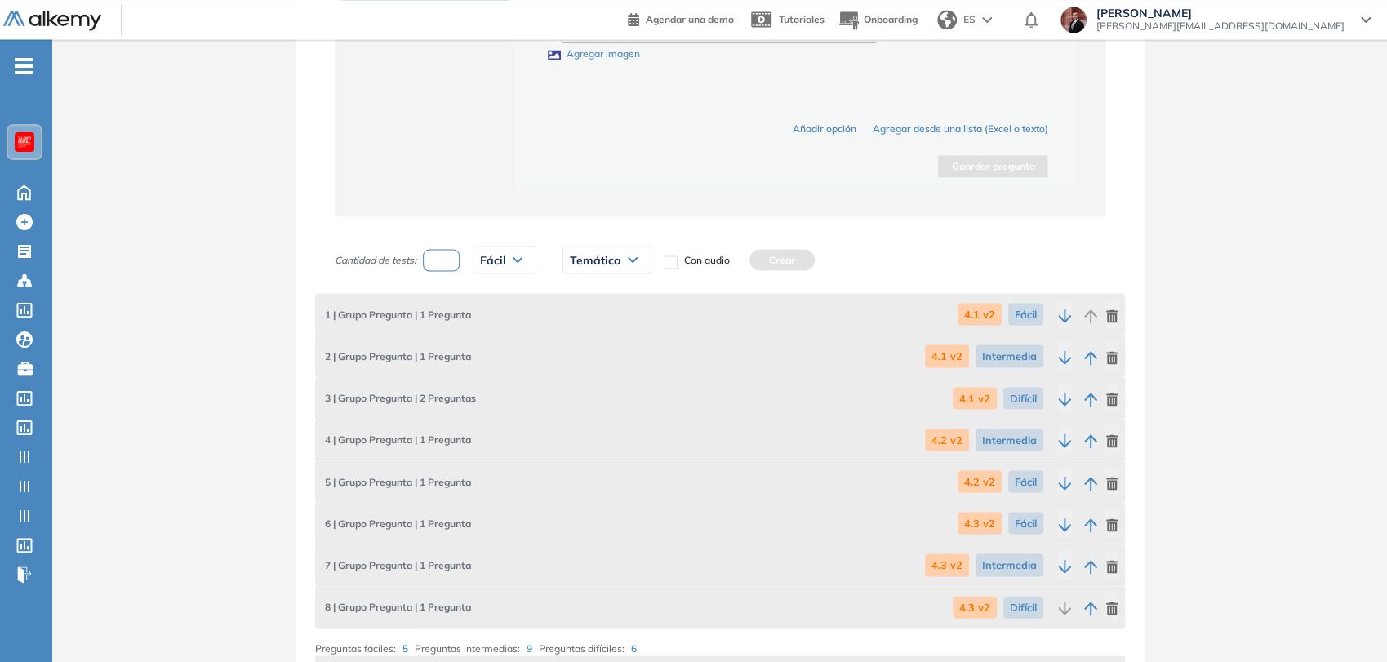
click at [606, 259] on span "Temática" at bounding box center [595, 259] width 51 height 13
click at [594, 377] on li "4.4 v2" at bounding box center [583, 383] width 24 height 16
click at [758, 255] on button "Crear" at bounding box center [762, 259] width 65 height 21
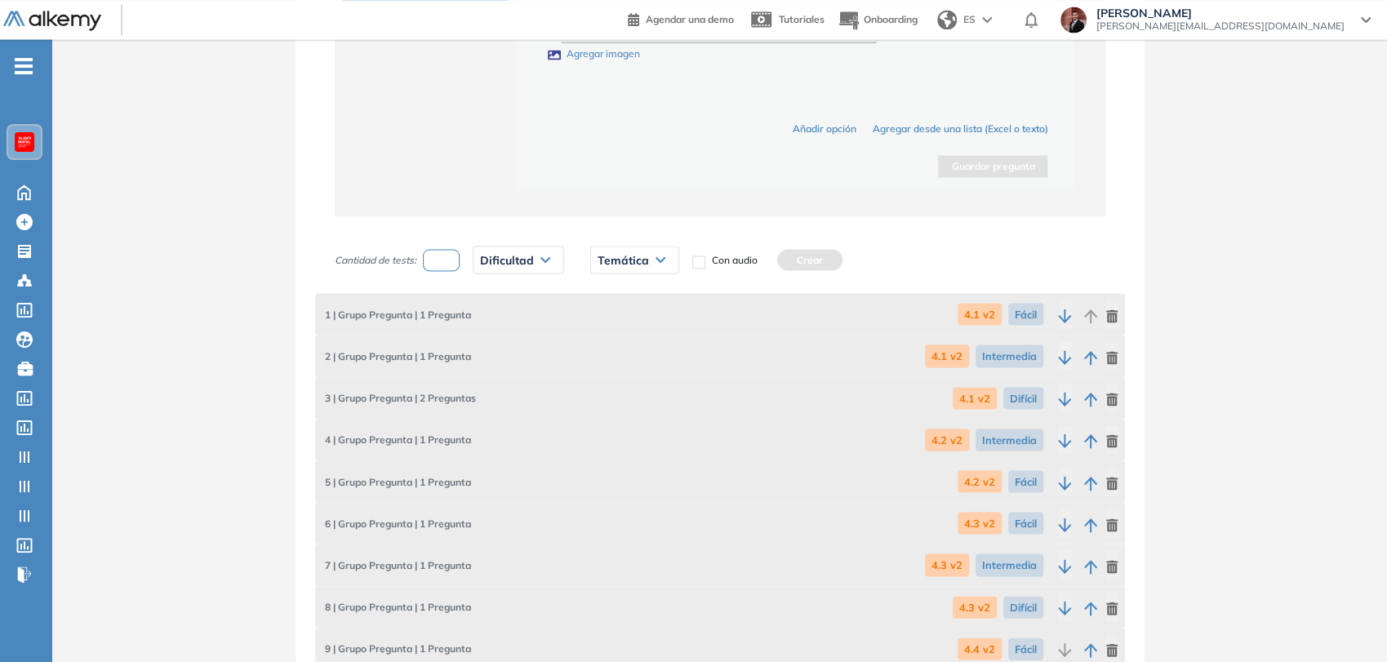
drag, startPoint x: 441, startPoint y: 256, endPoint x: 504, endPoint y: 256, distance: 62.9
click at [443, 256] on input "number" at bounding box center [442, 260] width 38 height 22
type input "*"
click at [505, 257] on span "Dificultad" at bounding box center [507, 259] width 54 height 13
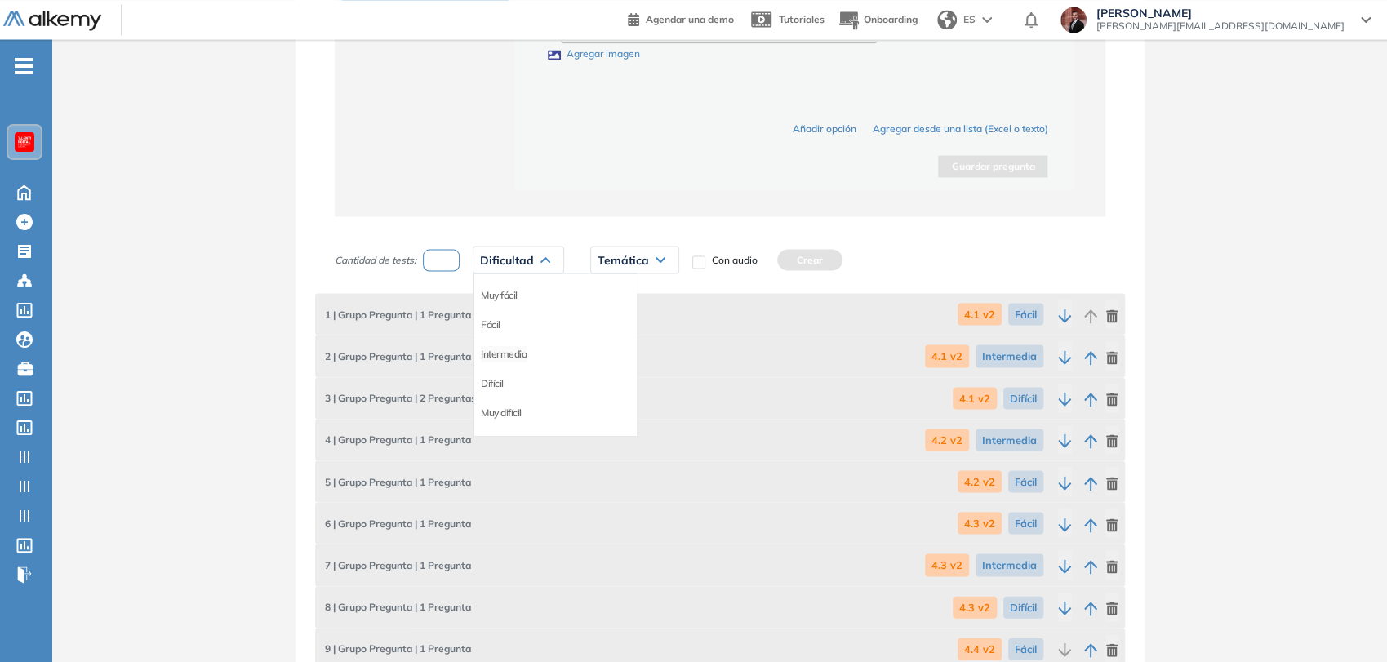
click at [502, 349] on li "Intermedia" at bounding box center [504, 353] width 46 height 16
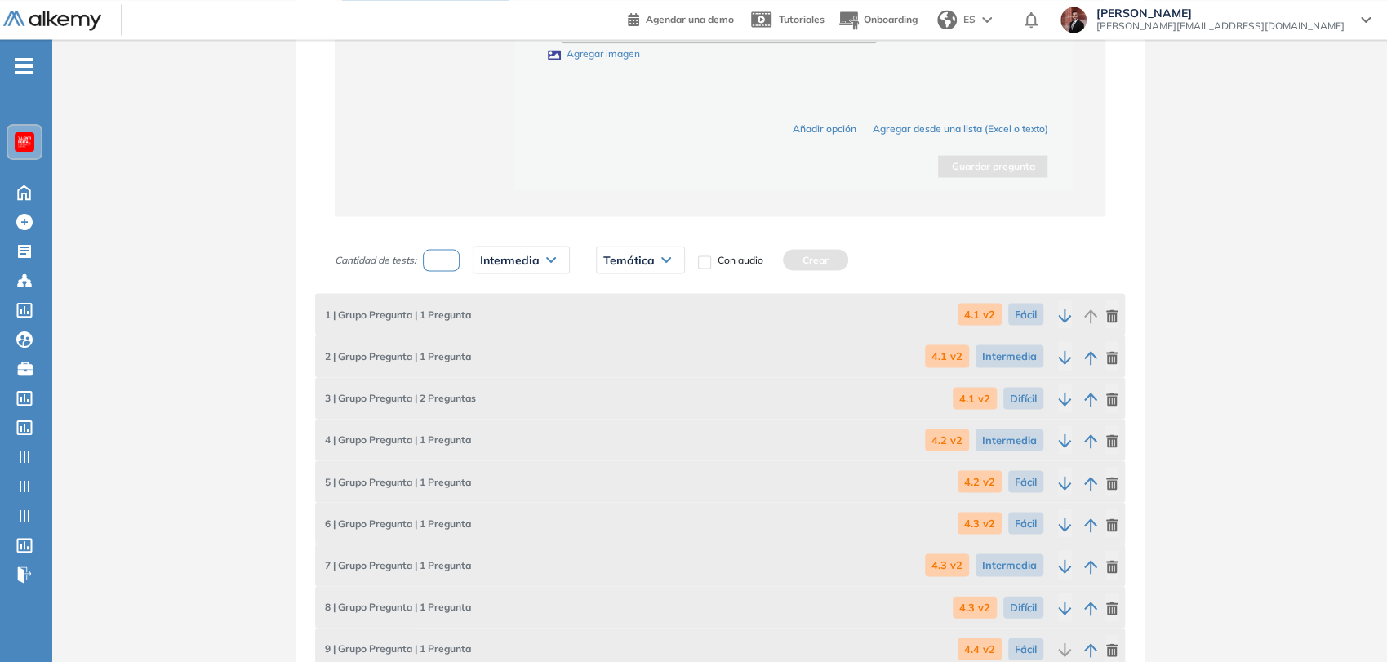
click at [634, 260] on span "Temática" at bounding box center [628, 259] width 51 height 13
click at [626, 378] on li "4.4 v2" at bounding box center [616, 383] width 24 height 16
click at [806, 263] on button "Crear" at bounding box center [796, 259] width 65 height 21
click at [447, 249] on input "number" at bounding box center [442, 260] width 38 height 22
type input "*"
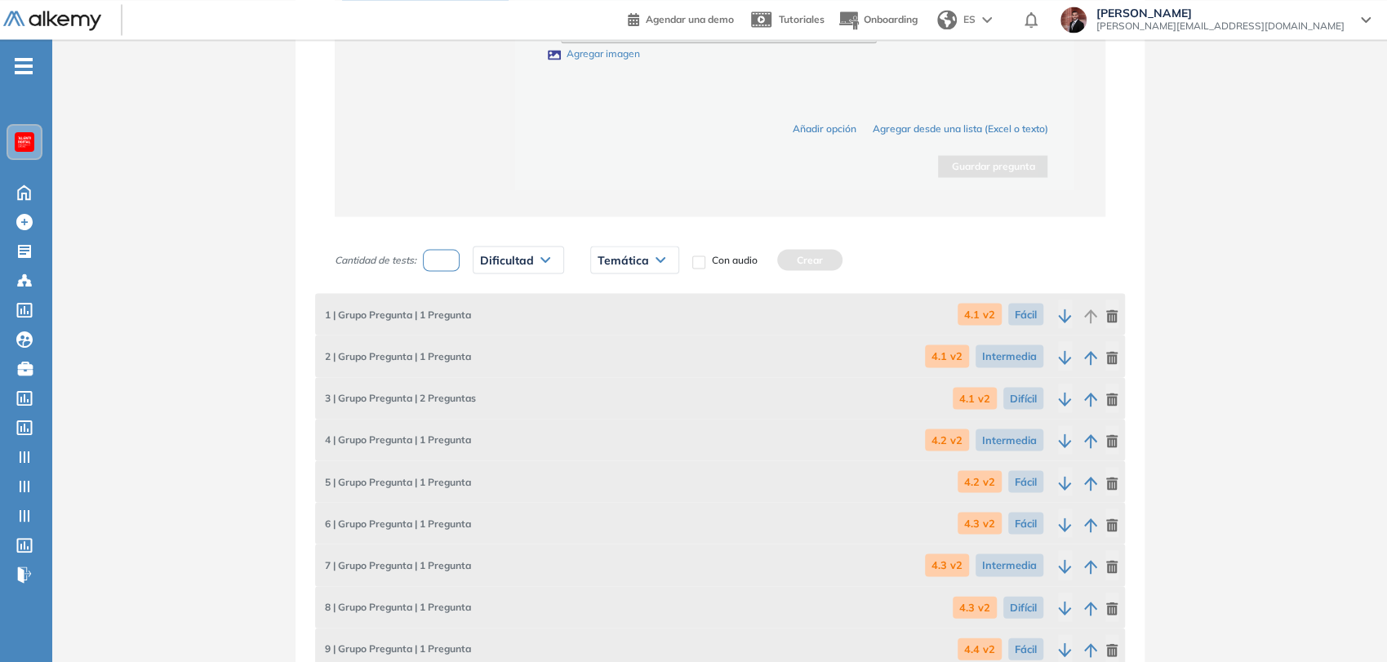
click at [500, 255] on span "Dificultad" at bounding box center [507, 259] width 54 height 13
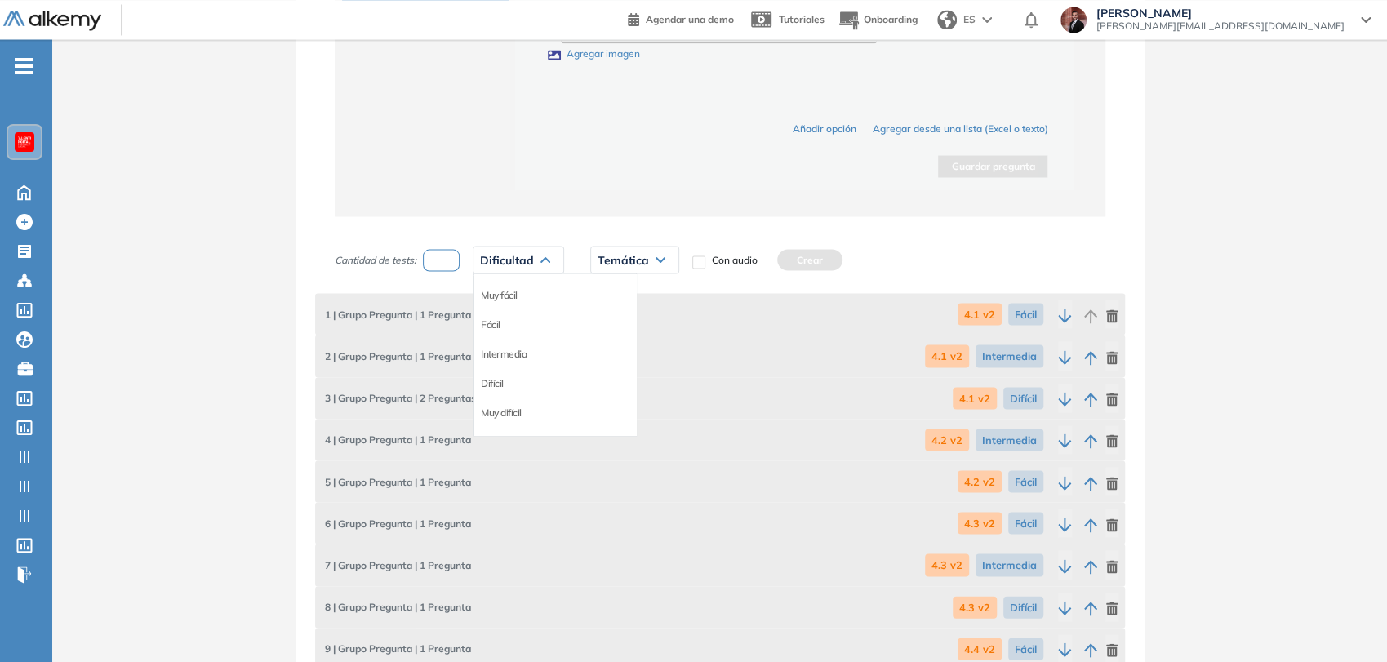
click at [496, 378] on li "Difícil" at bounding box center [492, 383] width 23 height 16
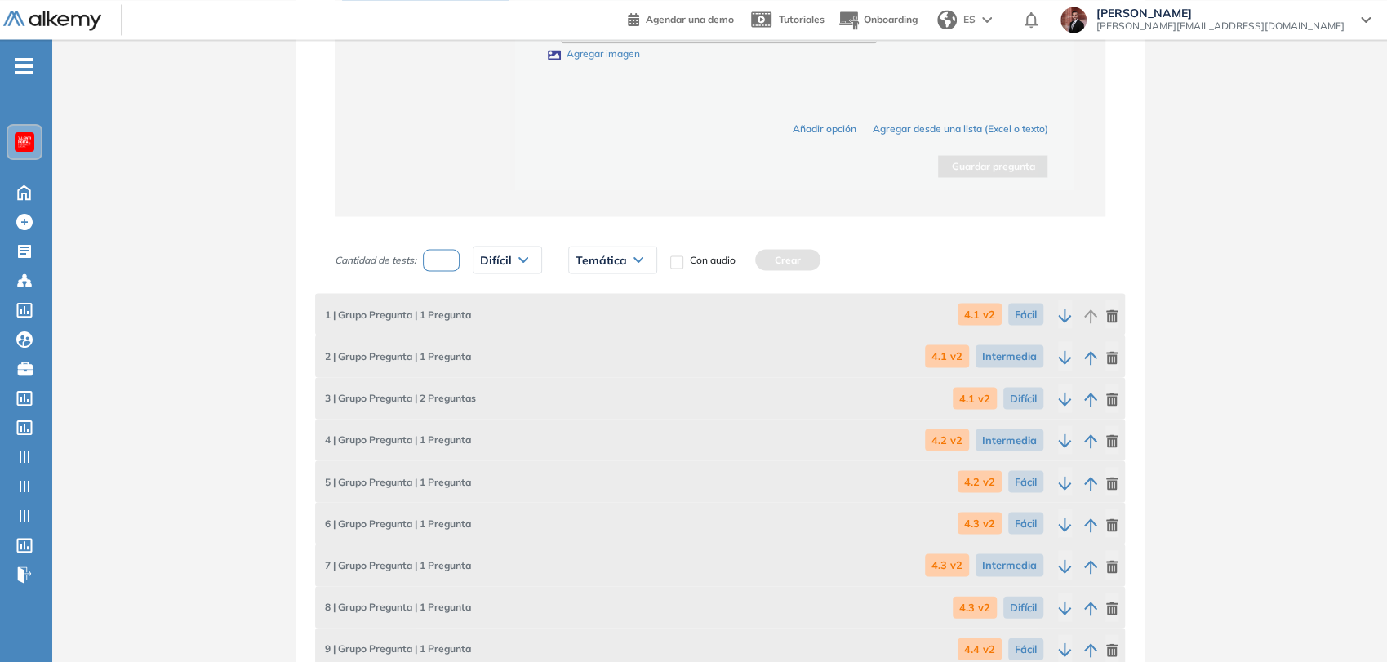
click at [601, 265] on div "Temática" at bounding box center [612, 260] width 87 height 26
click at [597, 375] on li "4.4 v2" at bounding box center [589, 383] width 24 height 16
click at [763, 262] on button "Crear" at bounding box center [768, 259] width 65 height 21
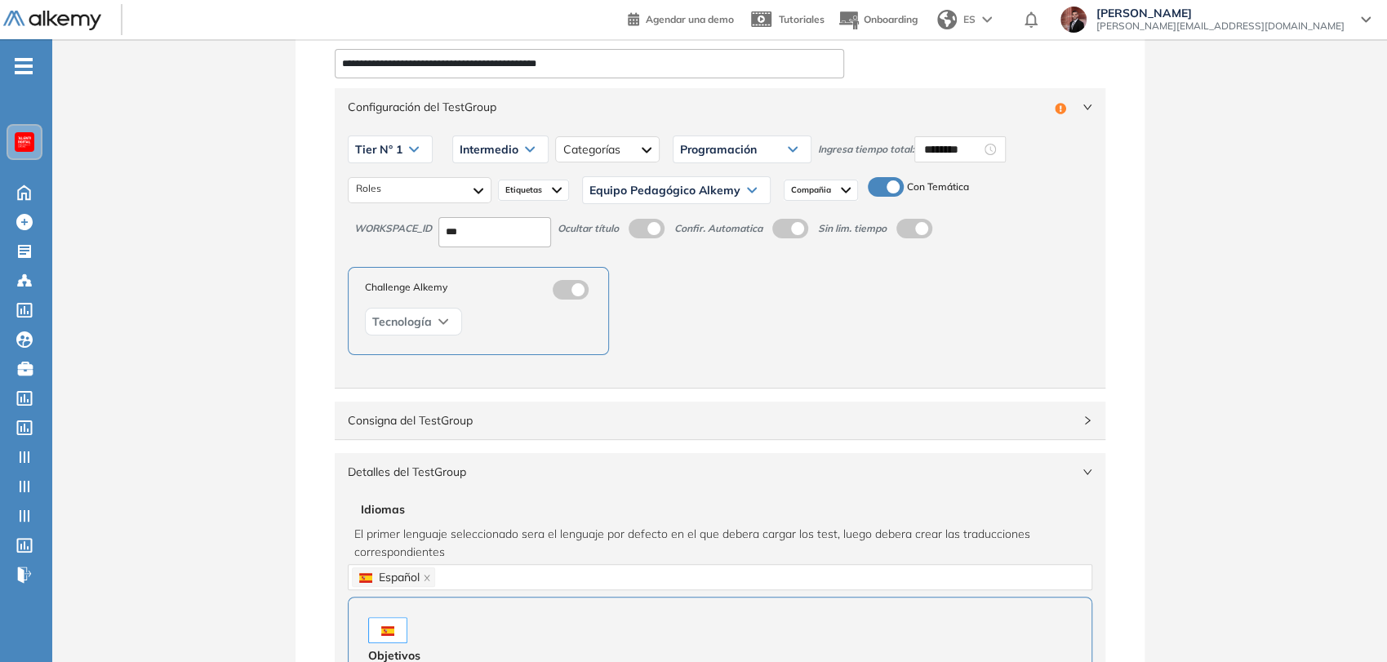
scroll to position [0, 0]
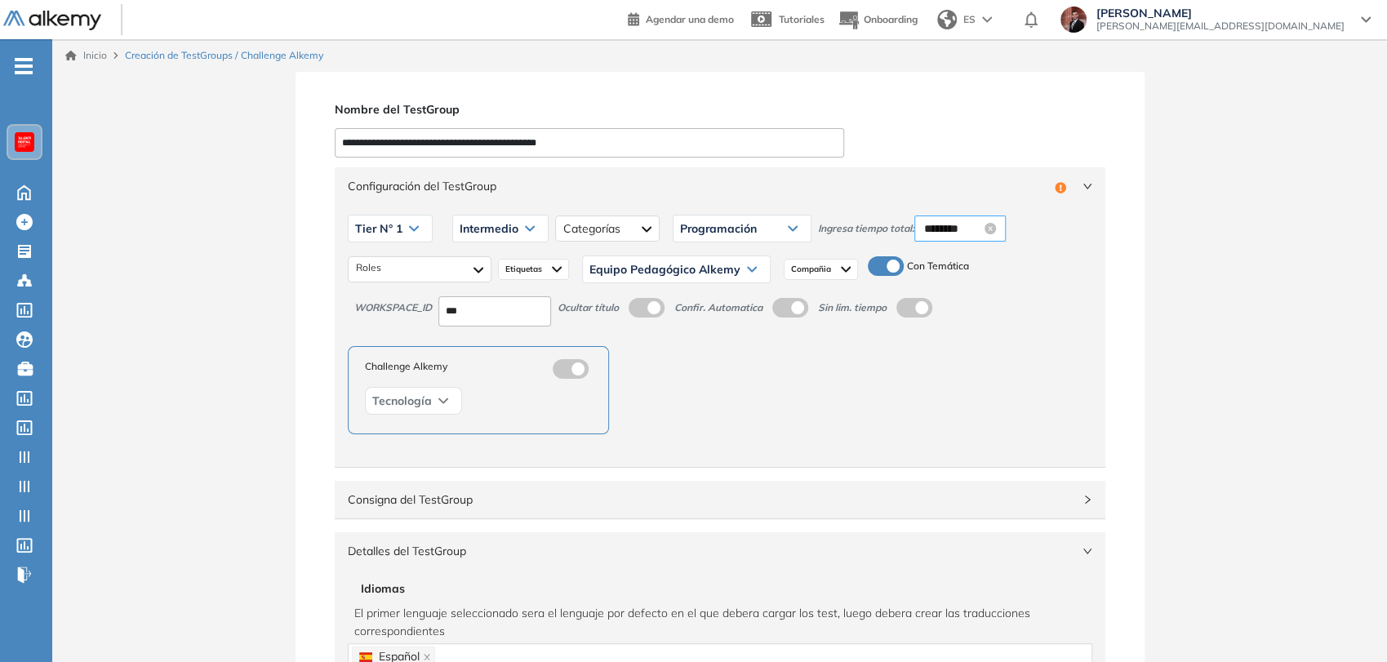
click at [946, 222] on input "********" at bounding box center [952, 229] width 57 height 18
click at [975, 309] on div "30" at bounding box center [982, 309] width 45 height 23
type input "********"
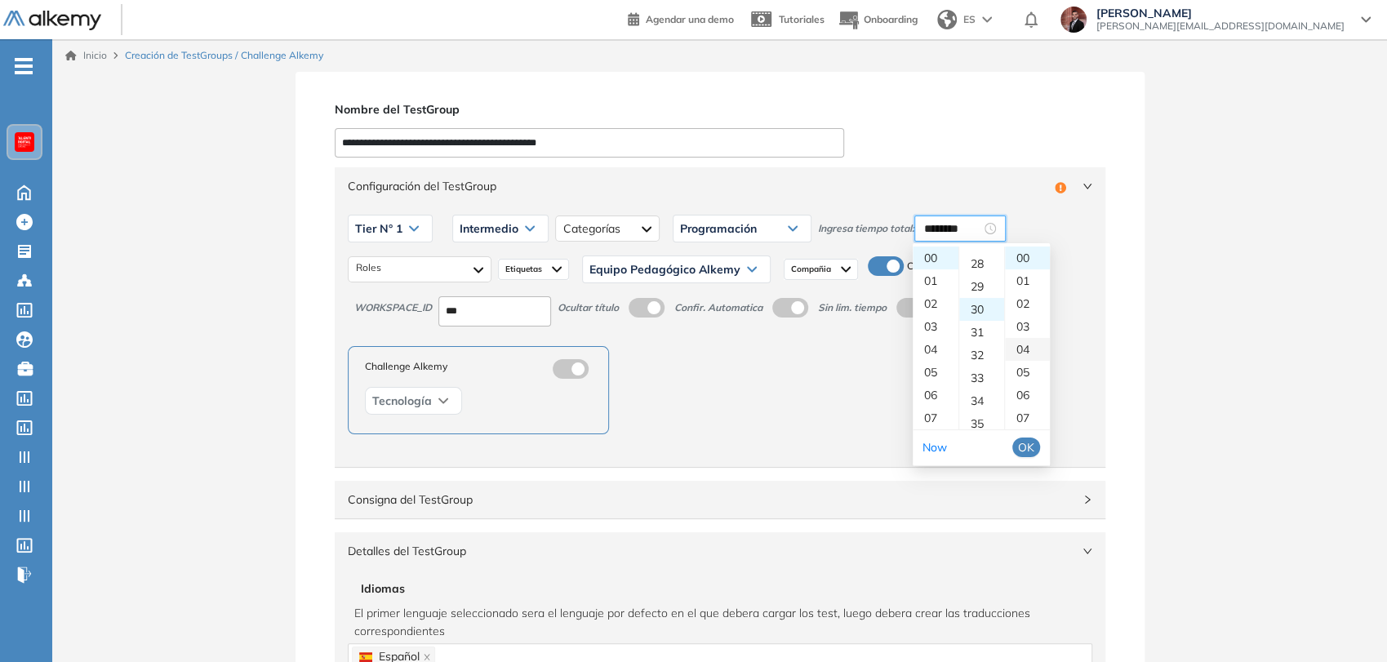
scroll to position [686, 0]
click at [1025, 447] on span "OK" at bounding box center [1026, 448] width 16 height 18
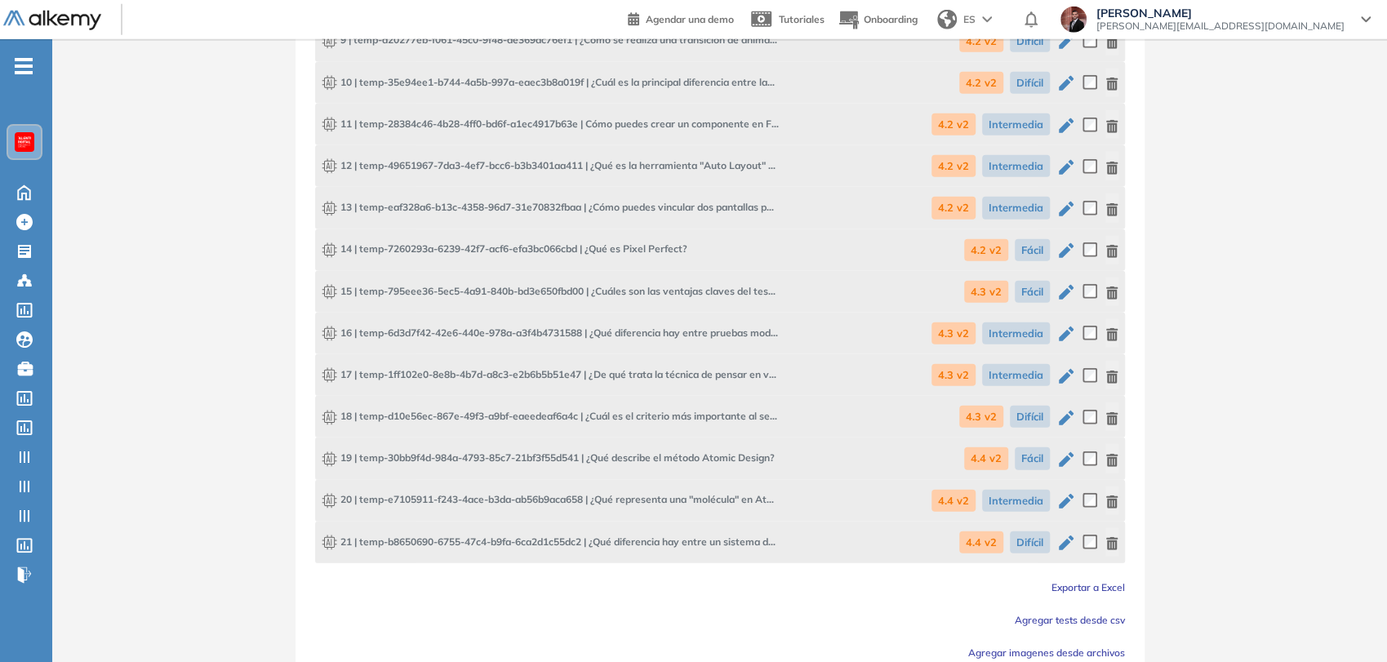
scroll to position [3129, 0]
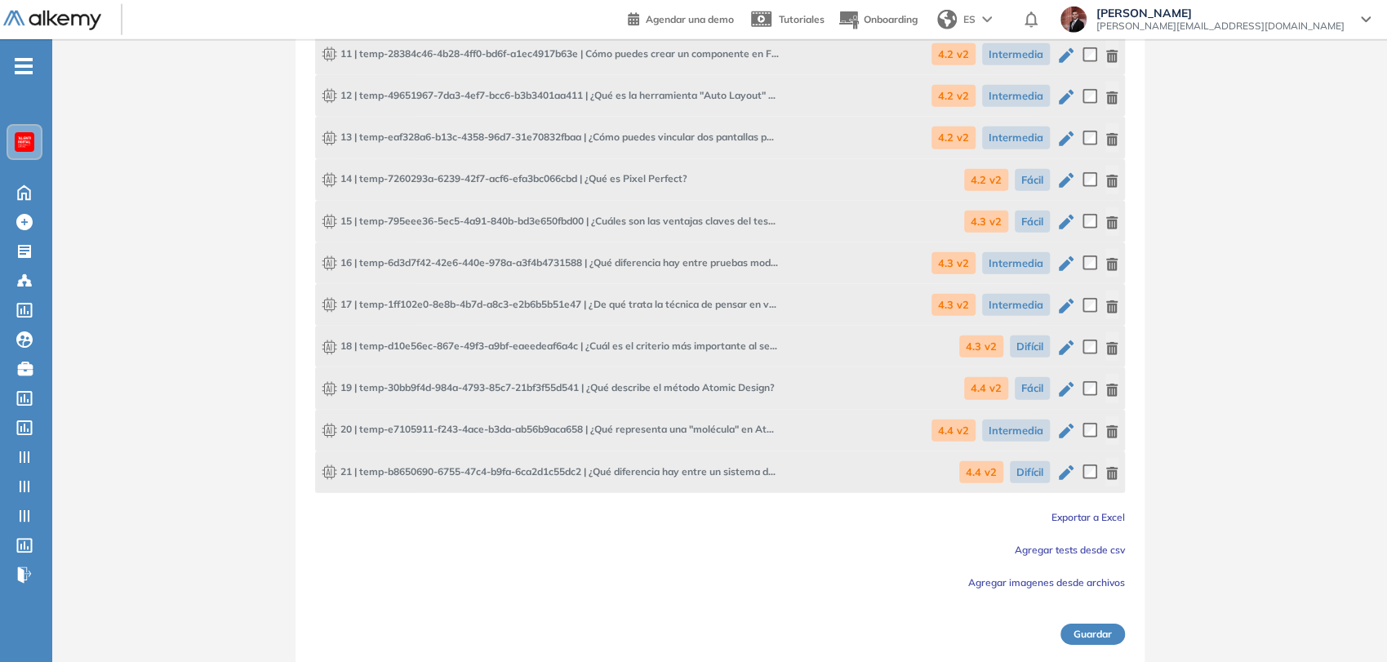
click at [1075, 632] on button "Guardar" at bounding box center [1093, 634] width 65 height 21
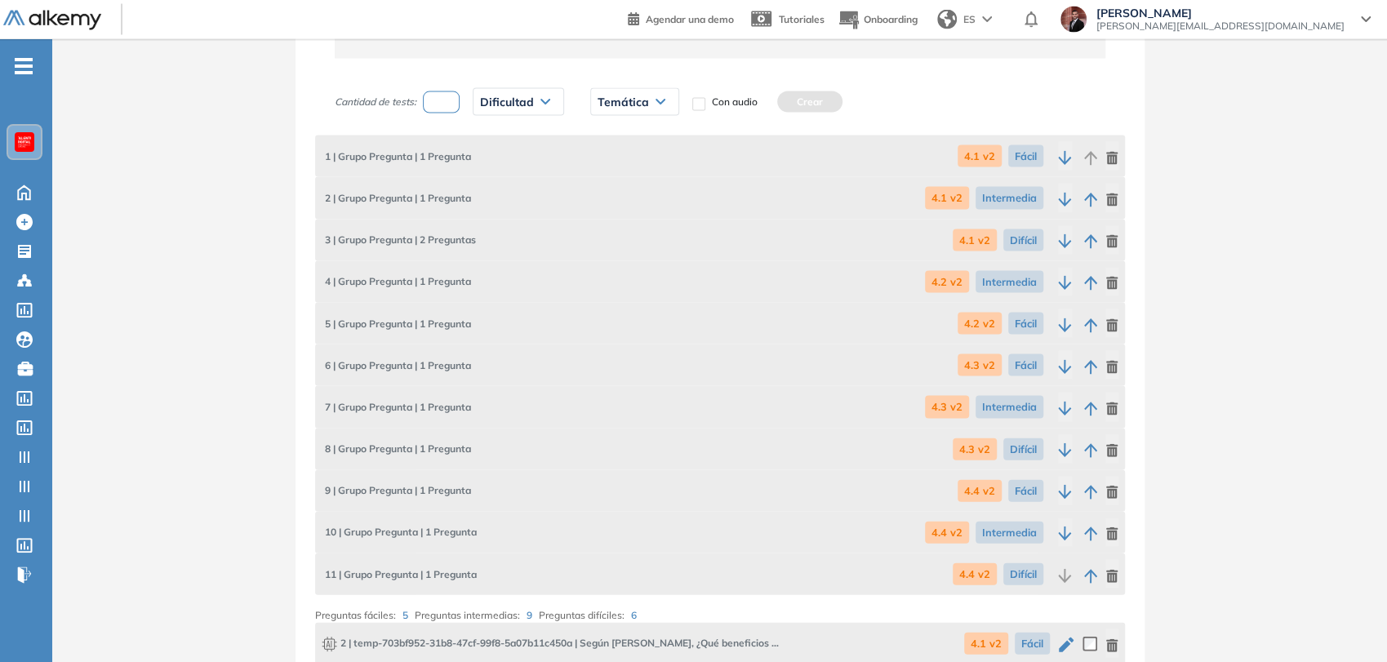
scroll to position [2131, 0]
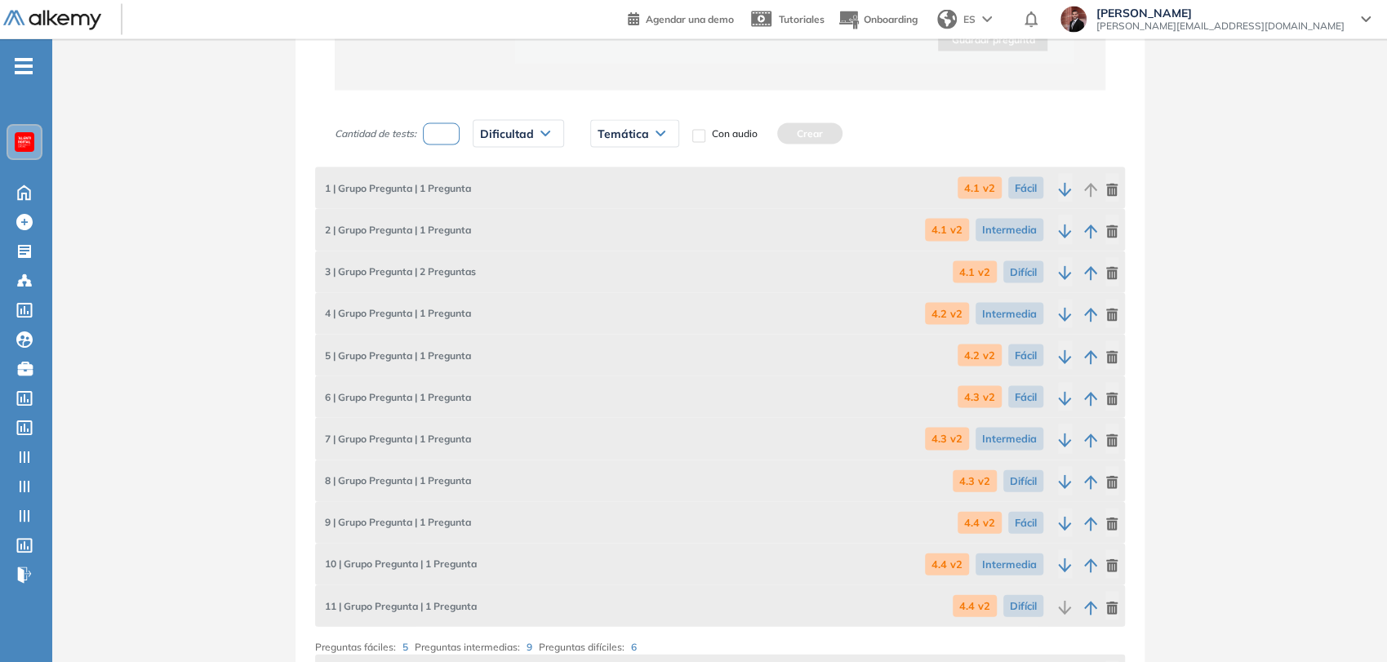
click at [422, 130] on div "Cantidad de tests: Dificultad Muy fácil Fácil Intermedia Difícil Muy difícil Av…" at bounding box center [578, 134] width 486 height 41
click at [443, 132] on input "number" at bounding box center [442, 134] width 38 height 22
type input "*"
click at [488, 129] on span "Dificultad" at bounding box center [507, 133] width 54 height 13
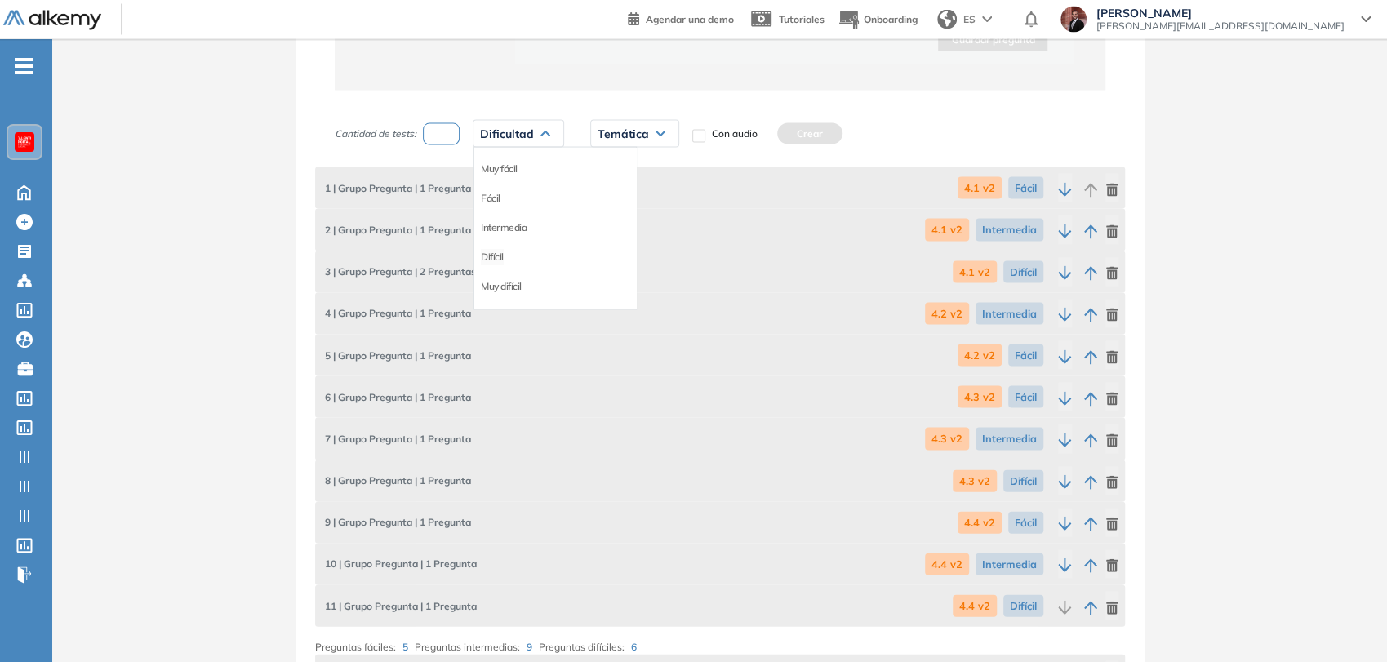
click at [497, 249] on li "Difícil" at bounding box center [492, 257] width 23 height 16
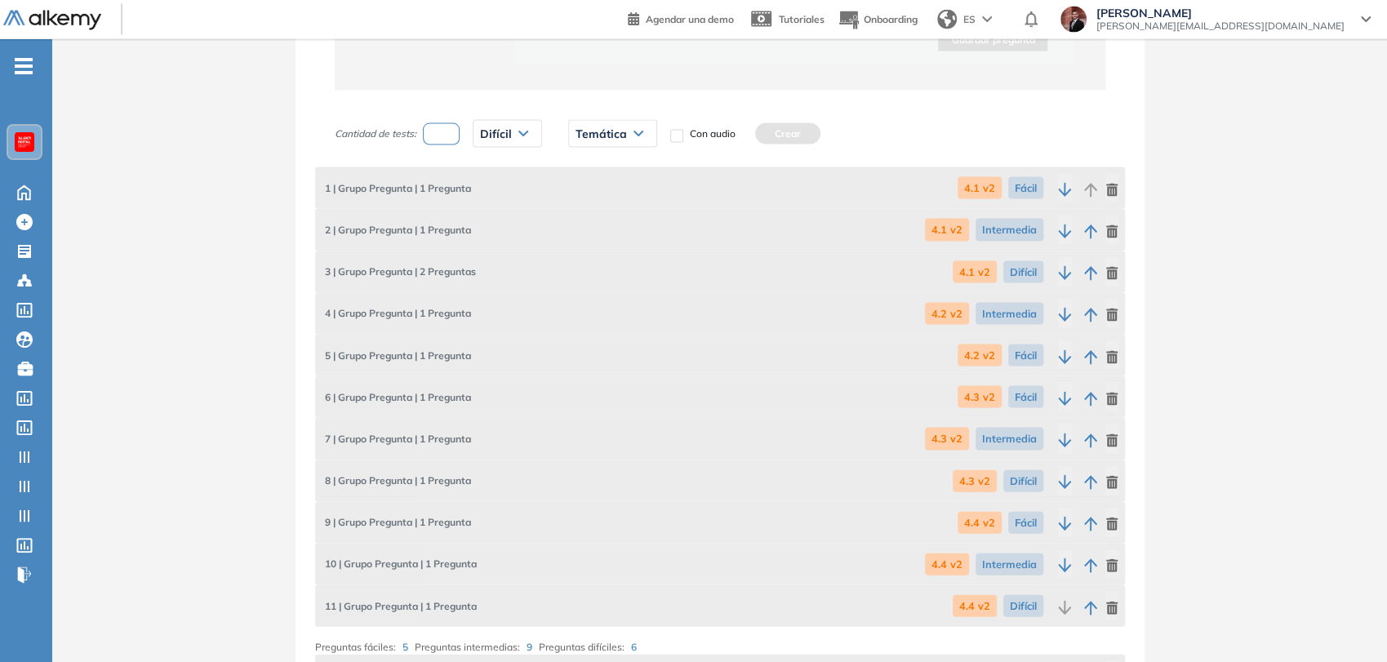
click at [604, 127] on span "Temática" at bounding box center [601, 133] width 51 height 13
click at [587, 170] on li "4.1 v2" at bounding box center [589, 169] width 24 height 16
click at [774, 131] on button "Crear" at bounding box center [768, 133] width 65 height 21
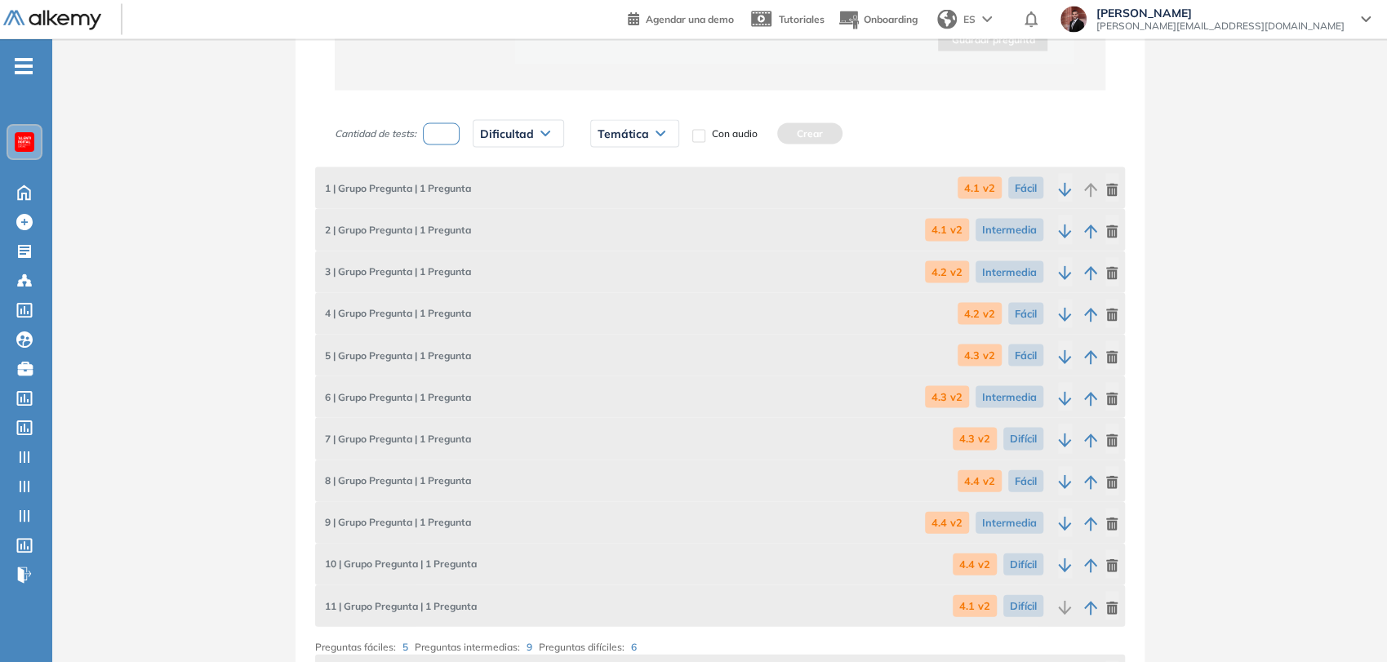
click at [436, 131] on input "number" at bounding box center [442, 134] width 38 height 22
type input "*"
click at [543, 140] on div "Dificultad" at bounding box center [519, 134] width 90 height 26
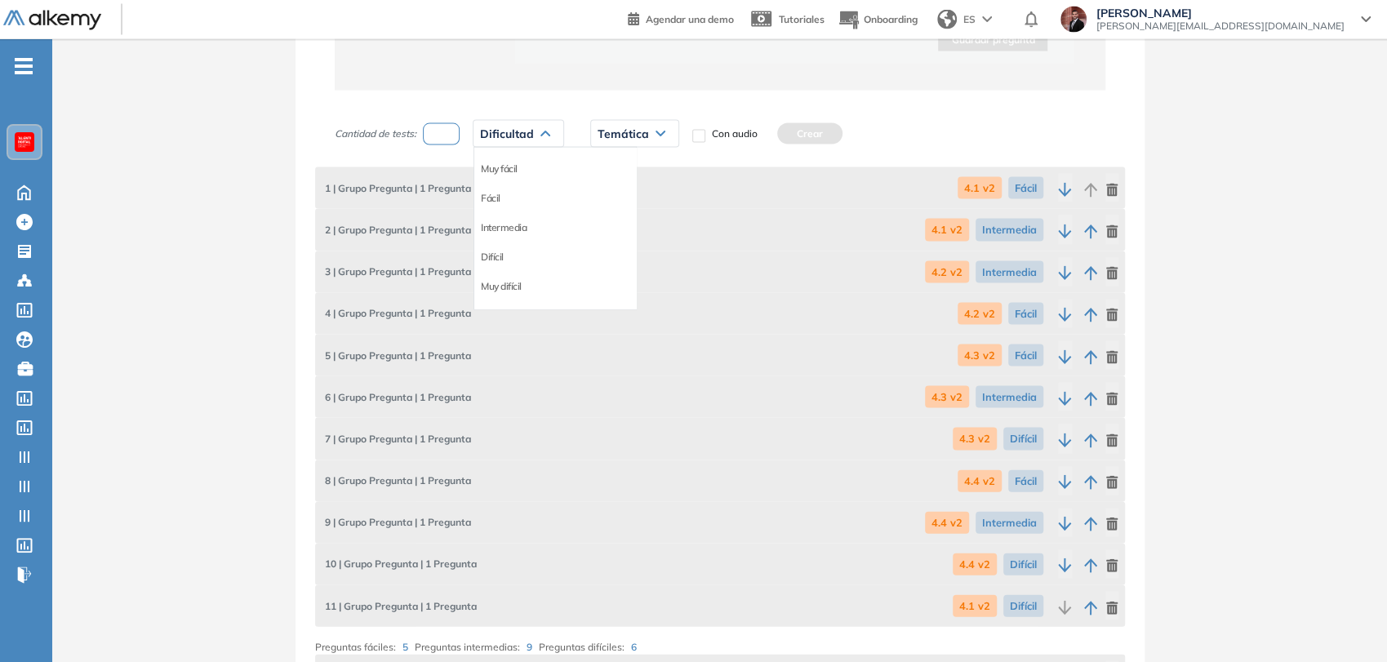
click at [501, 250] on li "Difícil" at bounding box center [492, 257] width 23 height 16
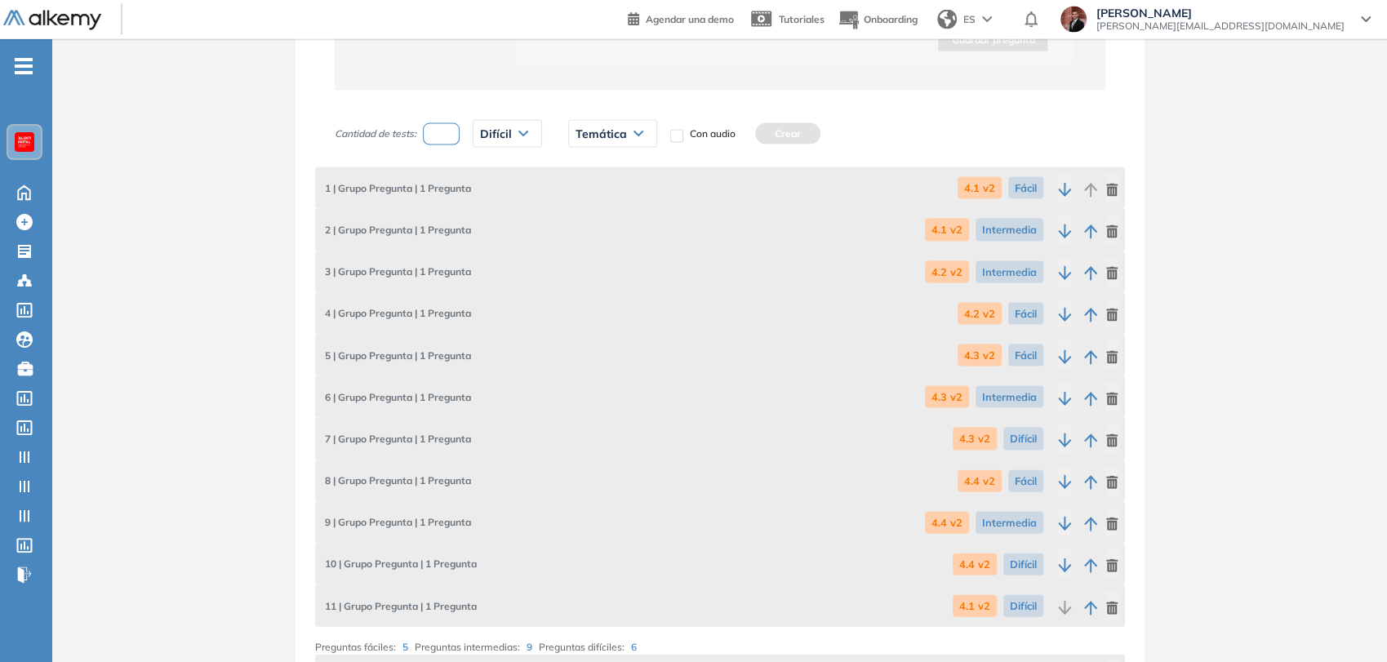
click at [601, 135] on span "Temática" at bounding box center [601, 133] width 51 height 13
click at [595, 191] on li "4.2 v2" at bounding box center [589, 198] width 24 height 16
click at [768, 130] on button "Crear" at bounding box center [768, 133] width 65 height 21
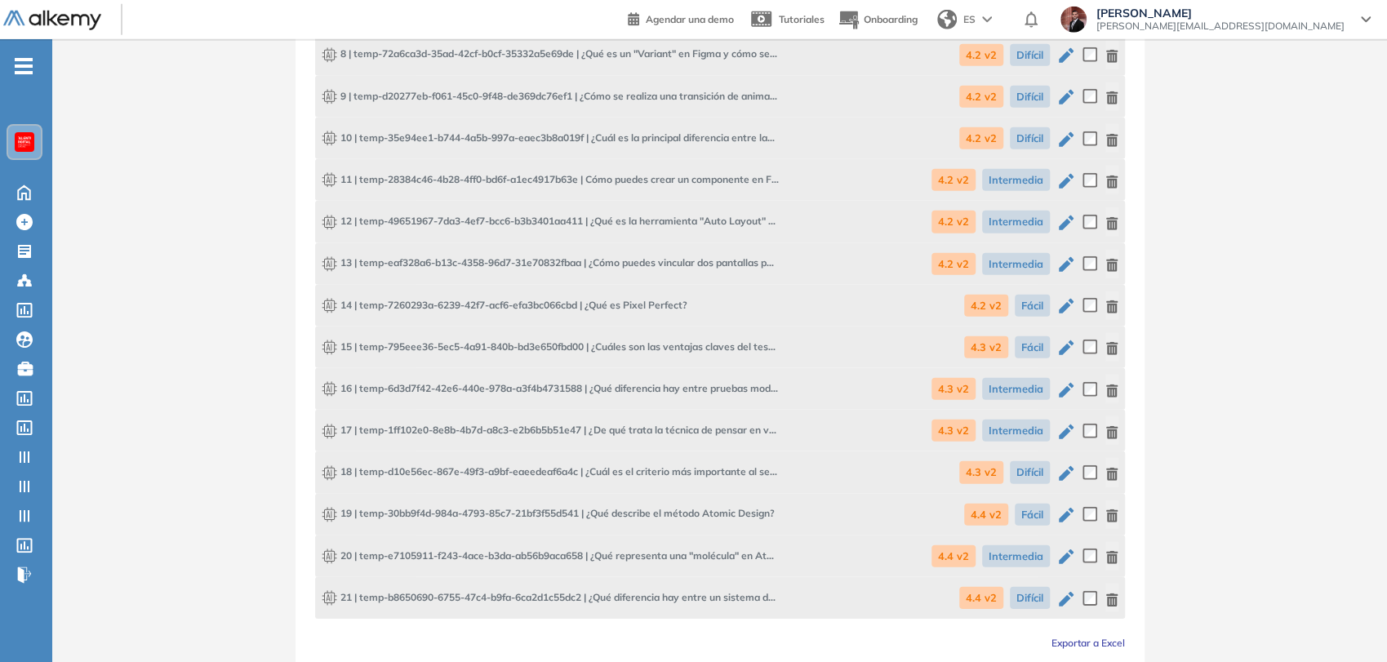
scroll to position [3171, 0]
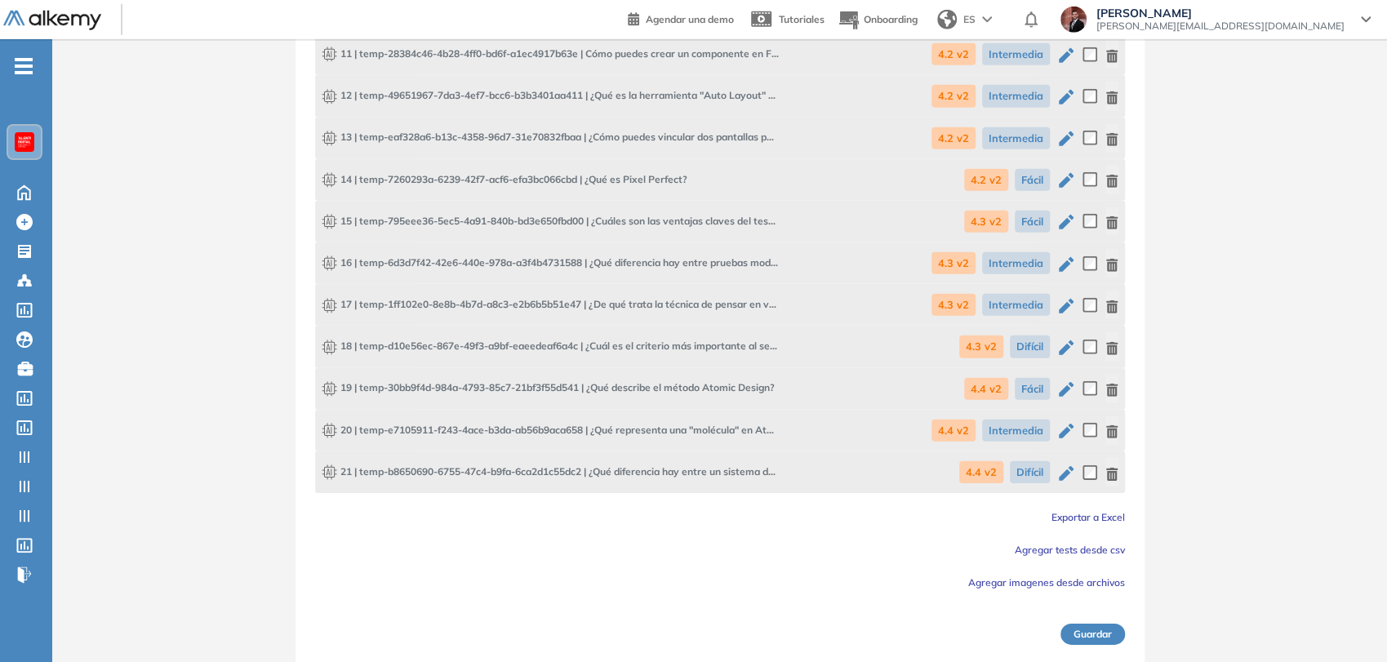
click at [1083, 629] on button "Guardar" at bounding box center [1093, 634] width 65 height 21
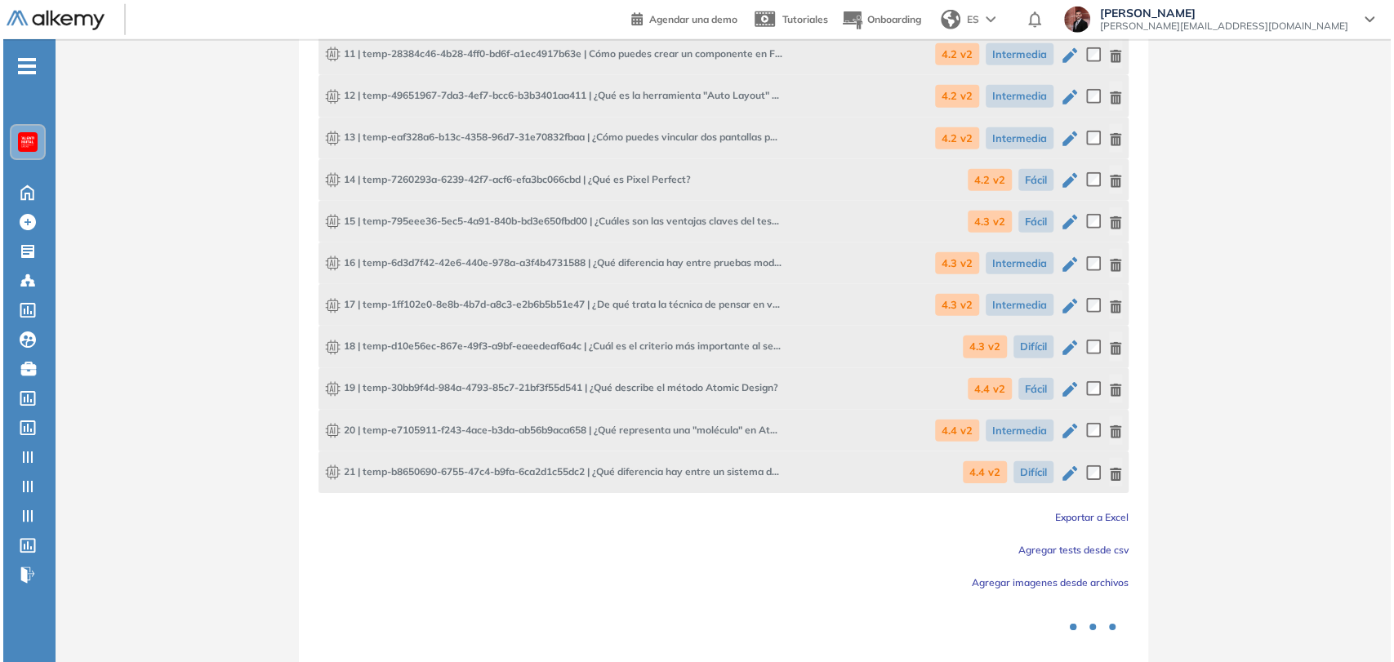
scroll to position [0, 0]
